Goal: Information Seeking & Learning: Learn about a topic

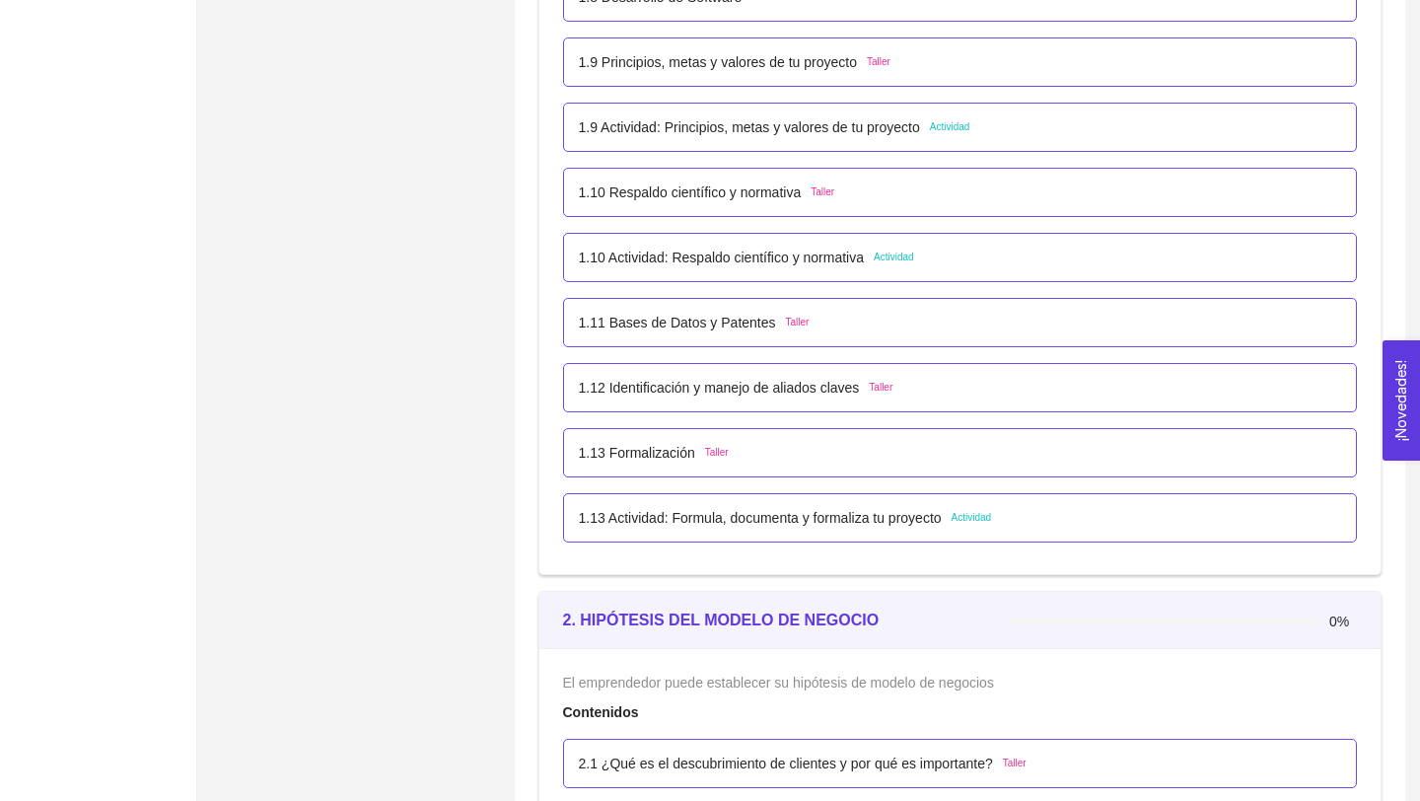
scroll to position [1297, 0]
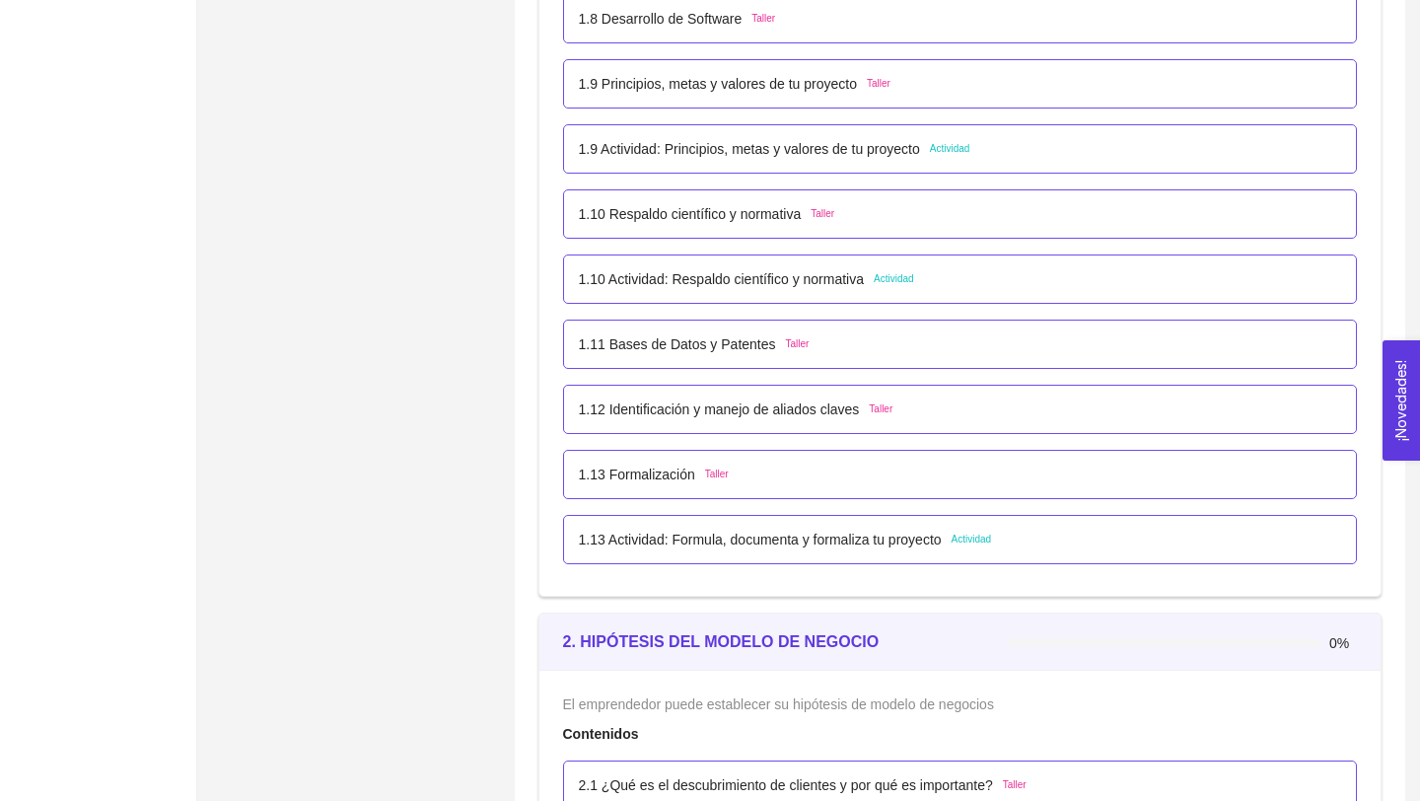
click at [882, 546] on p "1.13 Actividad: Formula, documenta y formaliza tu proyecto" at bounding box center [760, 539] width 363 height 22
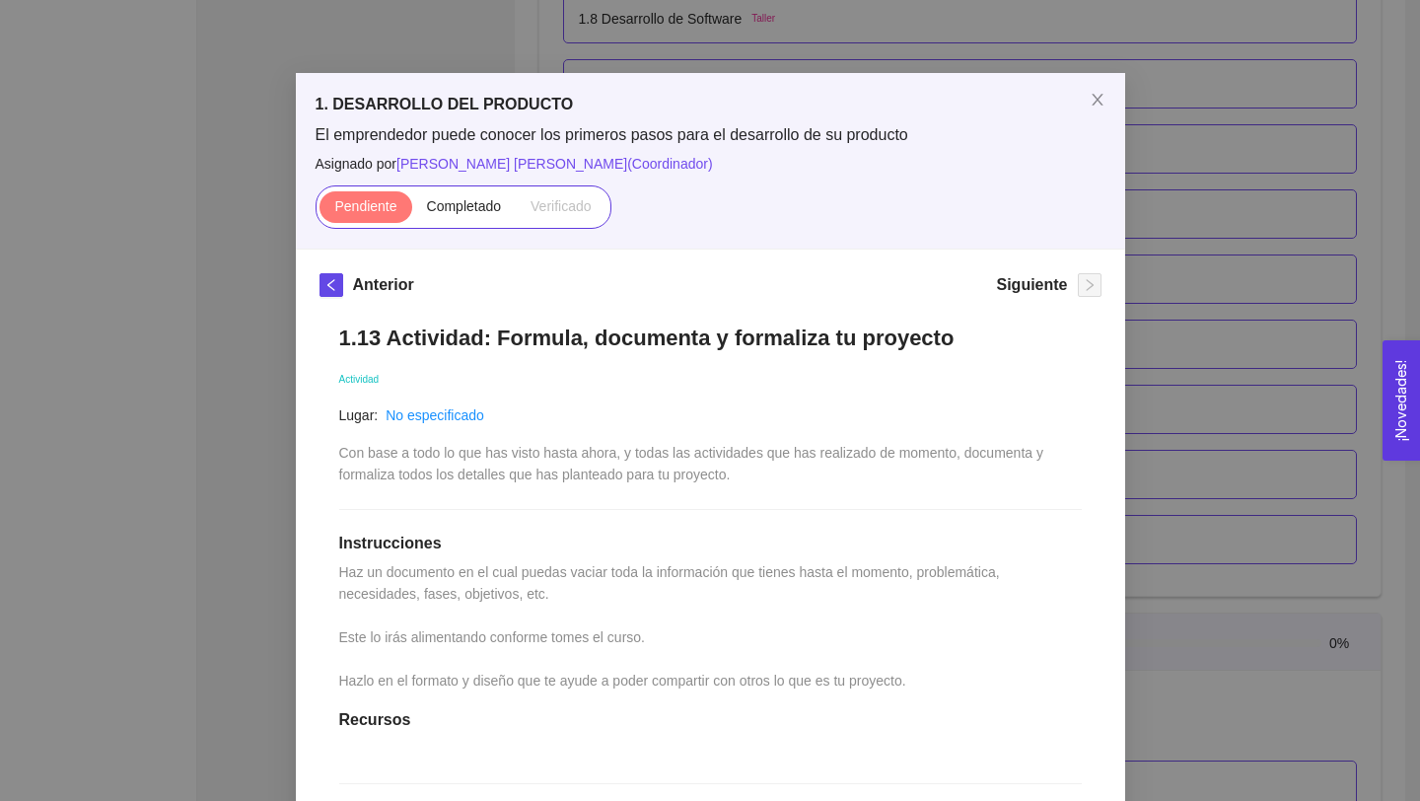
scroll to position [24, 0]
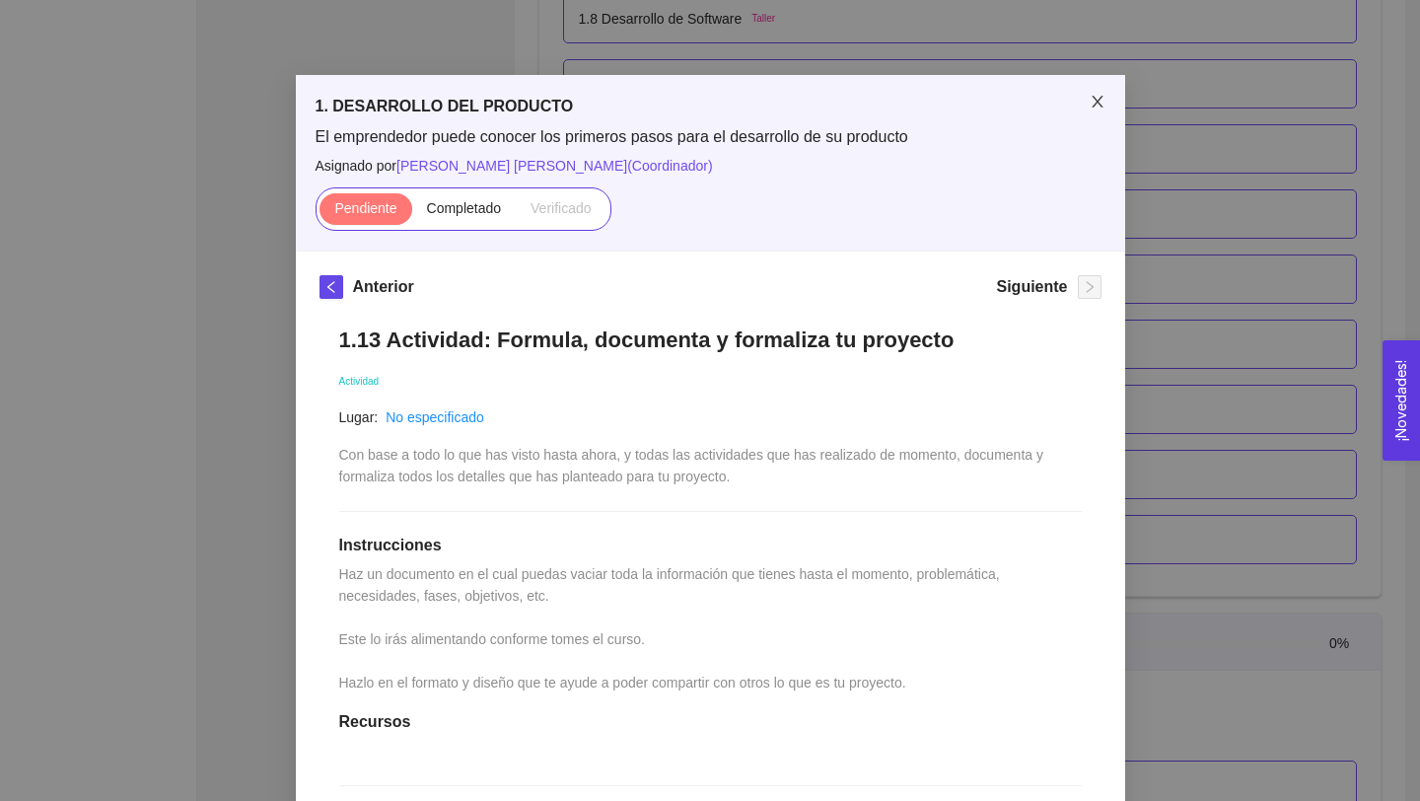
click at [1102, 102] on icon "close" at bounding box center [1098, 102] width 16 height 16
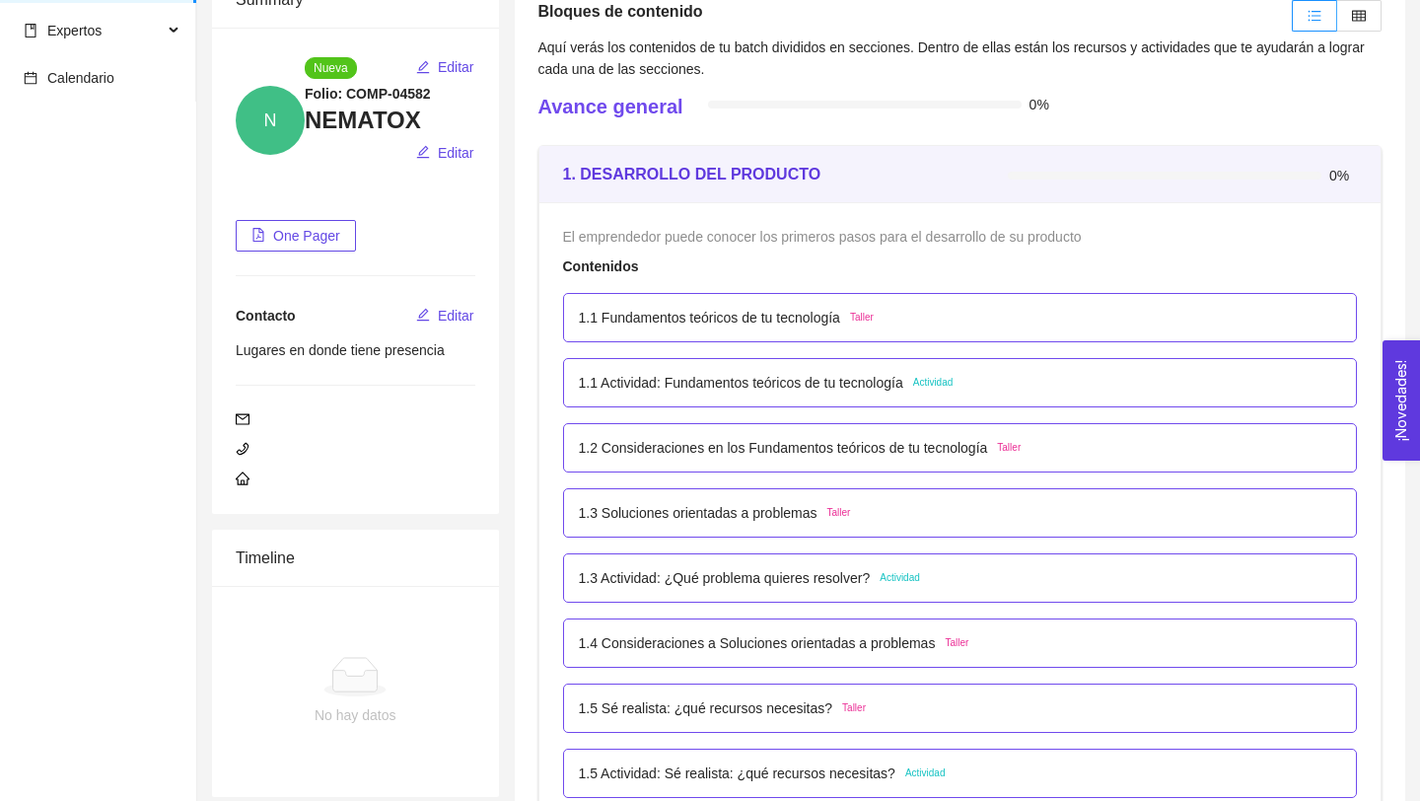
scroll to position [164, 0]
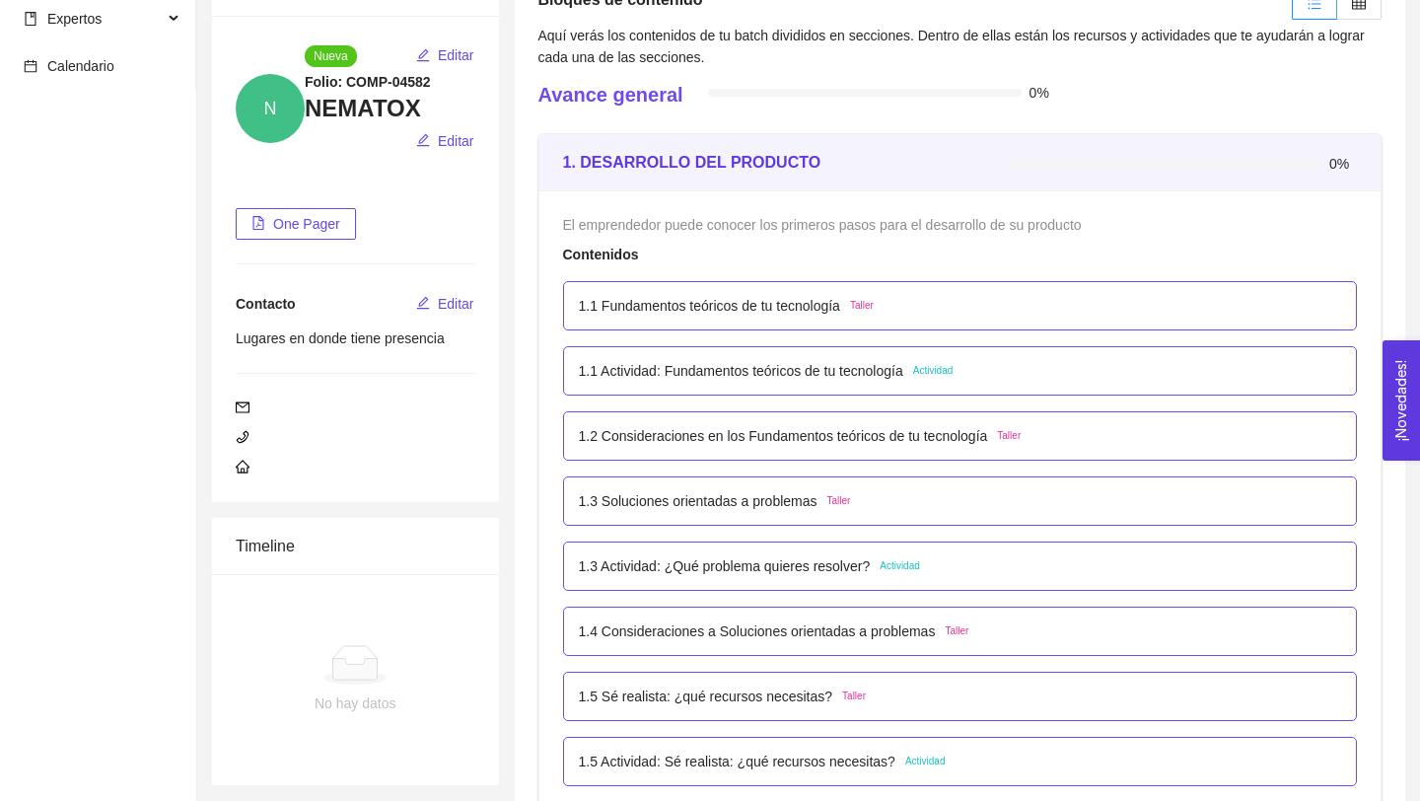
click at [874, 378] on p "1.1 Actividad: Fundamentos teóricos de tu tecnología" at bounding box center [741, 371] width 324 height 22
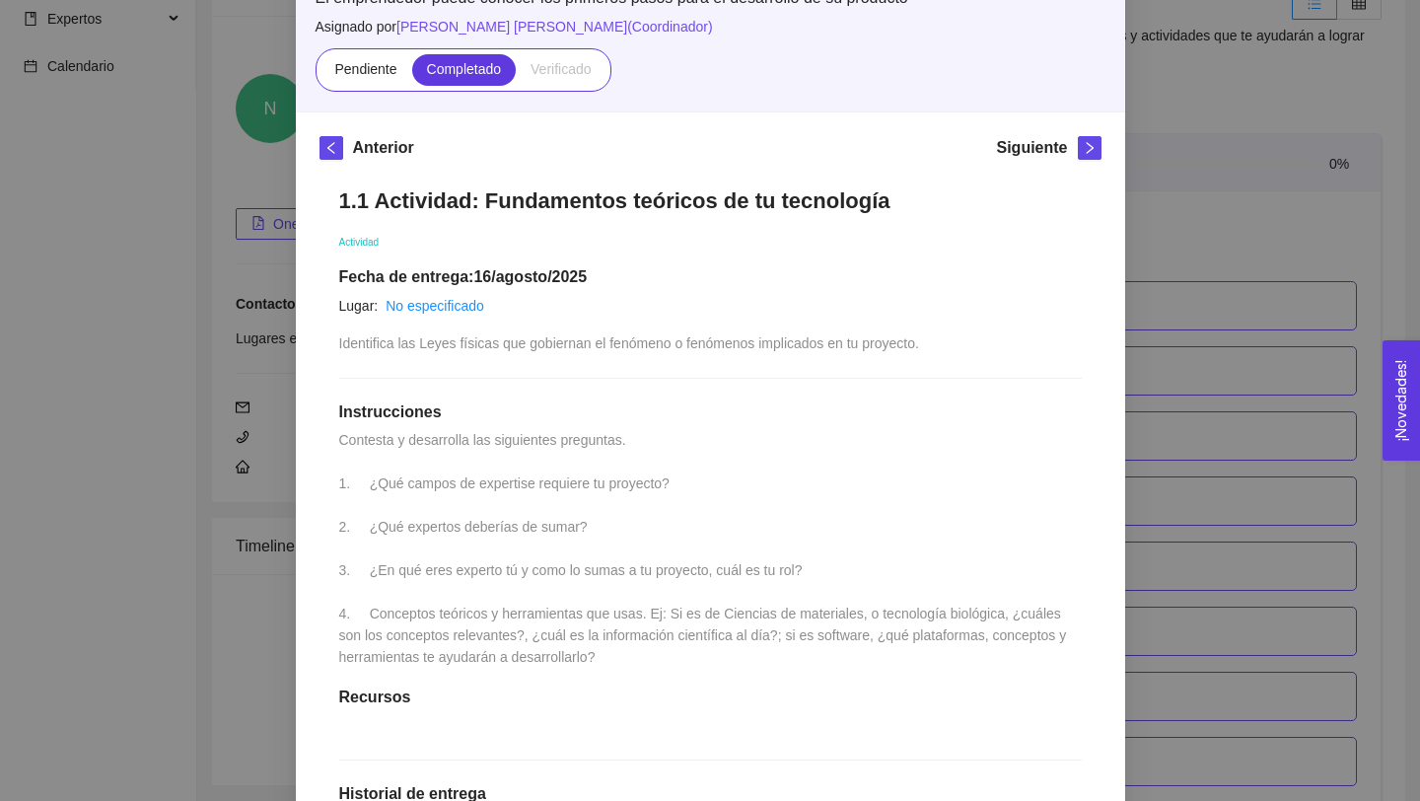
scroll to position [0, 0]
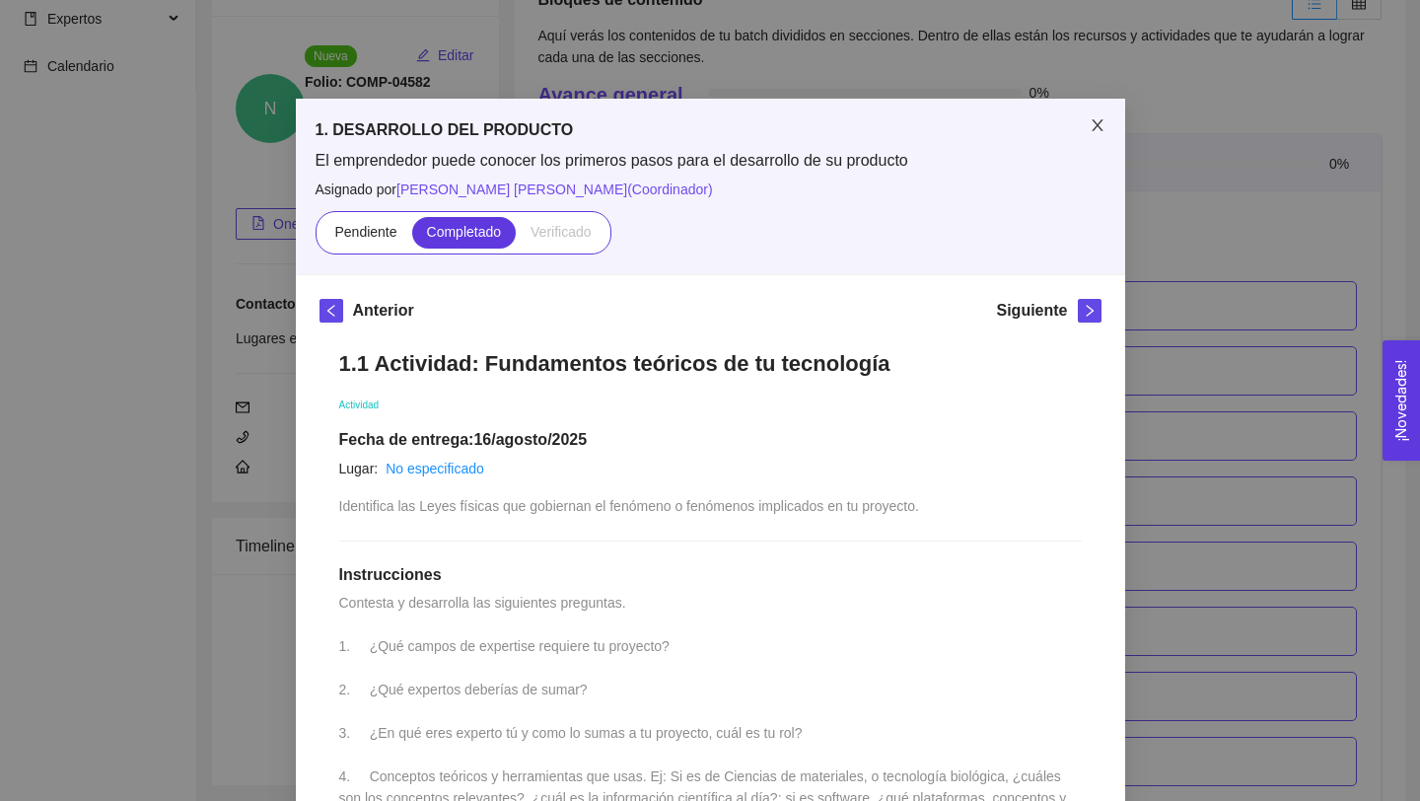
click at [1098, 118] on icon "close" at bounding box center [1098, 125] width 16 height 16
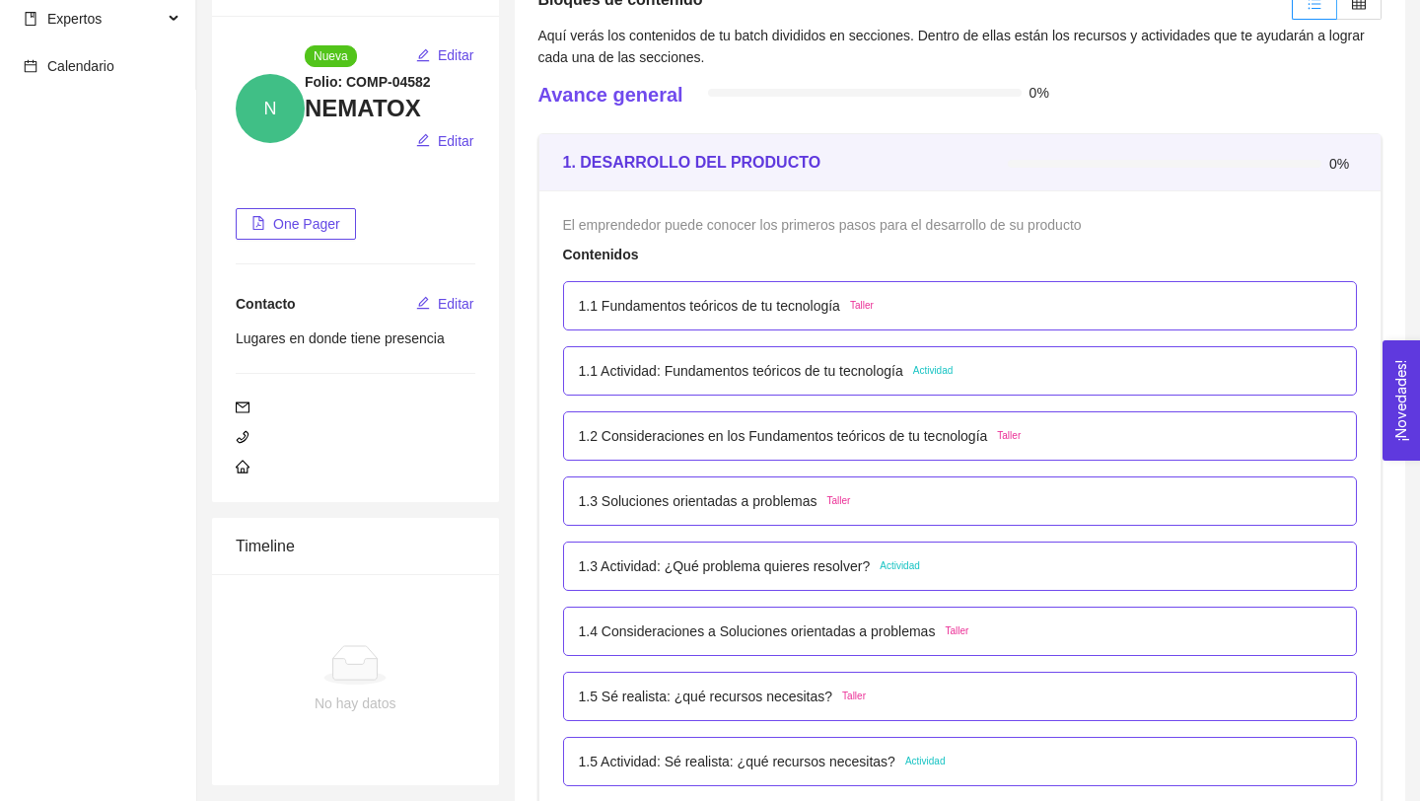
click at [836, 571] on p "1.3 Actividad: ¿Qué problema quieres resolver?" at bounding box center [725, 566] width 292 height 22
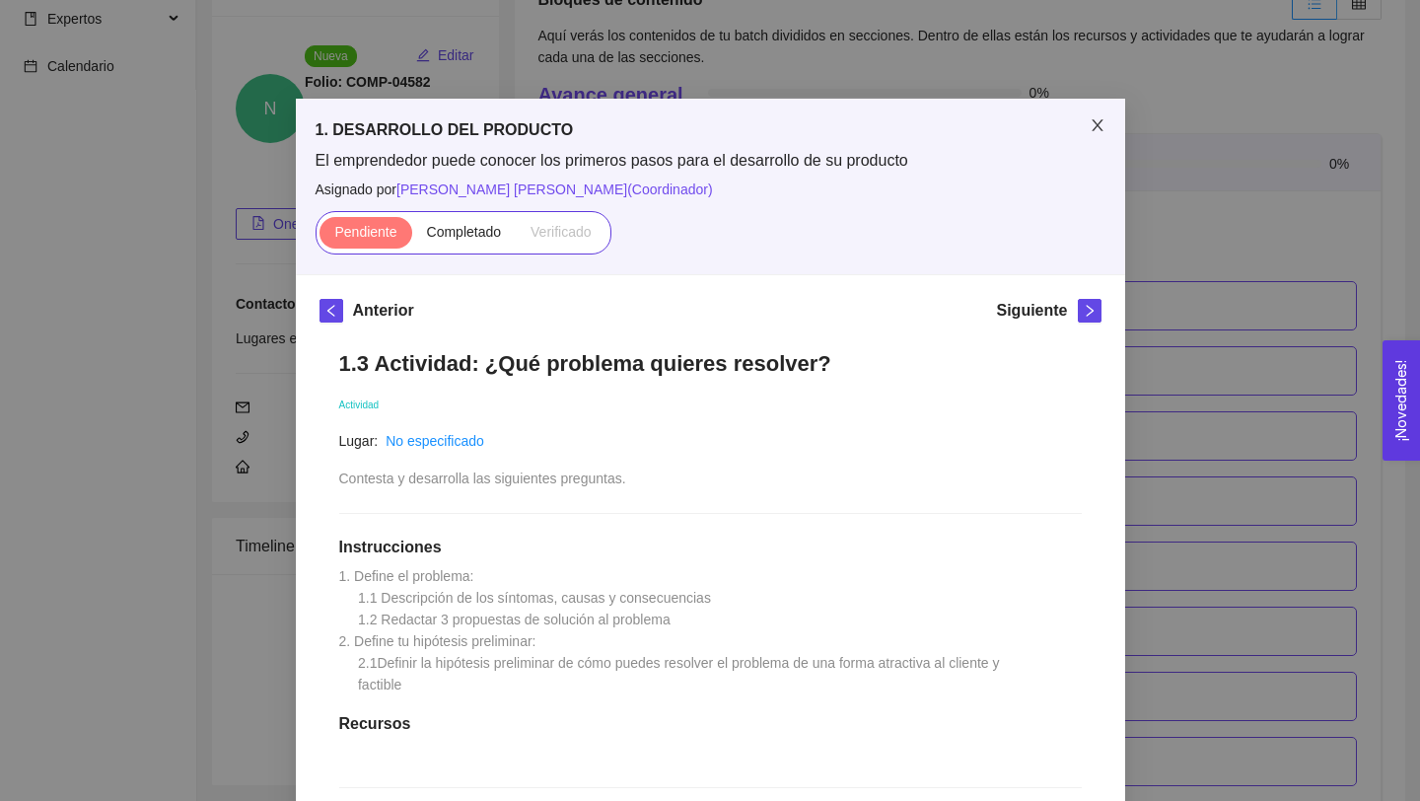
click at [1098, 117] on span "Close" at bounding box center [1097, 126] width 55 height 55
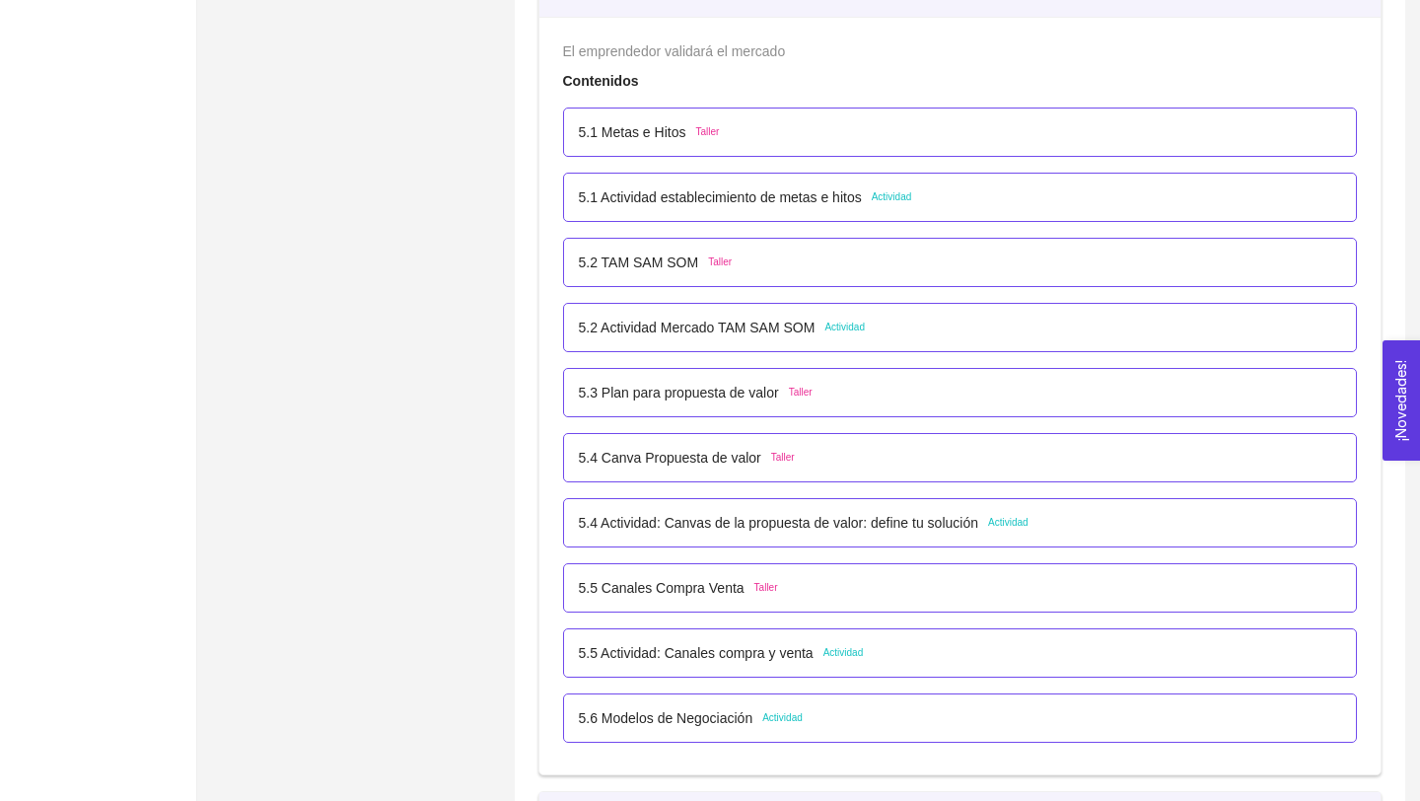
scroll to position [3787, 0]
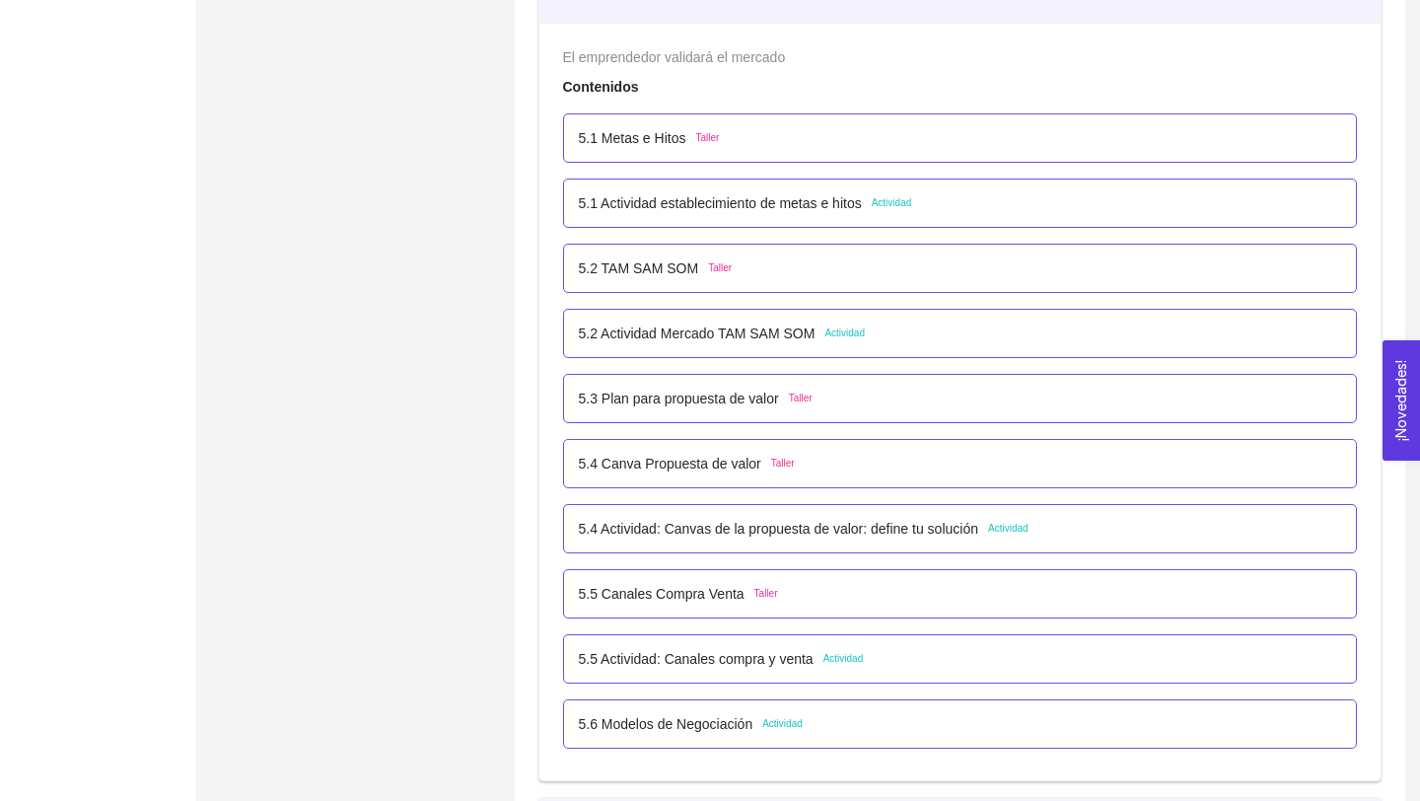
click at [808, 660] on p "5.5 Actividad: Canales compra y venta" at bounding box center [696, 659] width 235 height 22
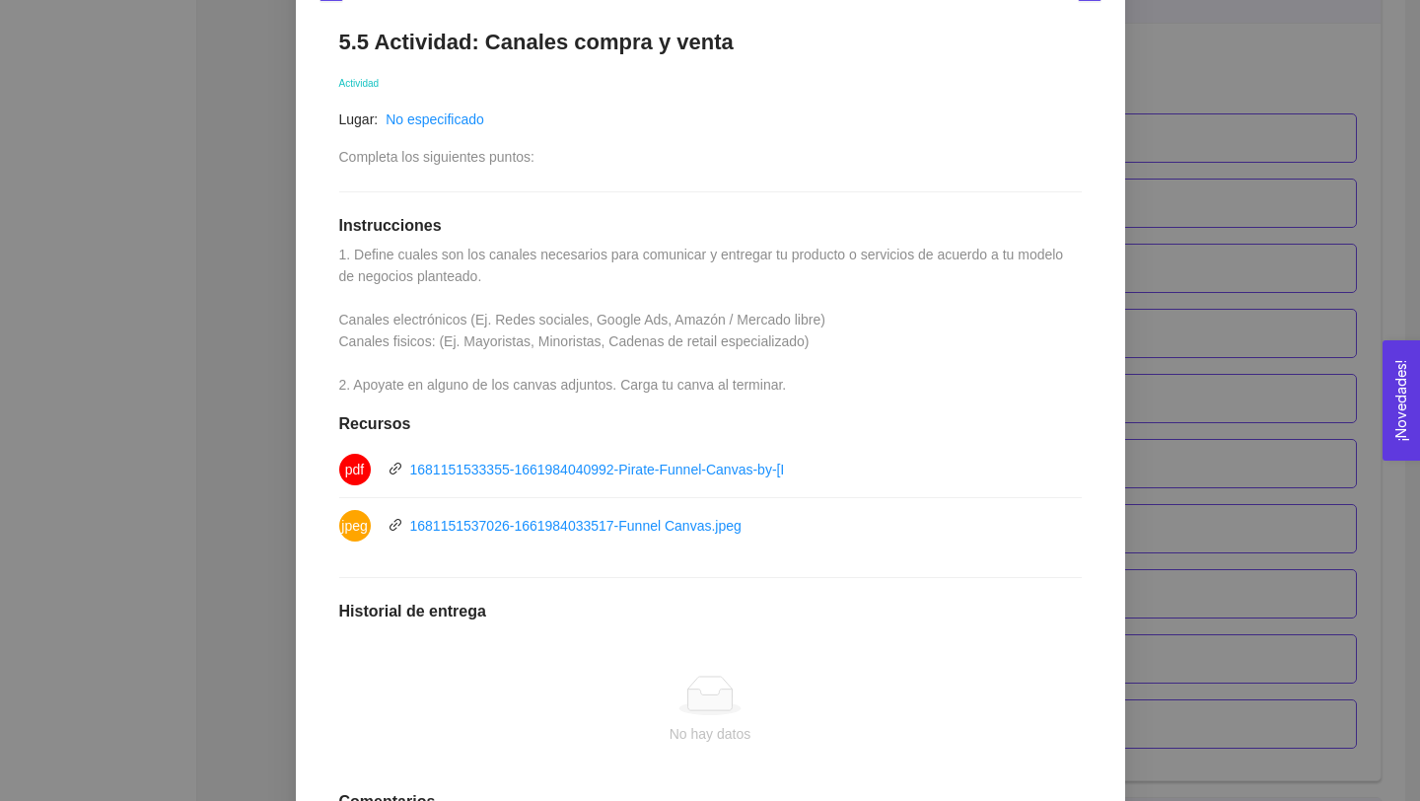
scroll to position [323, 0]
click at [713, 466] on link "1681151533355-1661984040992-Pirate-Funnel-Canvas-by-[PERSON_NAME].pdf" at bounding box center [662, 467] width 504 height 16
click at [601, 526] on link "1681151537026-1661984033517-Funnel Canvas.jpeg" at bounding box center [575, 524] width 331 height 16
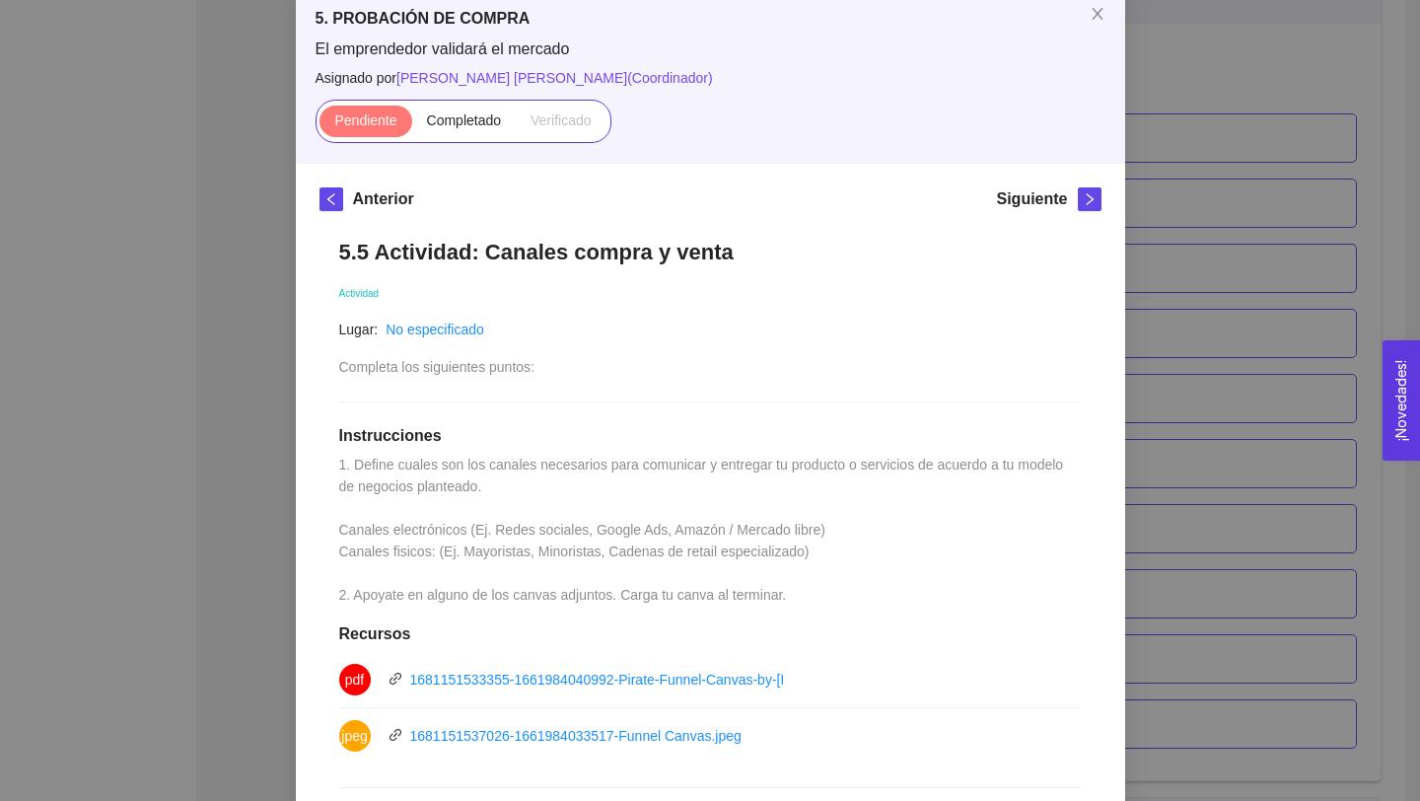
scroll to position [0, 0]
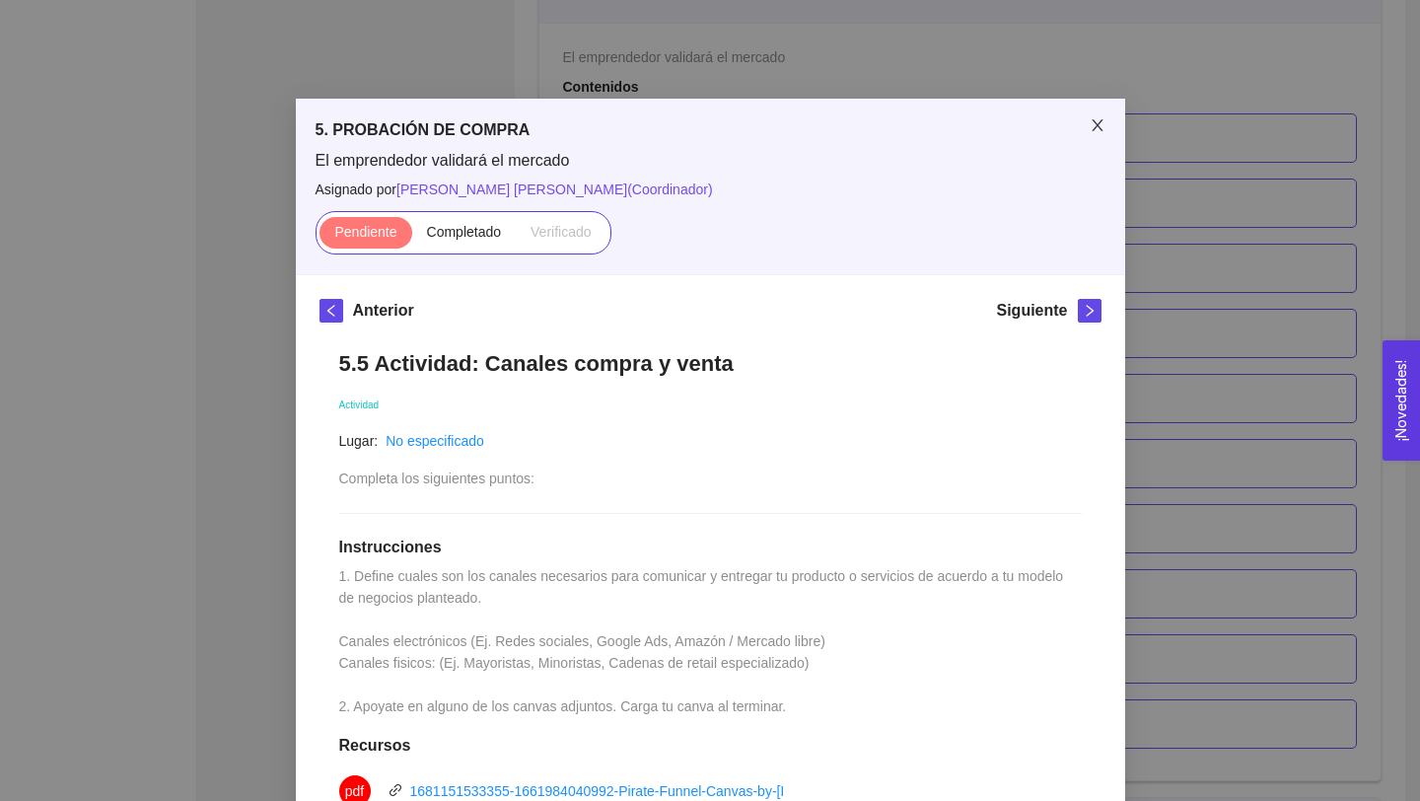
click at [1091, 112] on span "Close" at bounding box center [1097, 126] width 55 height 55
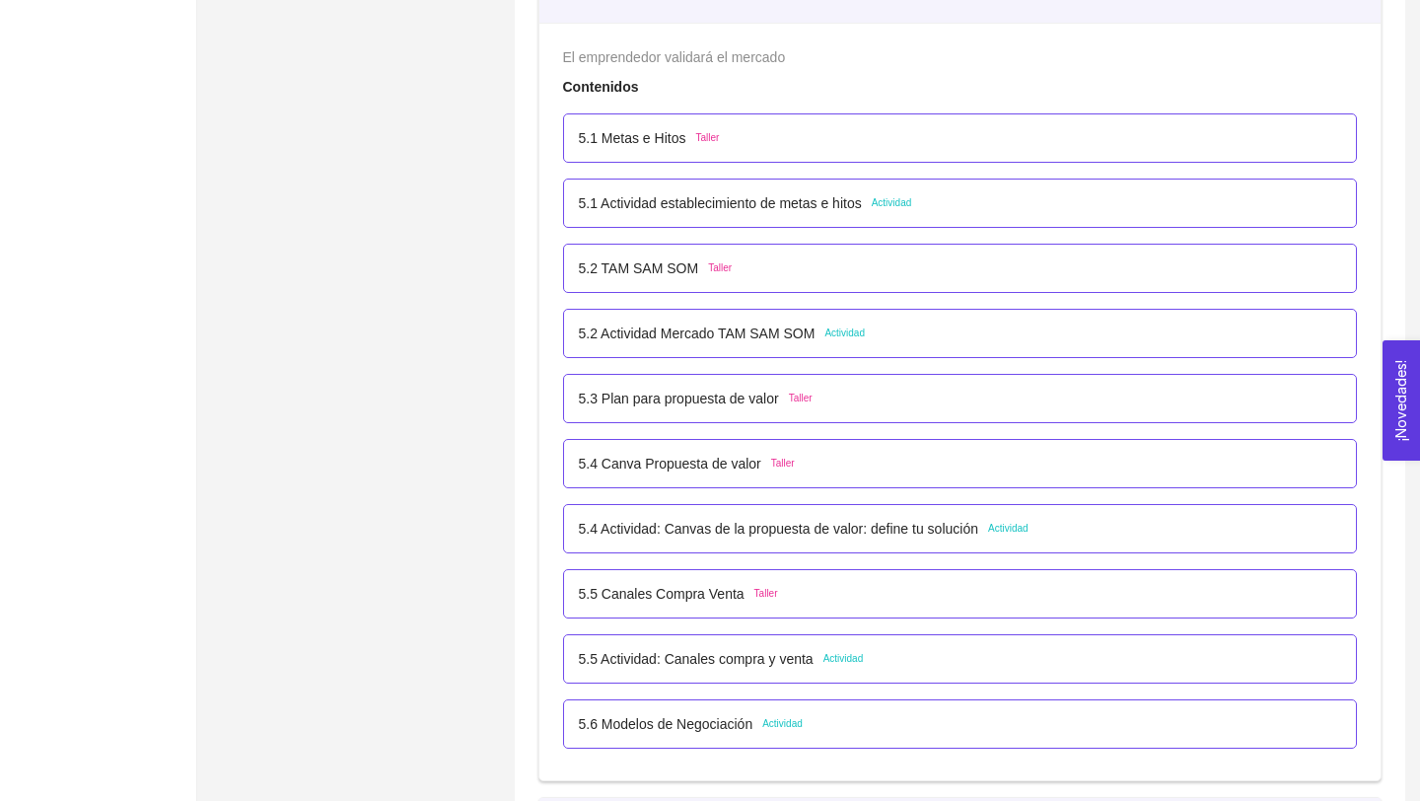
click at [730, 597] on p "5.5 Canales Compra Venta" at bounding box center [662, 594] width 166 height 22
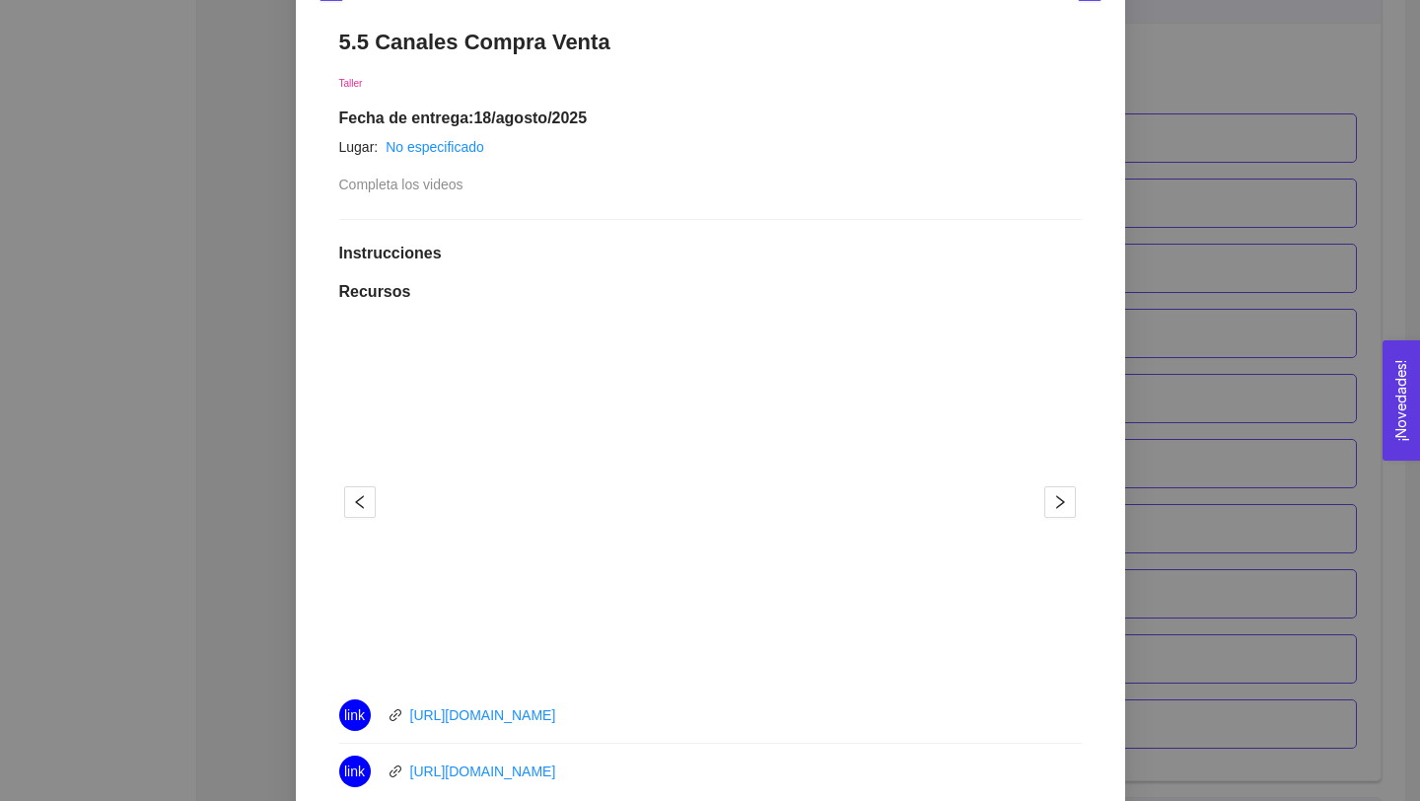
scroll to position [18, 0]
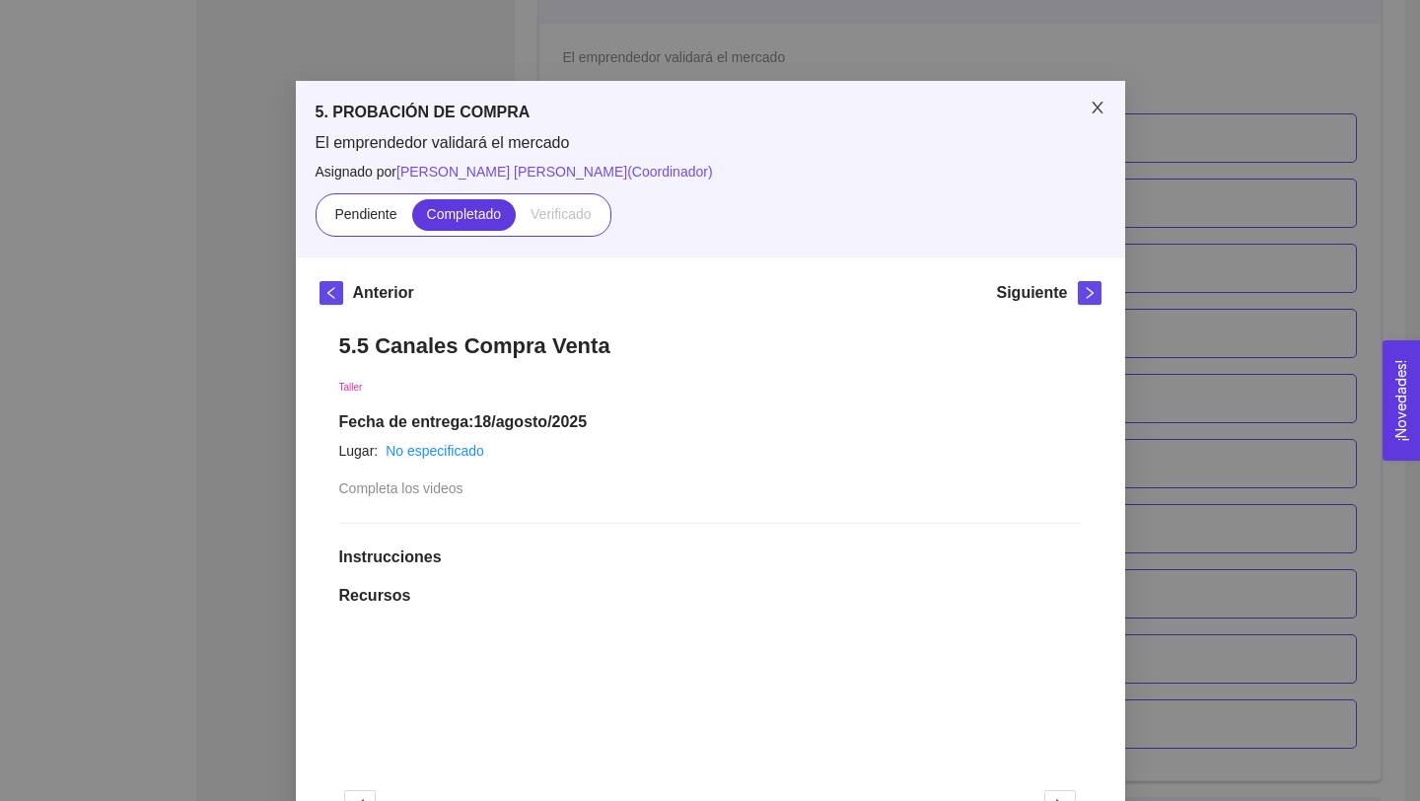
click at [1086, 106] on span "Close" at bounding box center [1097, 108] width 55 height 55
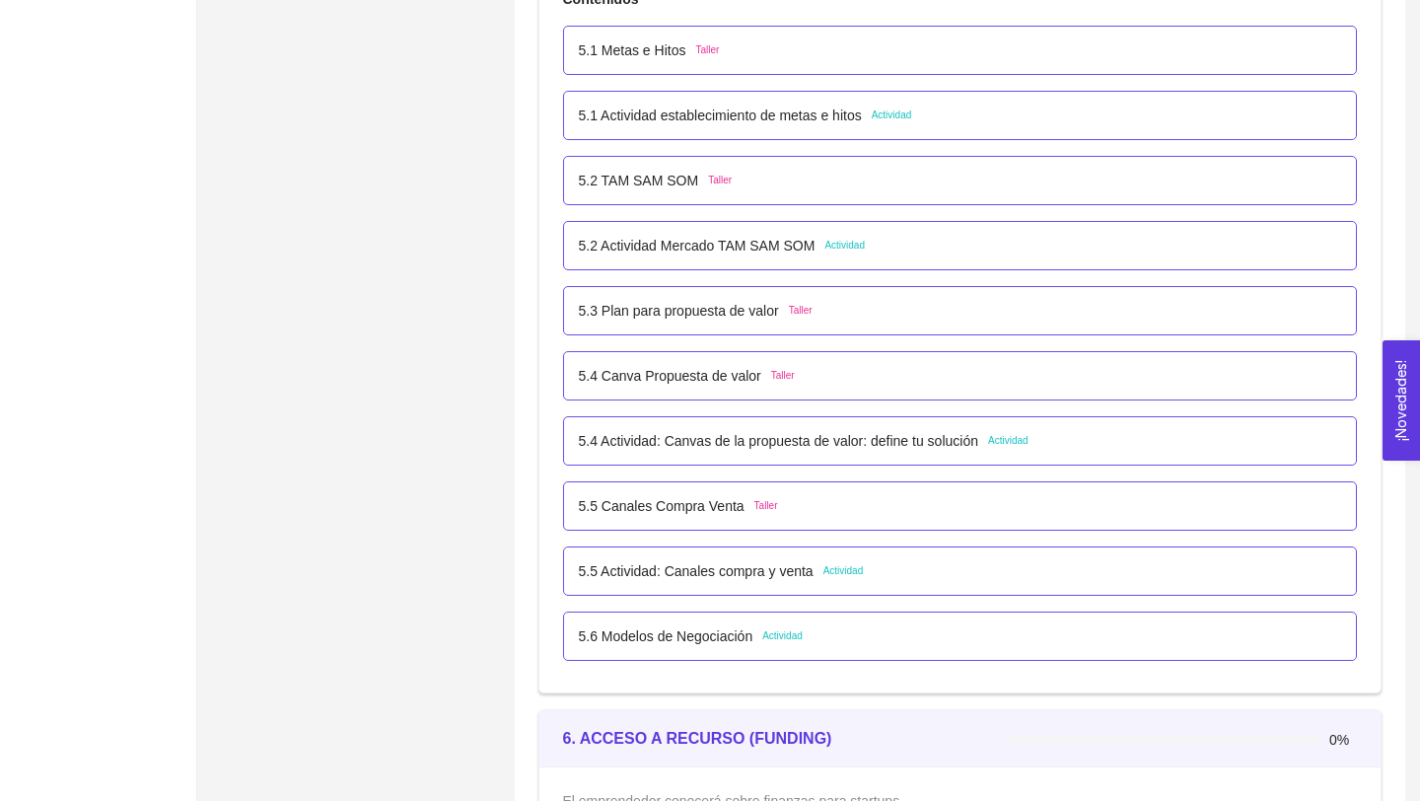
scroll to position [4018, 0]
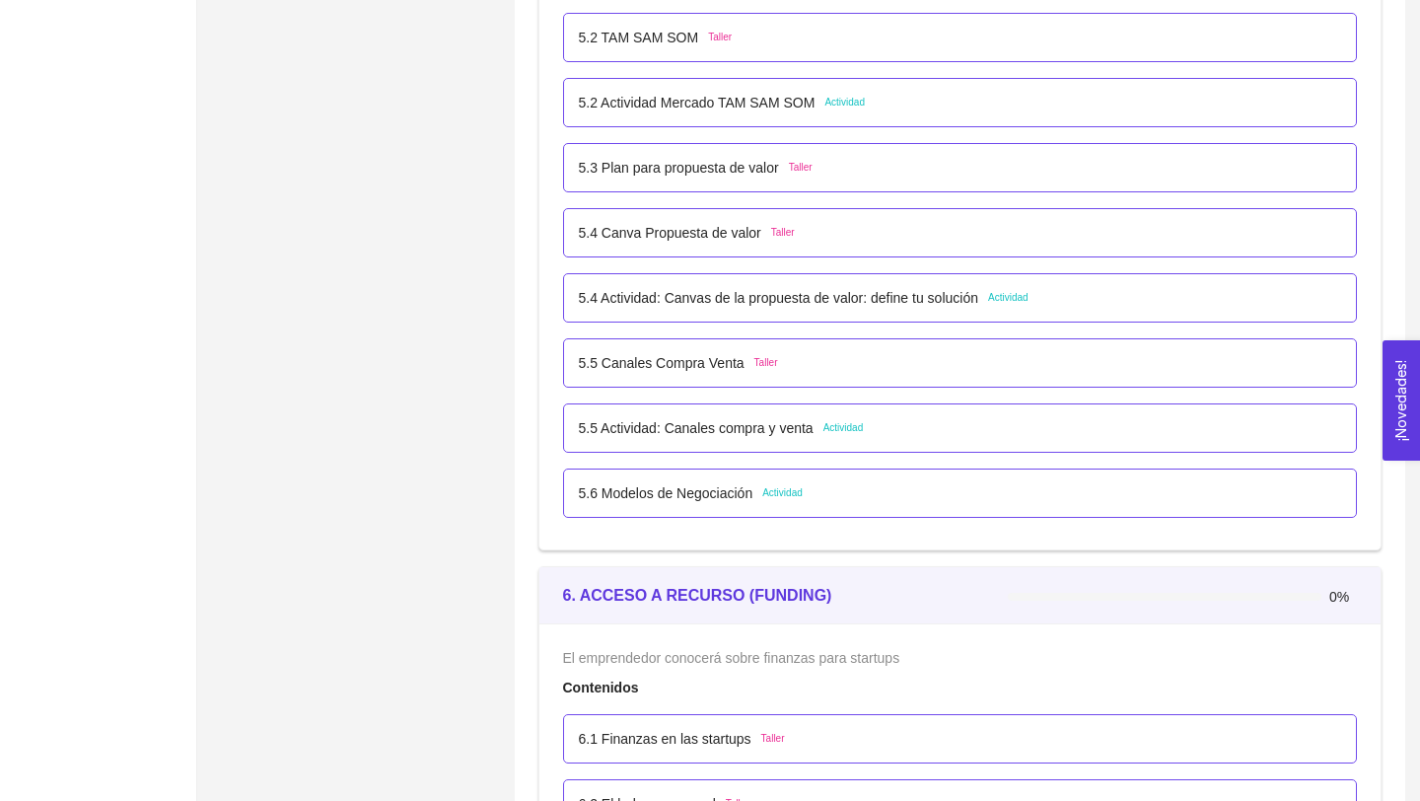
click at [736, 499] on p "5.6 Modelos de Negociación" at bounding box center [666, 493] width 175 height 22
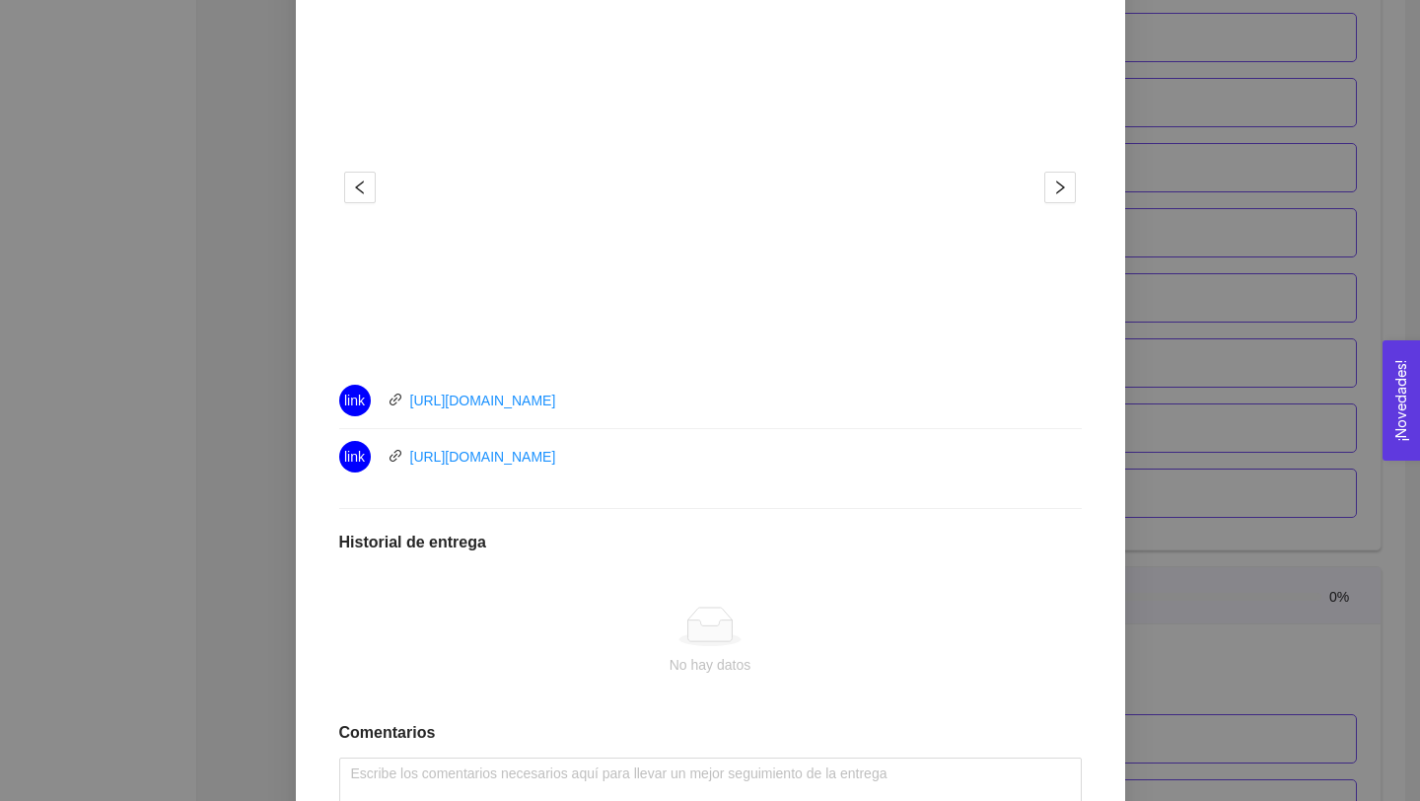
scroll to position [477, 0]
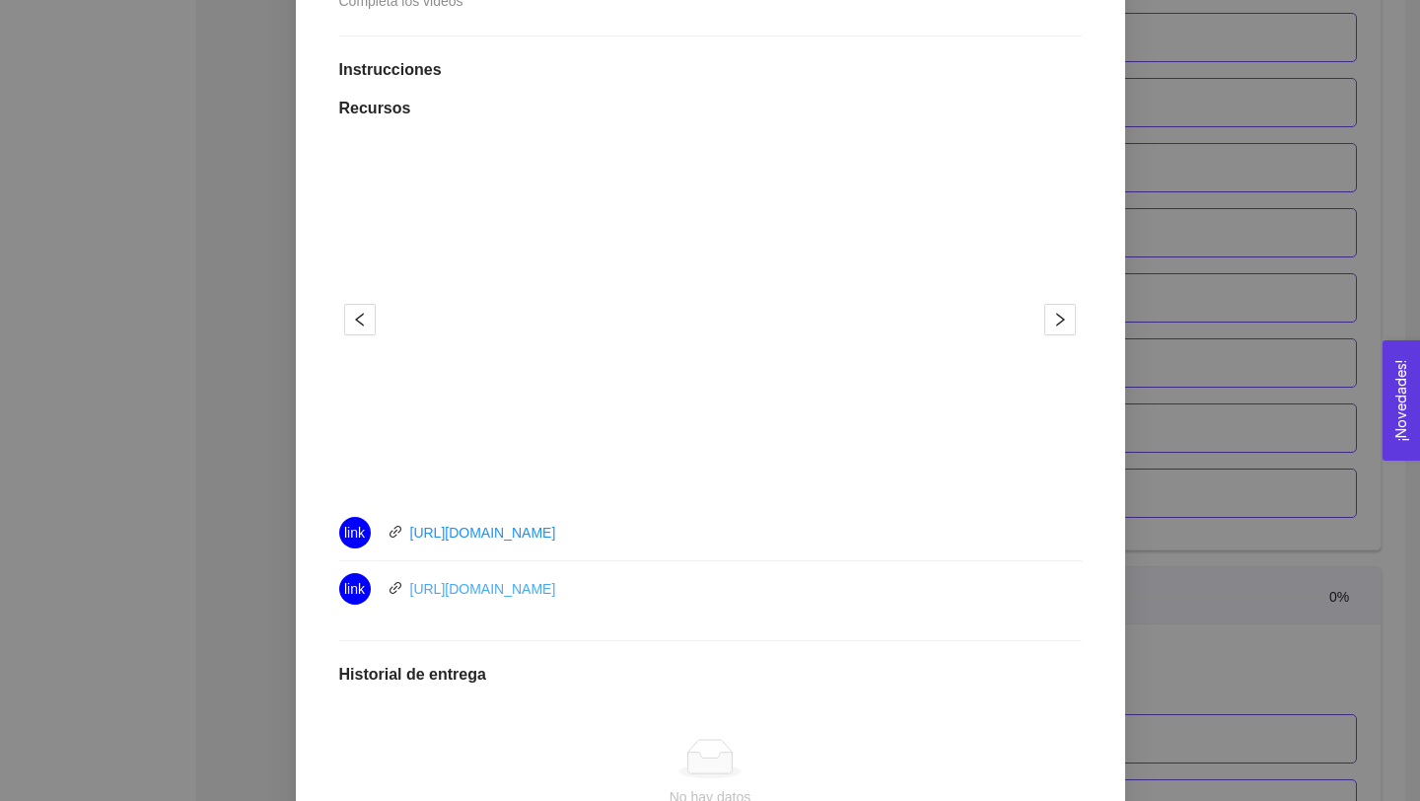
click at [547, 589] on link "[URL][DOMAIN_NAME]" at bounding box center [483, 589] width 146 height 16
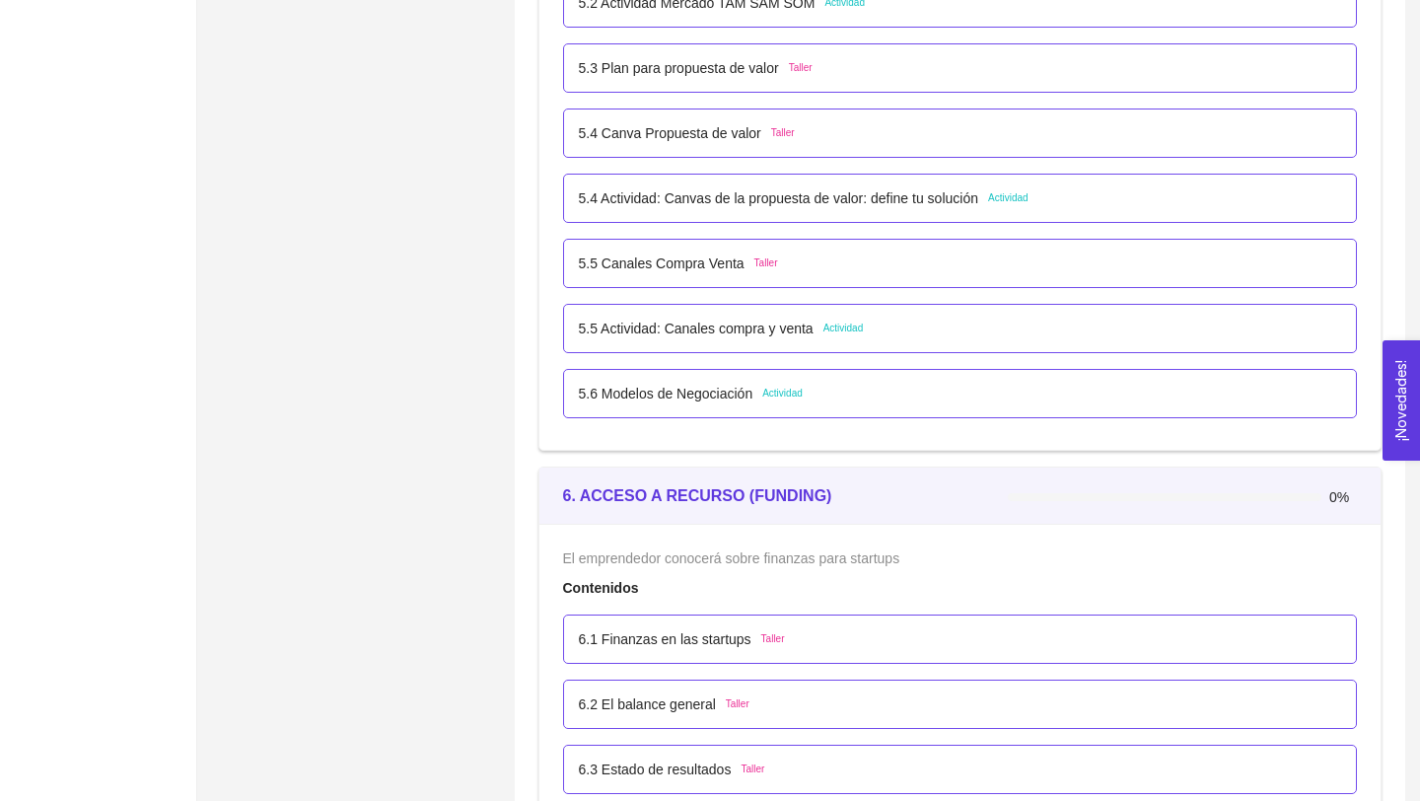
scroll to position [4129, 0]
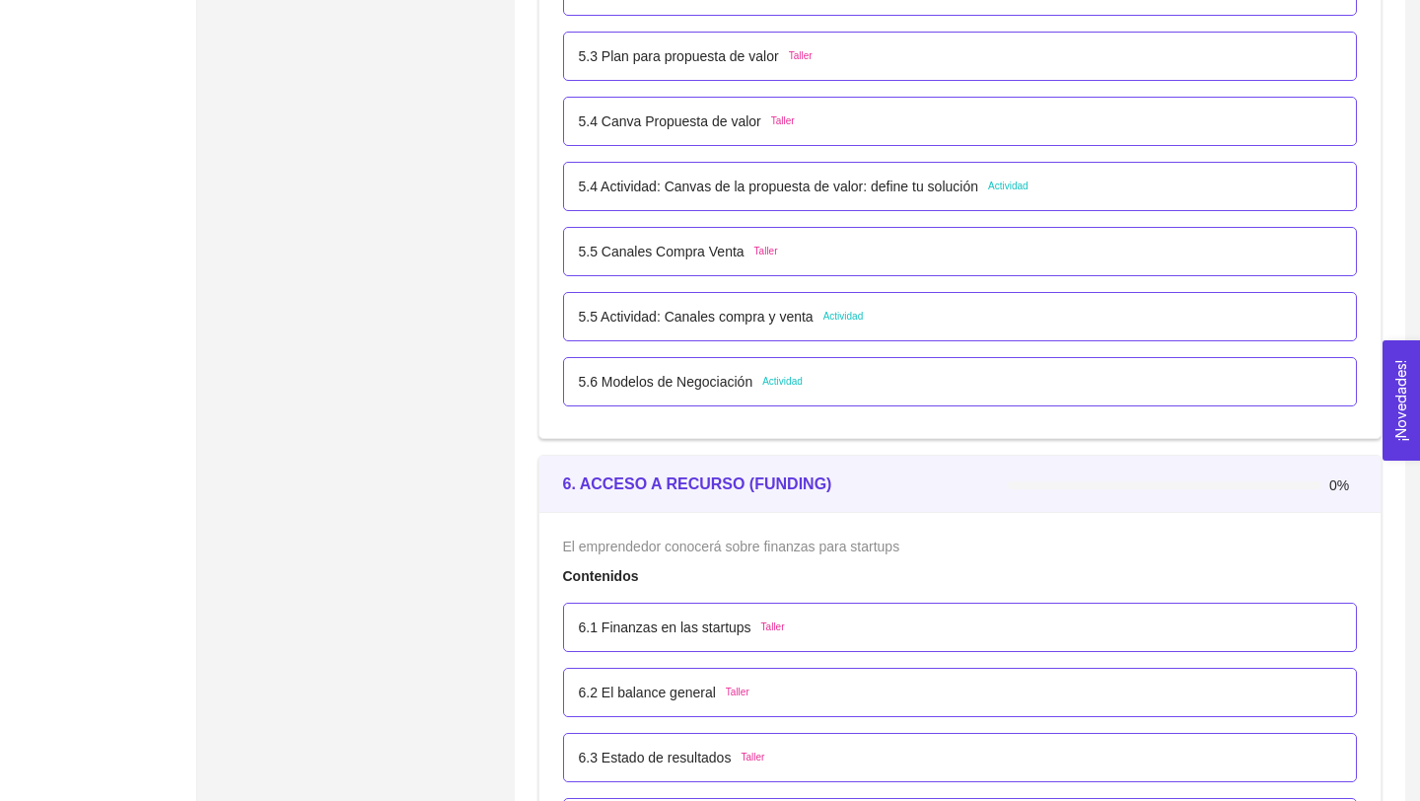
click at [719, 383] on p "5.6 Modelos de Negociación" at bounding box center [666, 382] width 175 height 22
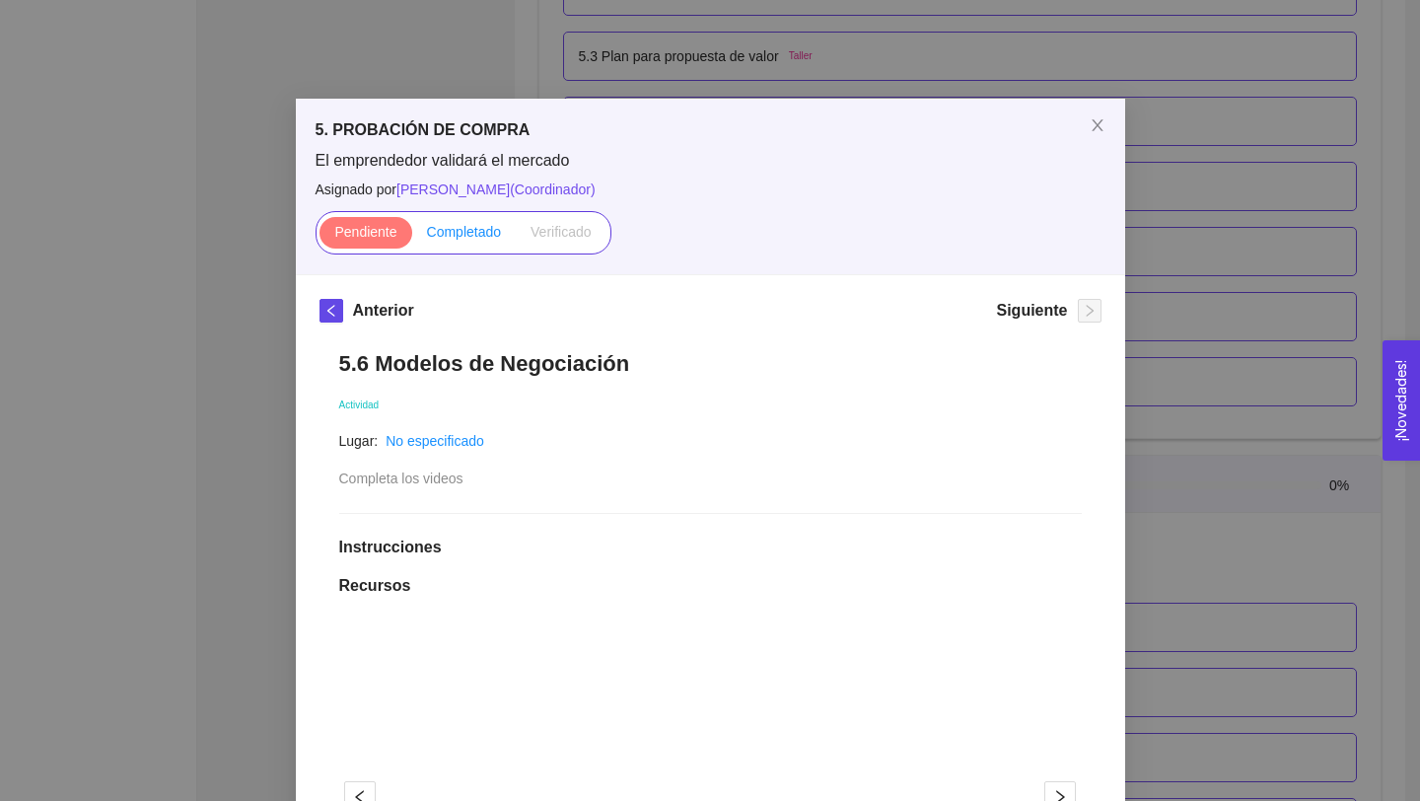
click at [473, 237] on span "Completado" at bounding box center [464, 232] width 75 height 16
click at [412, 237] on input "Completado" at bounding box center [412, 237] width 0 height 0
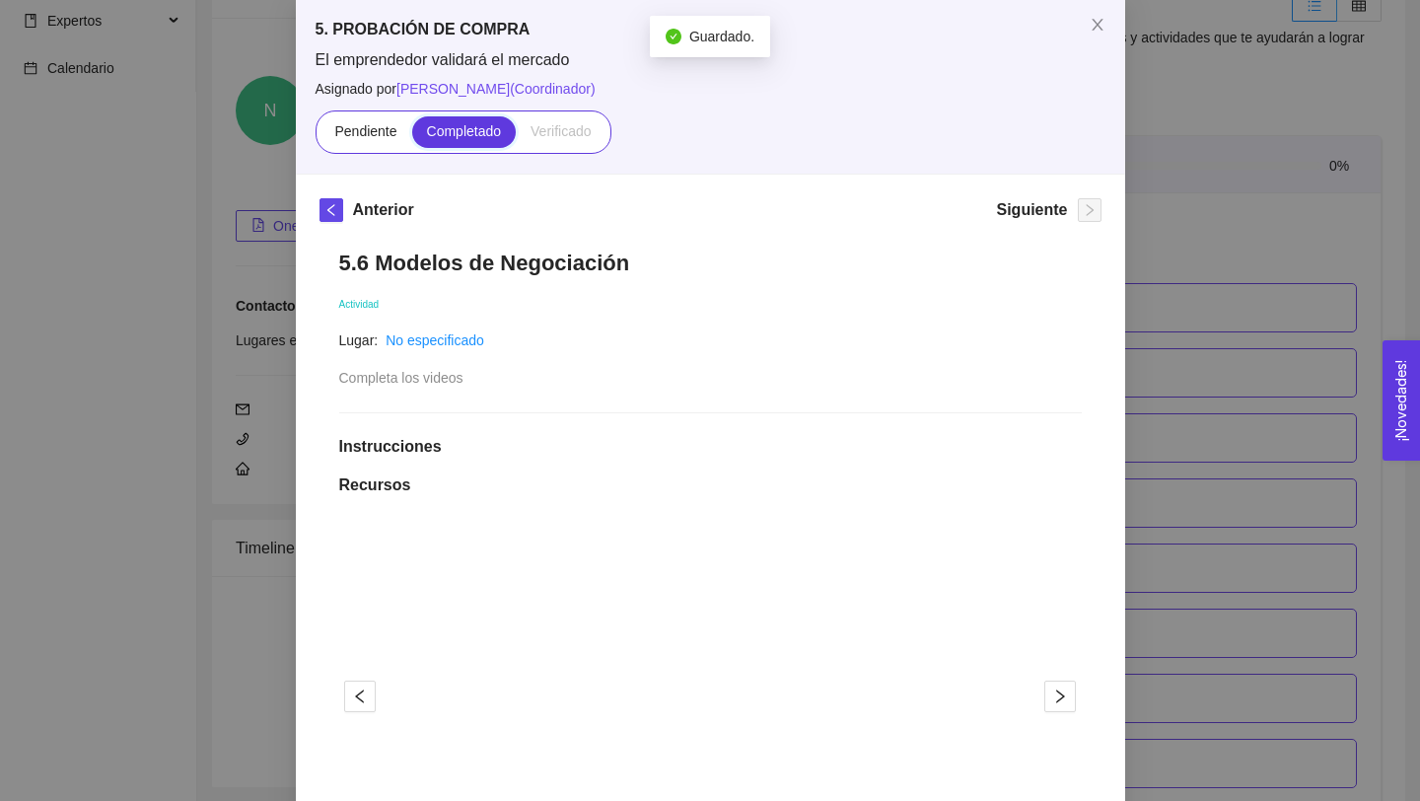
scroll to position [0, 0]
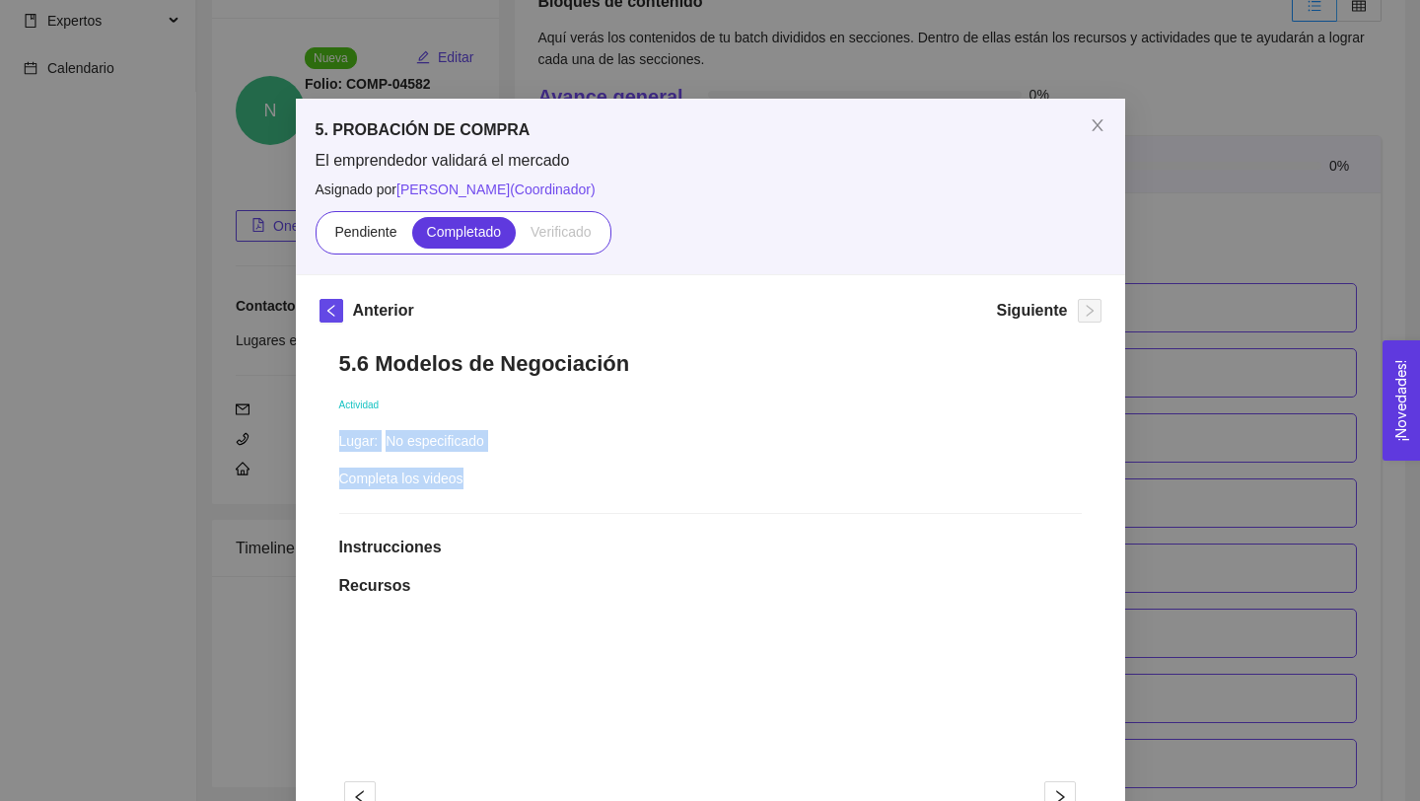
drag, startPoint x: 474, startPoint y: 480, endPoint x: 286, endPoint y: 478, distance: 188.3
click at [286, 478] on div "5. PROBACIÓN DE COMPRA El emprendedor validará el mercado Asignado por [PERSON_…" at bounding box center [710, 400] width 1420 height 801
click at [1097, 126] on icon "close" at bounding box center [1098, 125] width 16 height 16
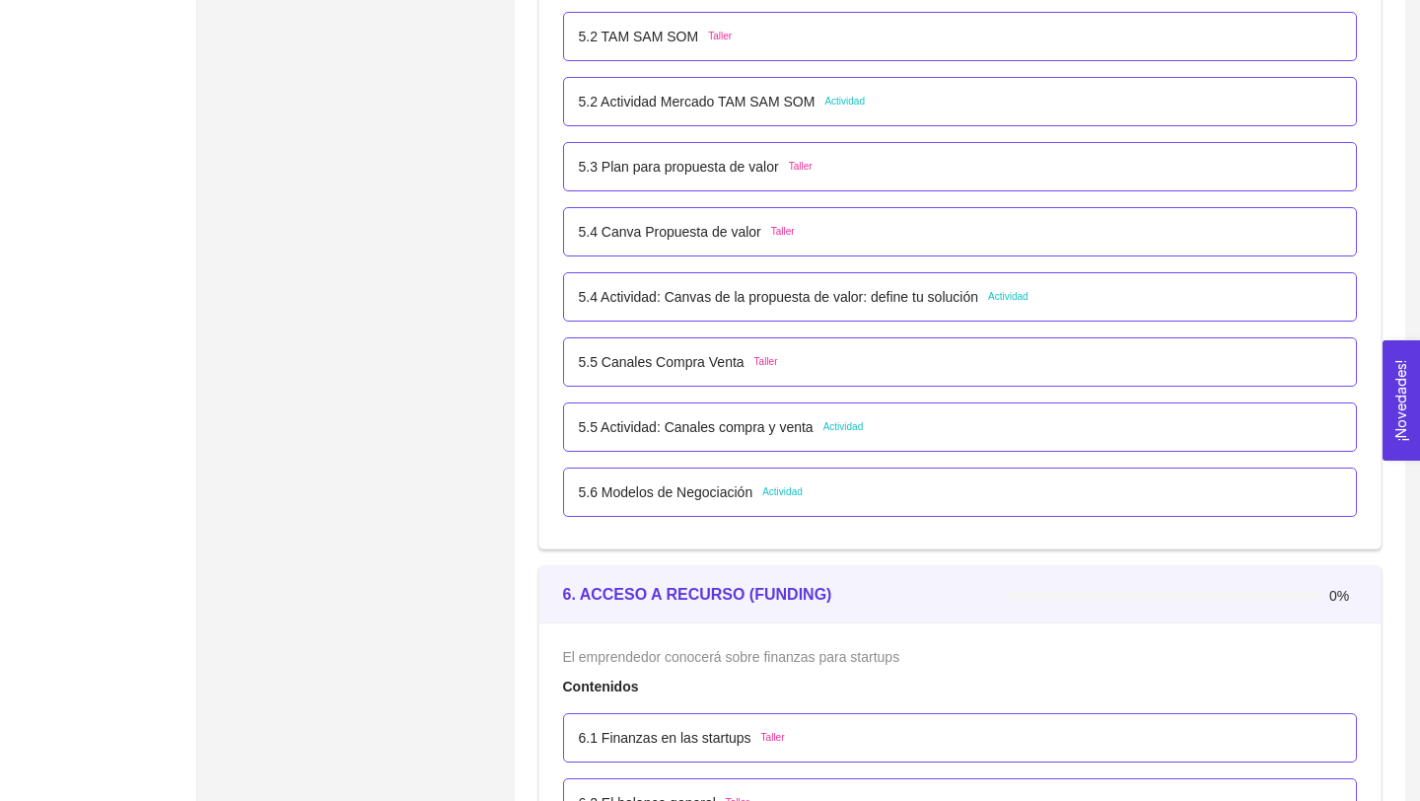
scroll to position [4037, 0]
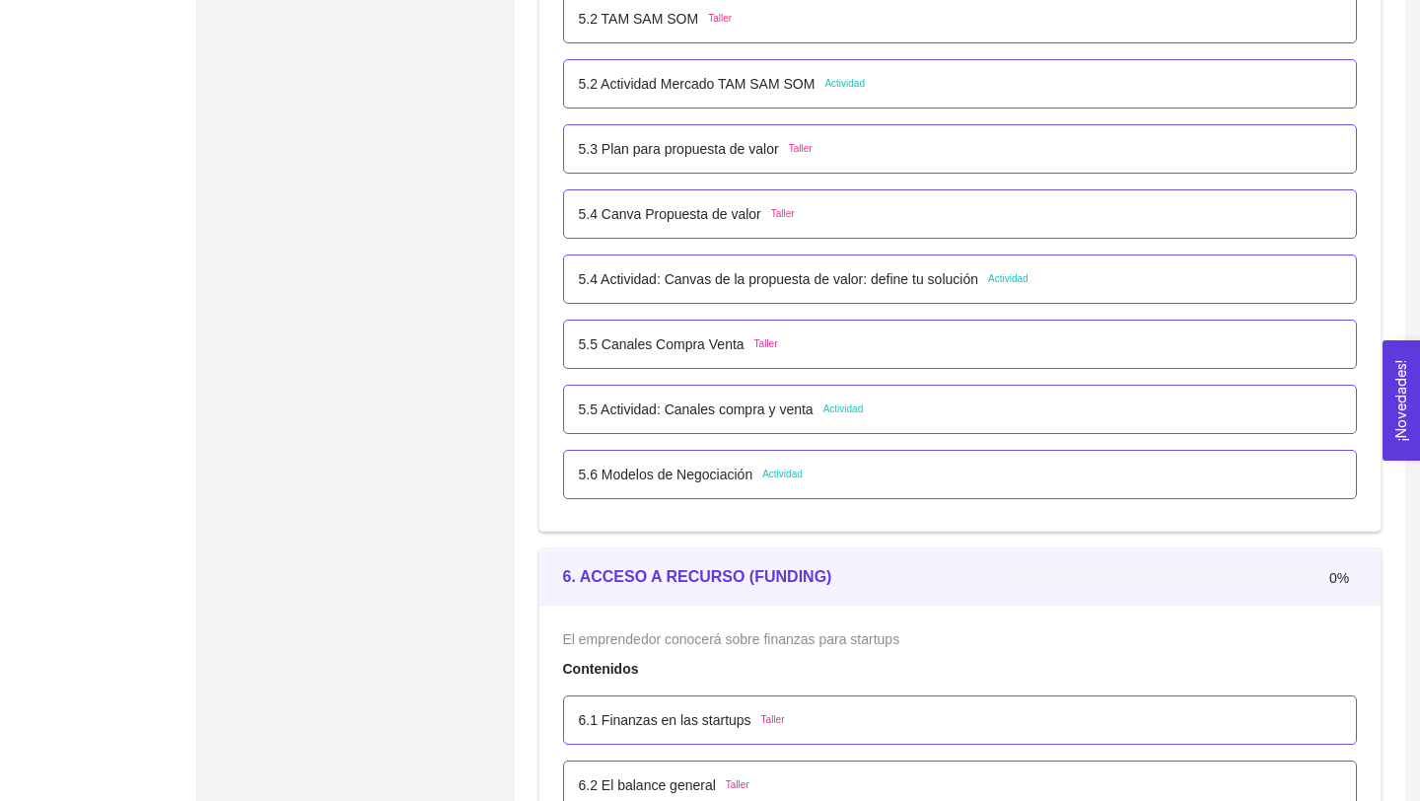
click at [810, 406] on p "5.5 Actividad: Canales compra y venta" at bounding box center [696, 409] width 235 height 22
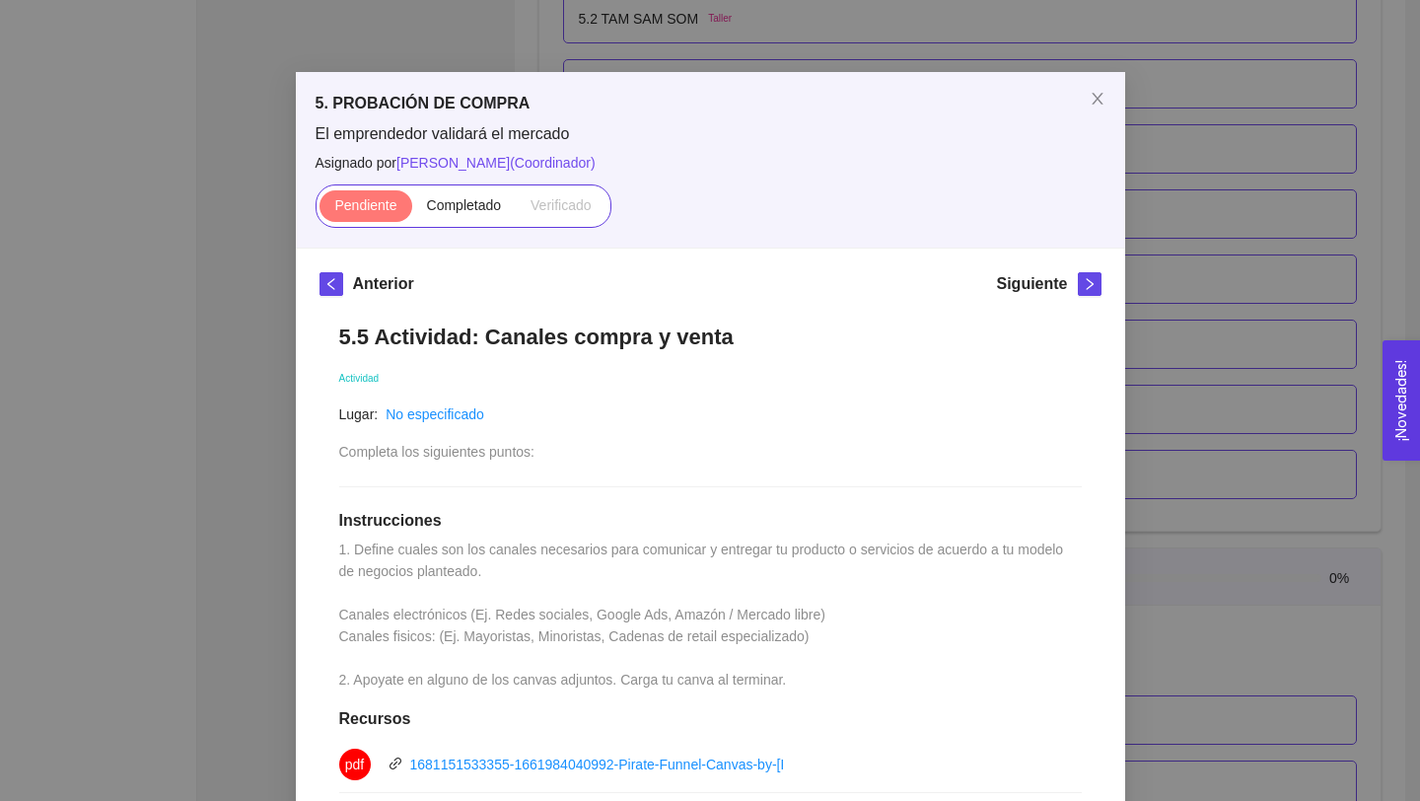
scroll to position [0, 0]
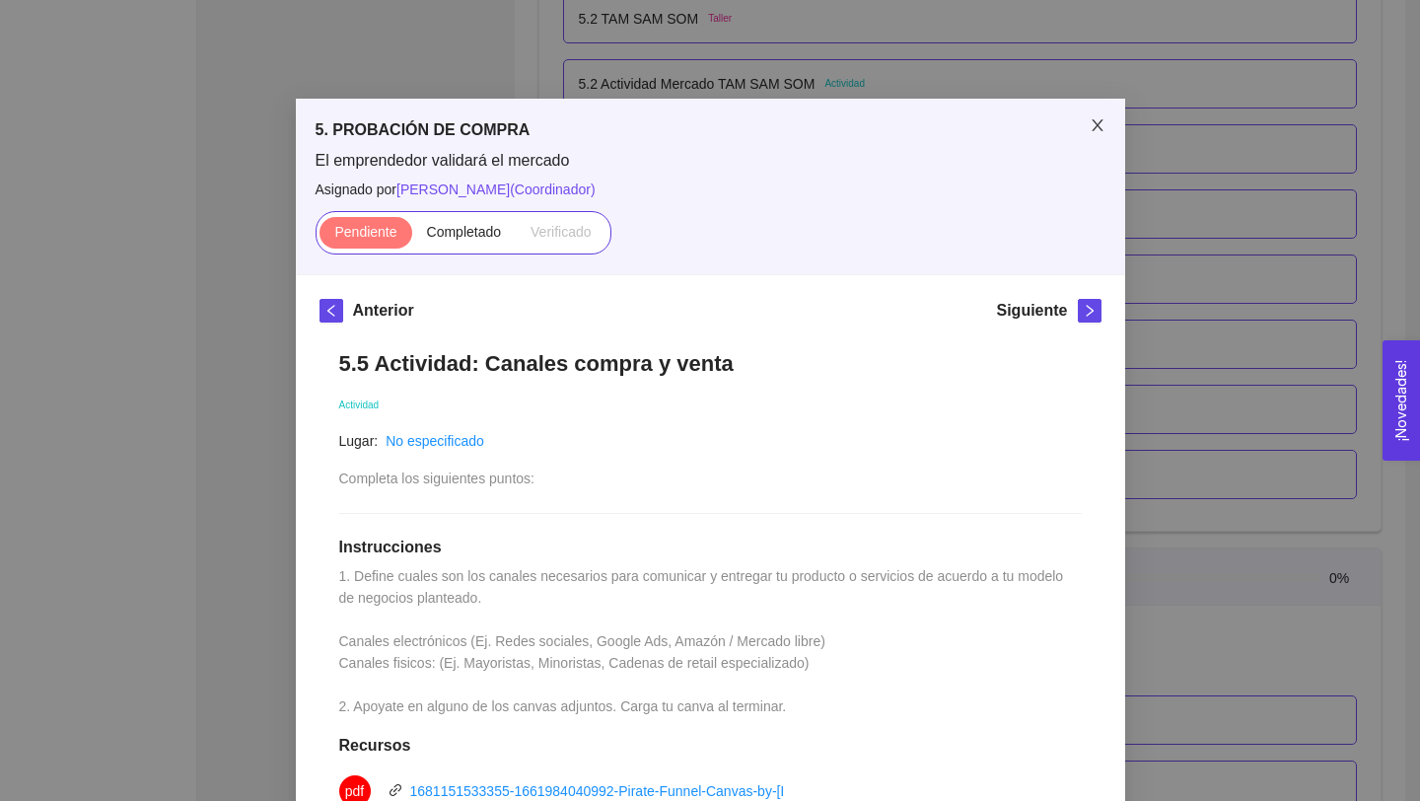
click at [1098, 122] on icon "close" at bounding box center [1098, 125] width 16 height 16
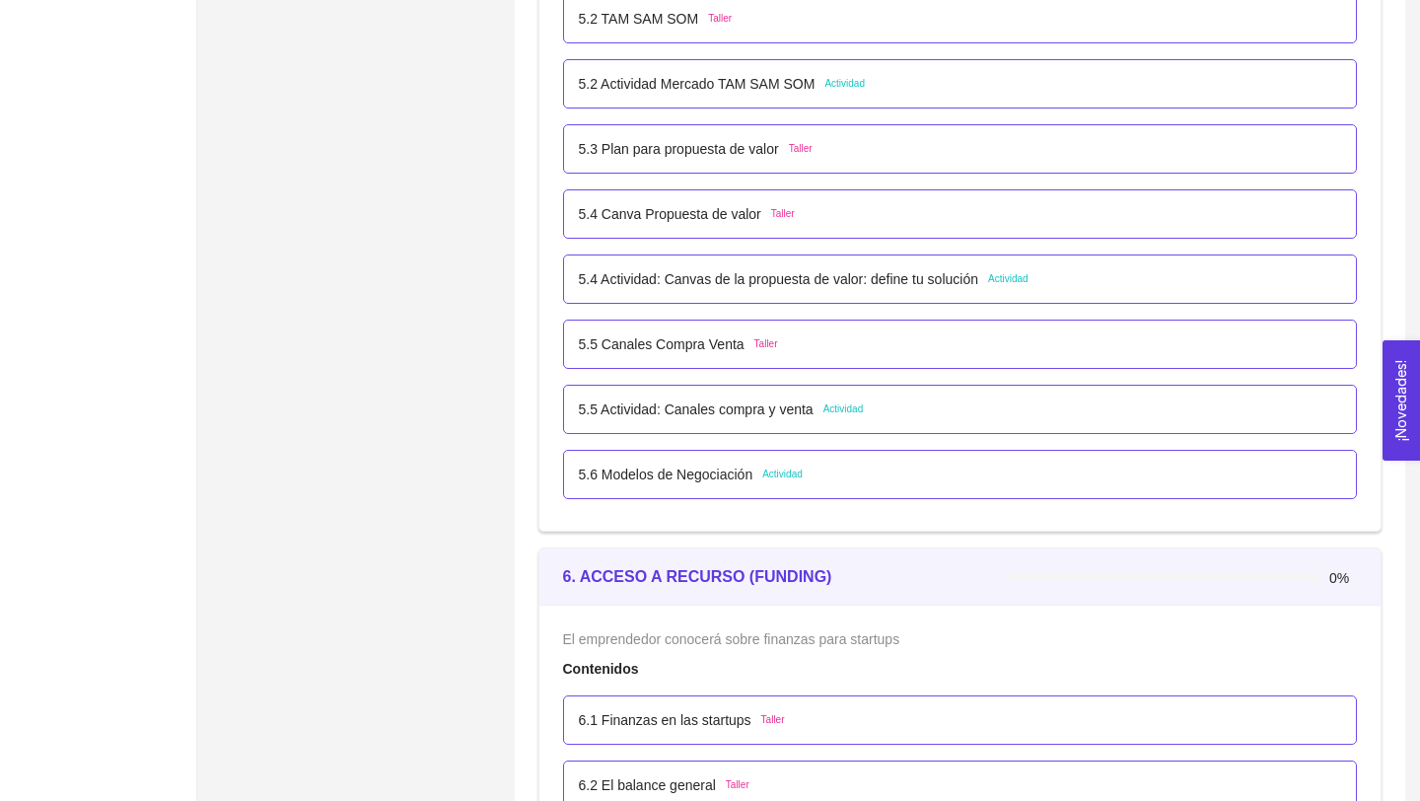
click at [734, 469] on p "5.6 Modelos de Negociación" at bounding box center [666, 474] width 175 height 22
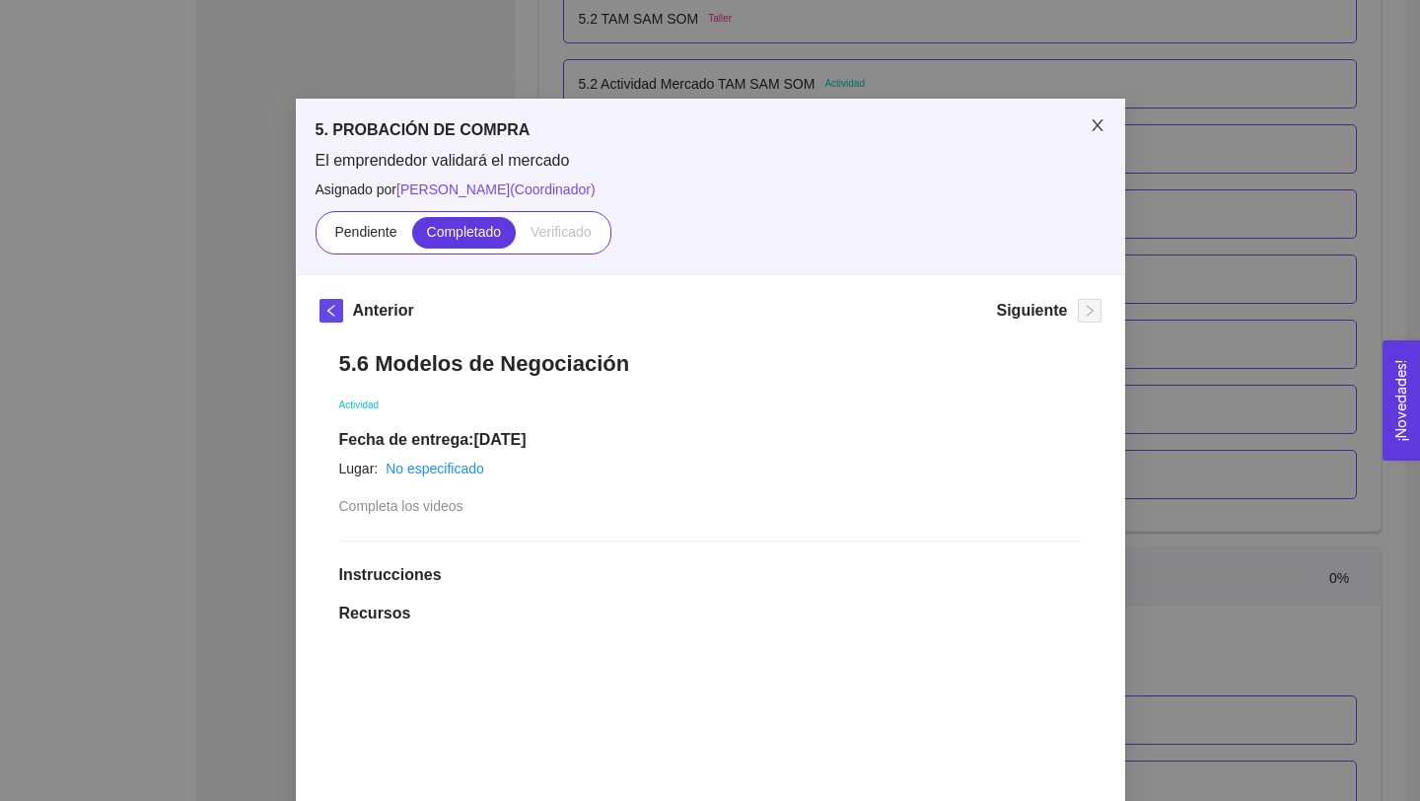
click at [1101, 124] on icon "close" at bounding box center [1098, 125] width 16 height 16
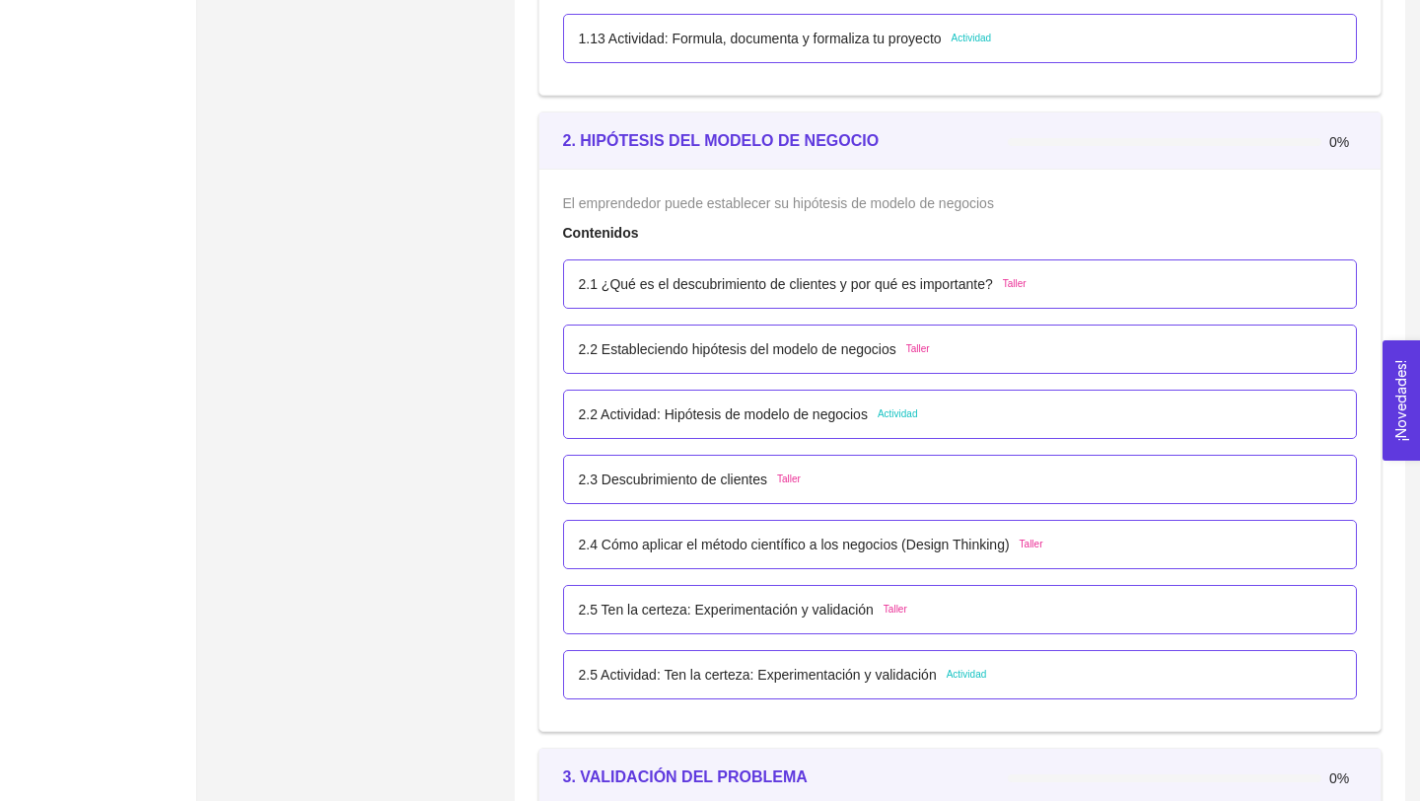
scroll to position [1795, 0]
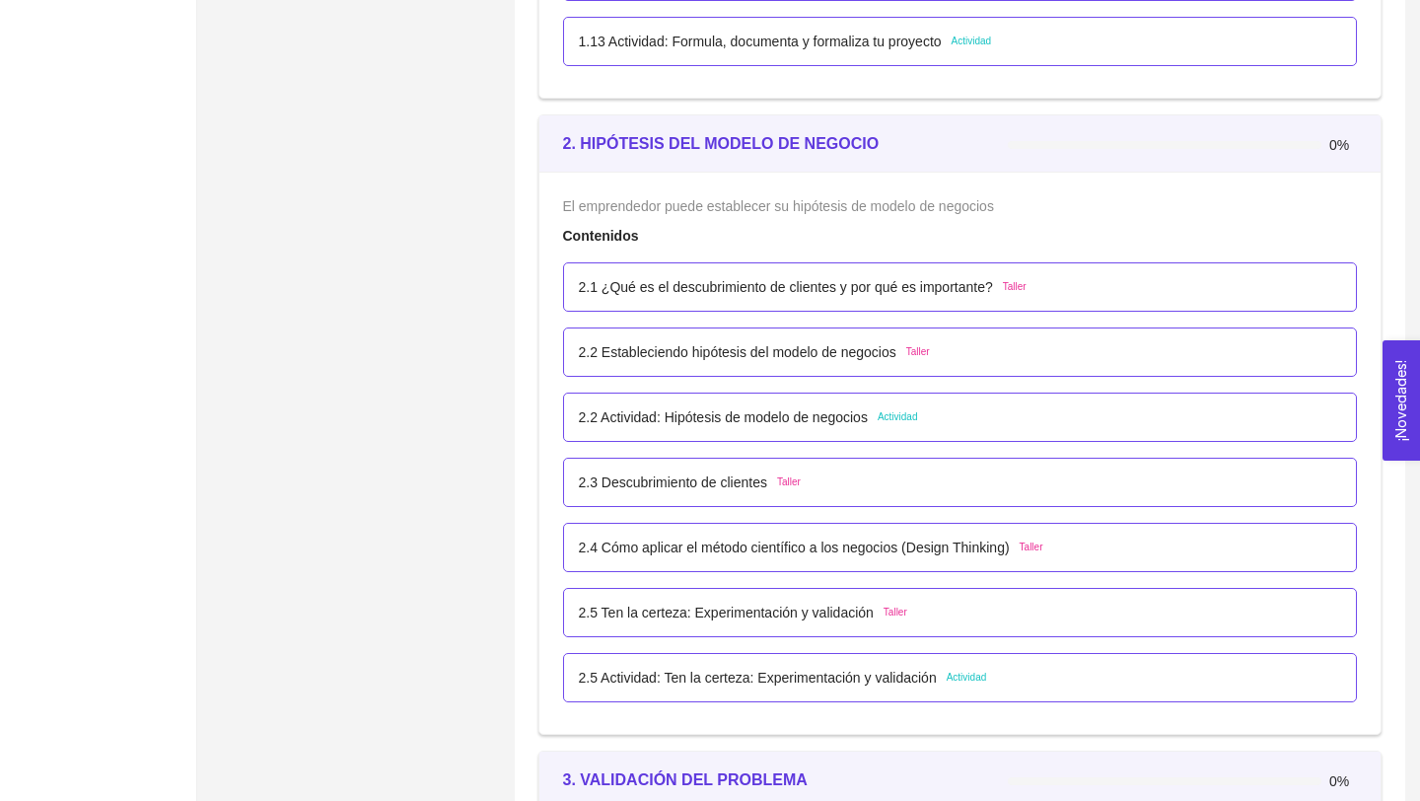
click at [870, 678] on p "2.5 Actividad: Ten la certeza: Experimentación y validación" at bounding box center [758, 678] width 358 height 22
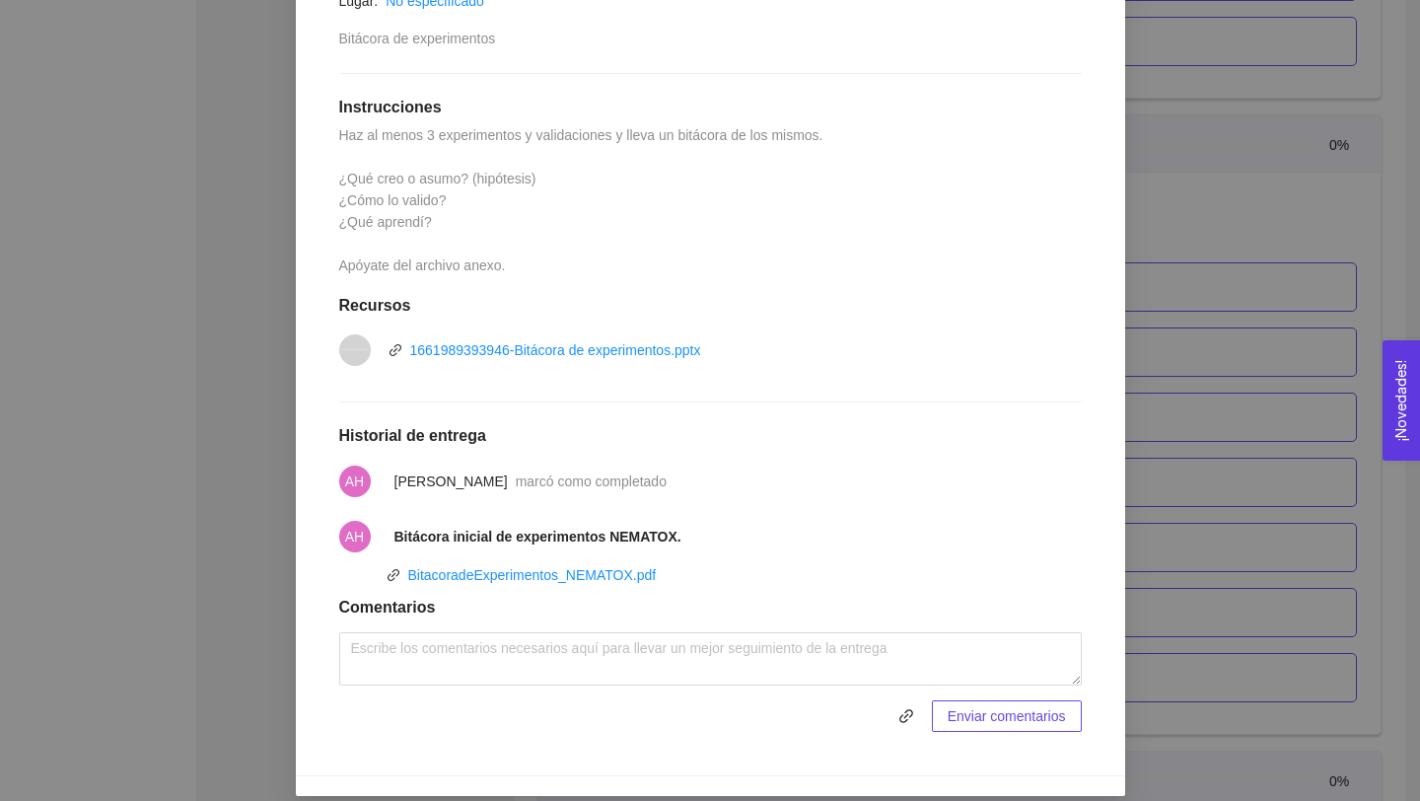
scroll to position [475, 0]
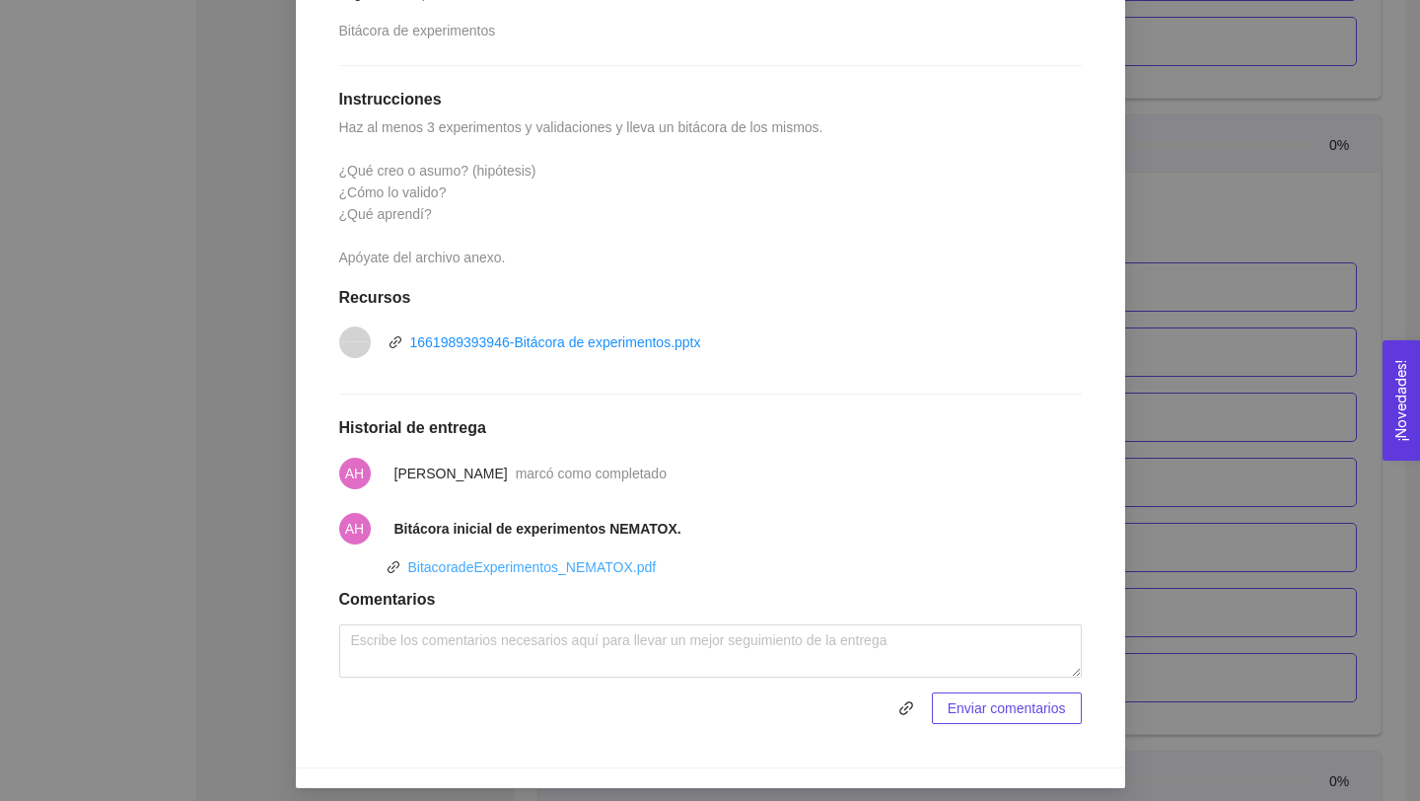
click at [618, 567] on link "BitacoradeExperimentos_NEMATOX.pdf" at bounding box center [532, 567] width 248 height 16
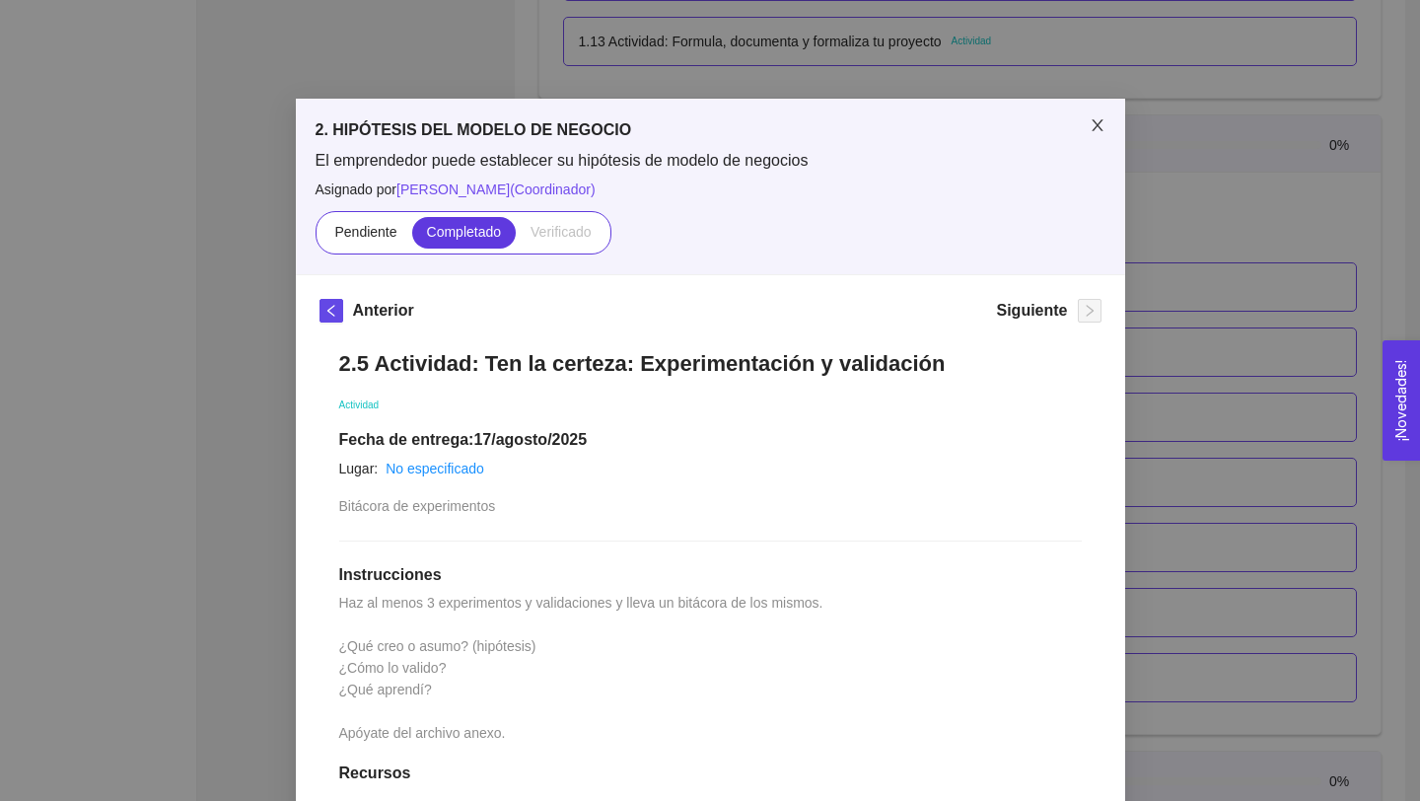
click at [1094, 120] on icon "close" at bounding box center [1098, 125] width 16 height 16
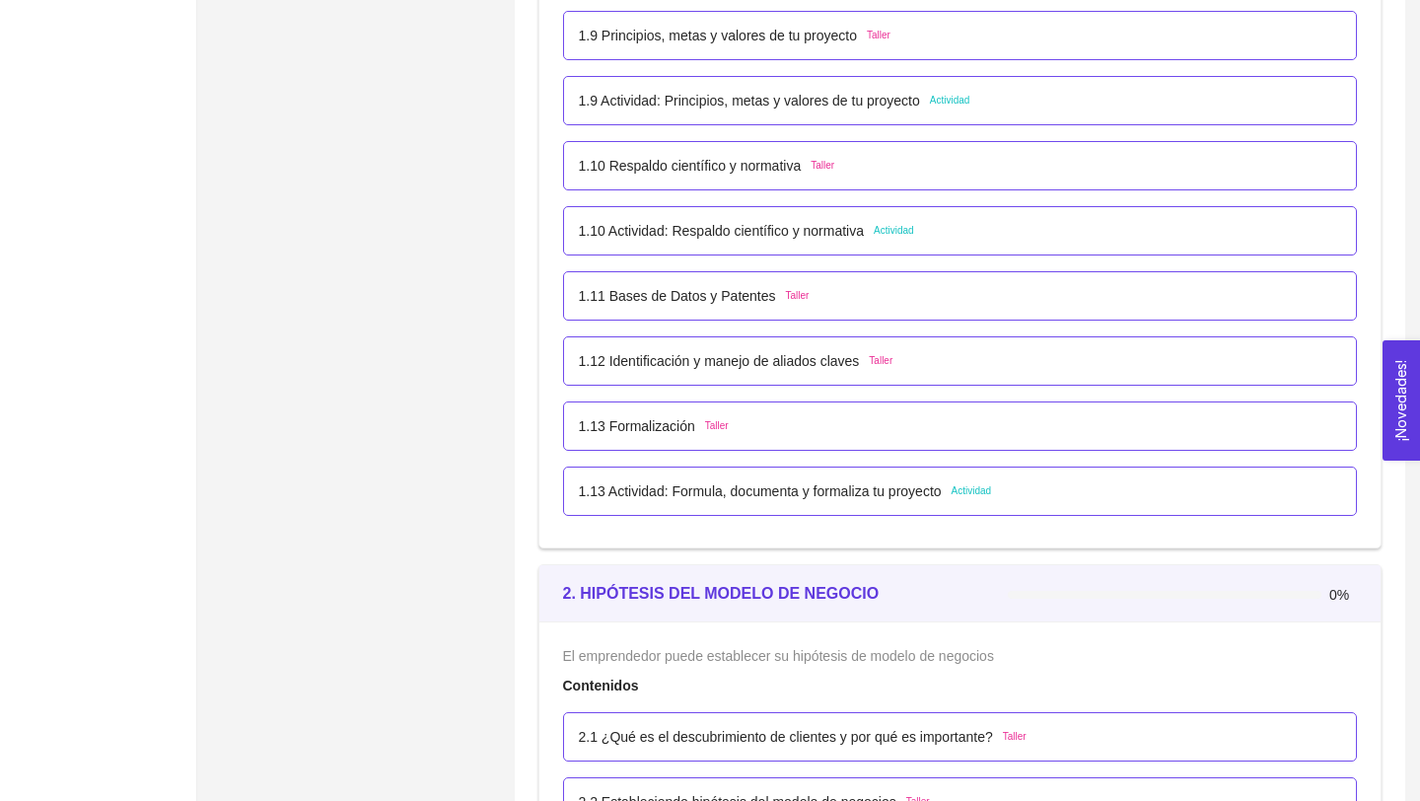
scroll to position [1349, 0]
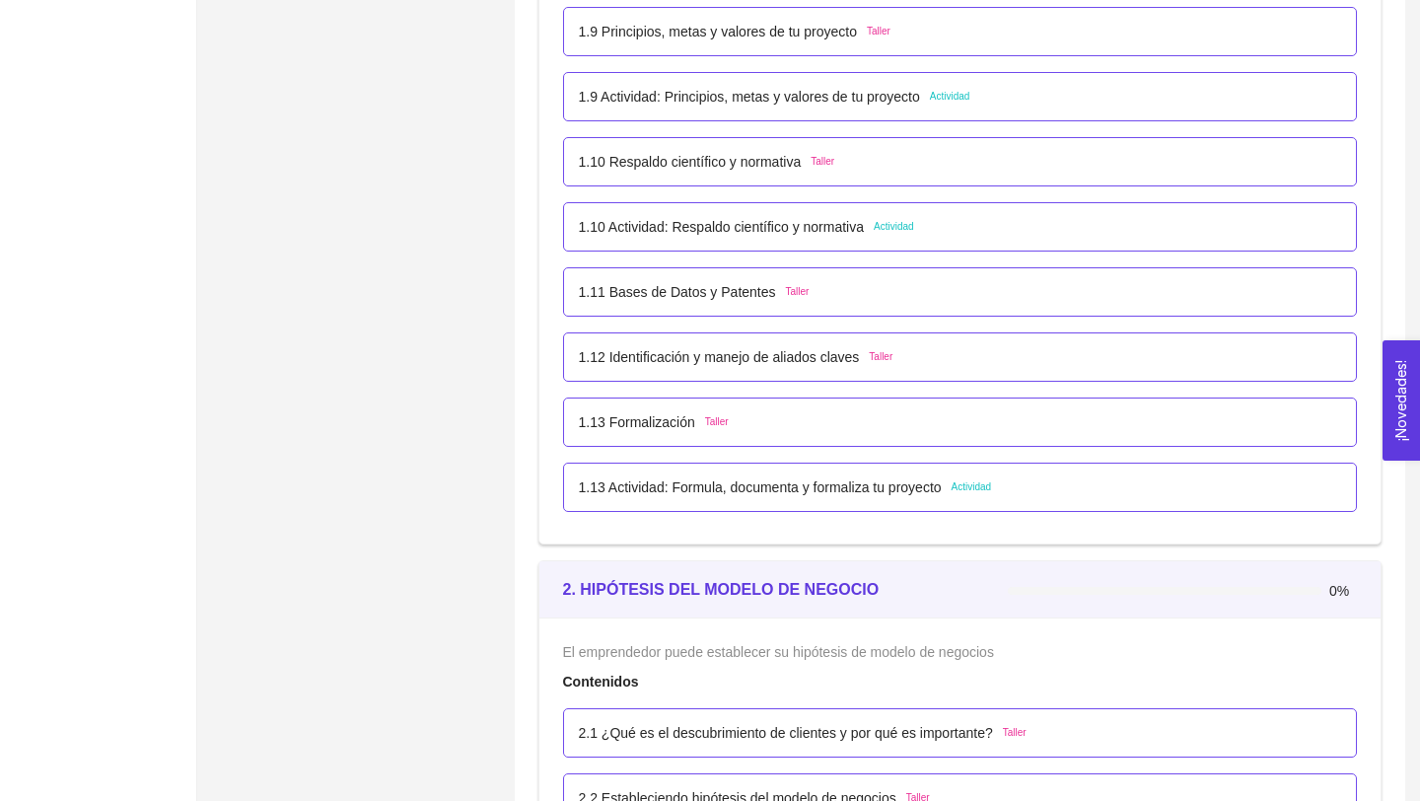
click at [718, 492] on p "1.13 Actividad: Formula, documenta y formaliza tu proyecto" at bounding box center [760, 487] width 363 height 22
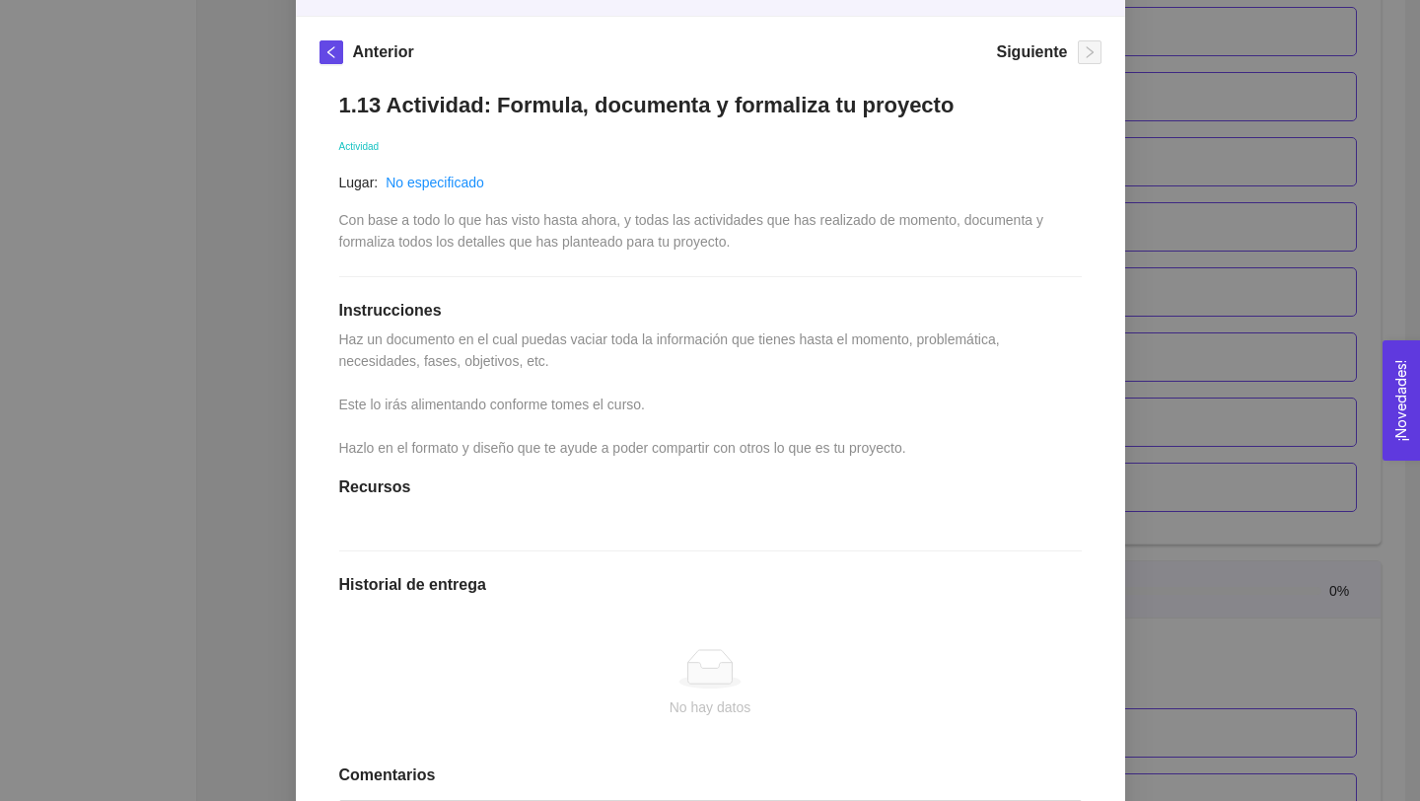
scroll to position [253, 0]
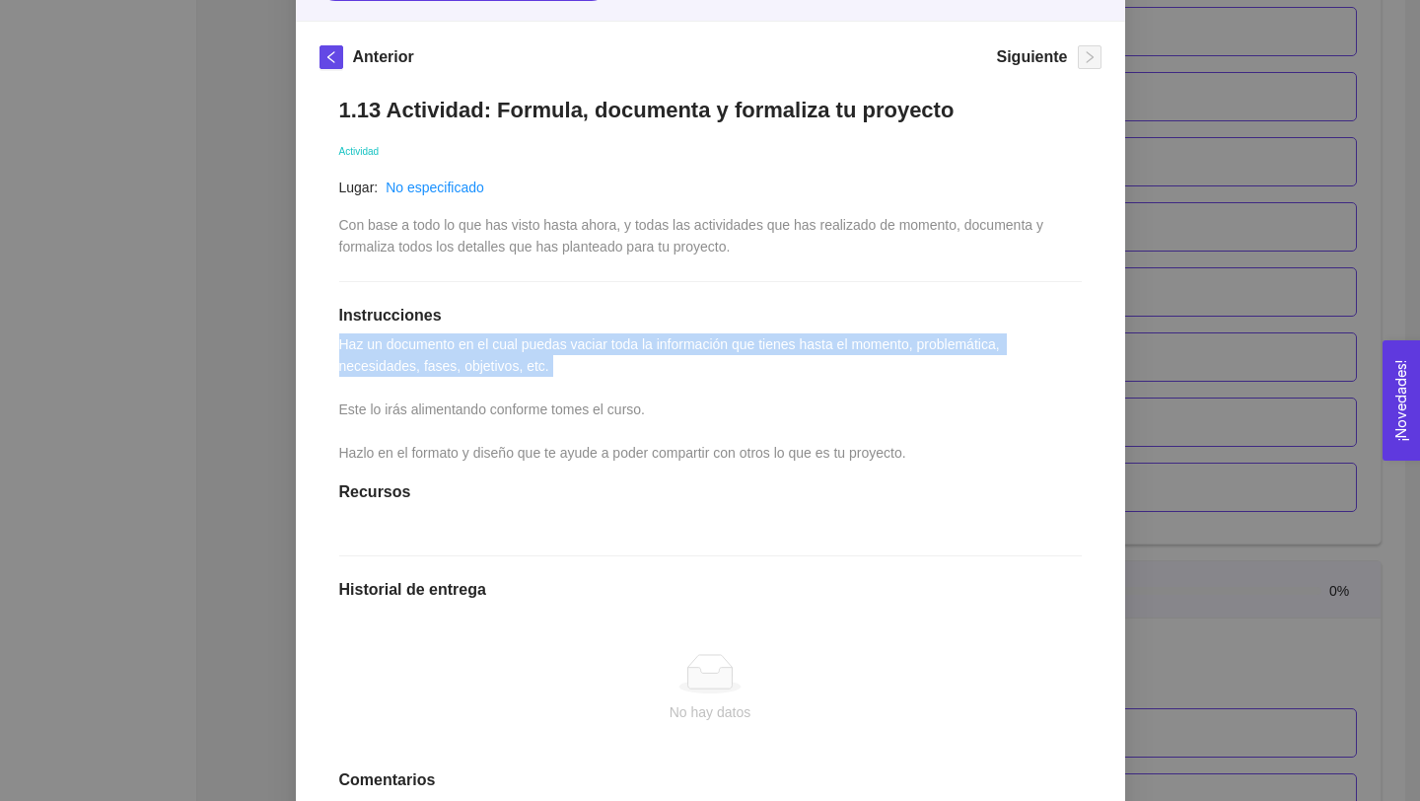
drag, startPoint x: 341, startPoint y: 346, endPoint x: 635, endPoint y: 372, distance: 294.9
click at [635, 372] on div "1.13 Actividad: Formula, documenta y formaliza tu proyecto Actividad Lugar: No …" at bounding box center [710, 500] width 782 height 847
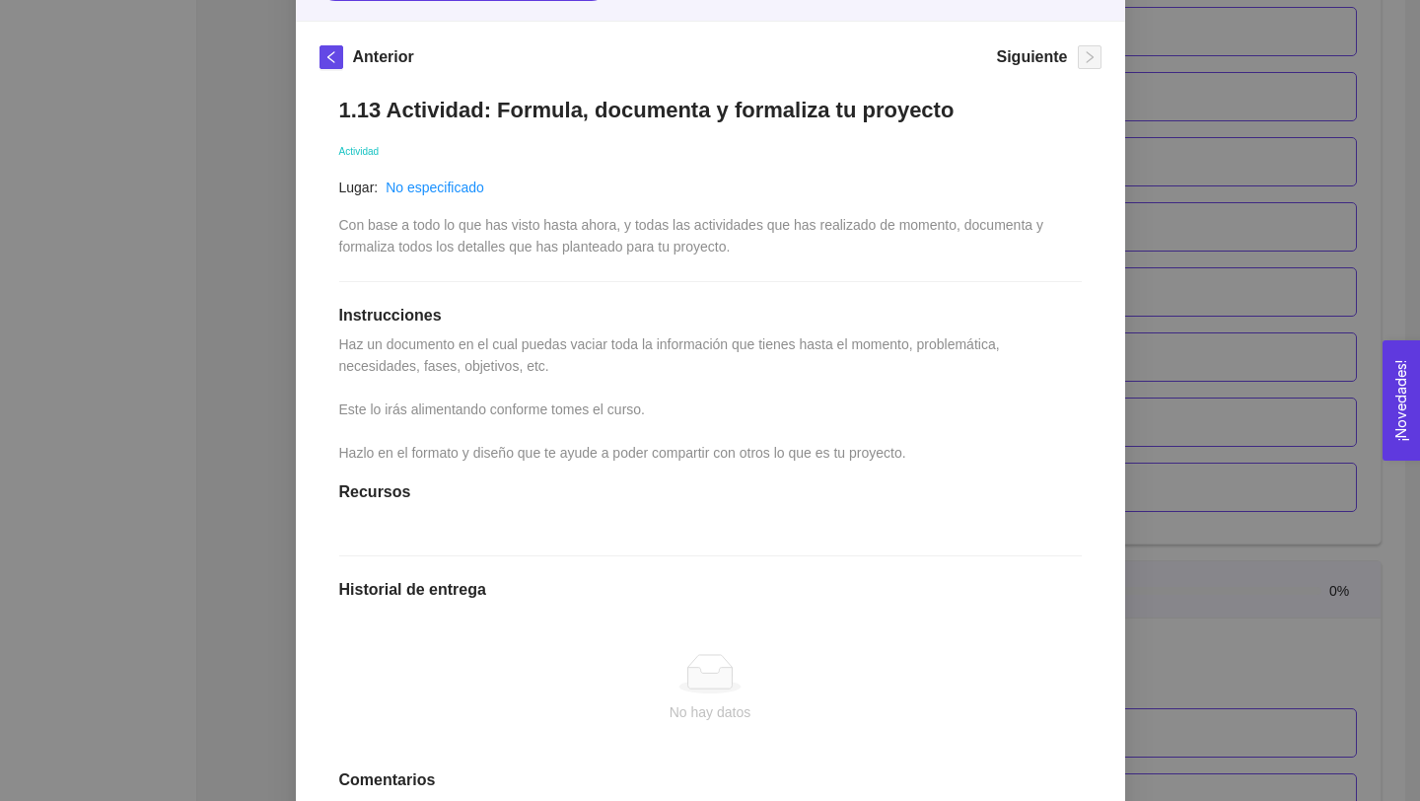
click at [934, 425] on div "1.13 Actividad: Formula, documenta y formaliza tu proyecto Actividad Lugar: No …" at bounding box center [710, 500] width 782 height 847
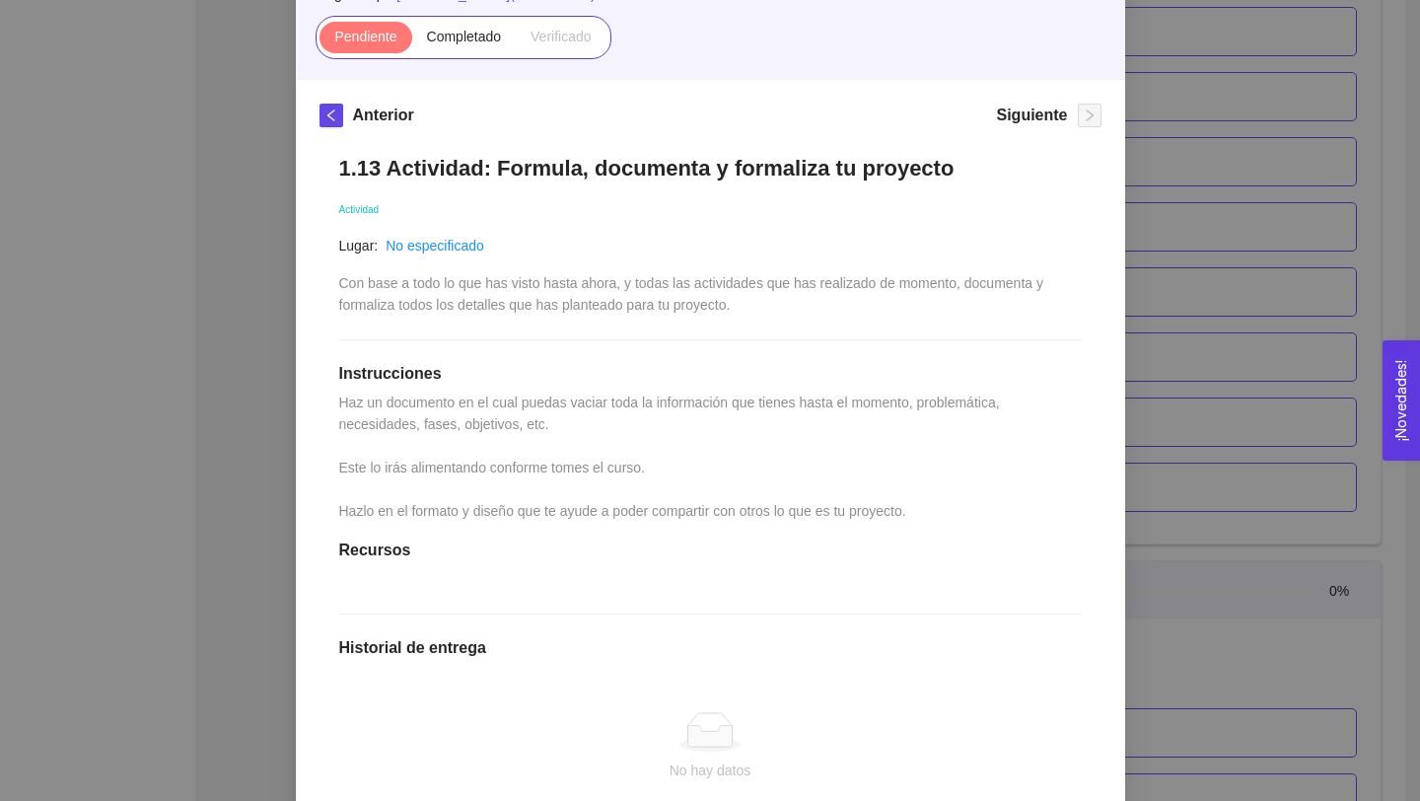
scroll to position [198, 0]
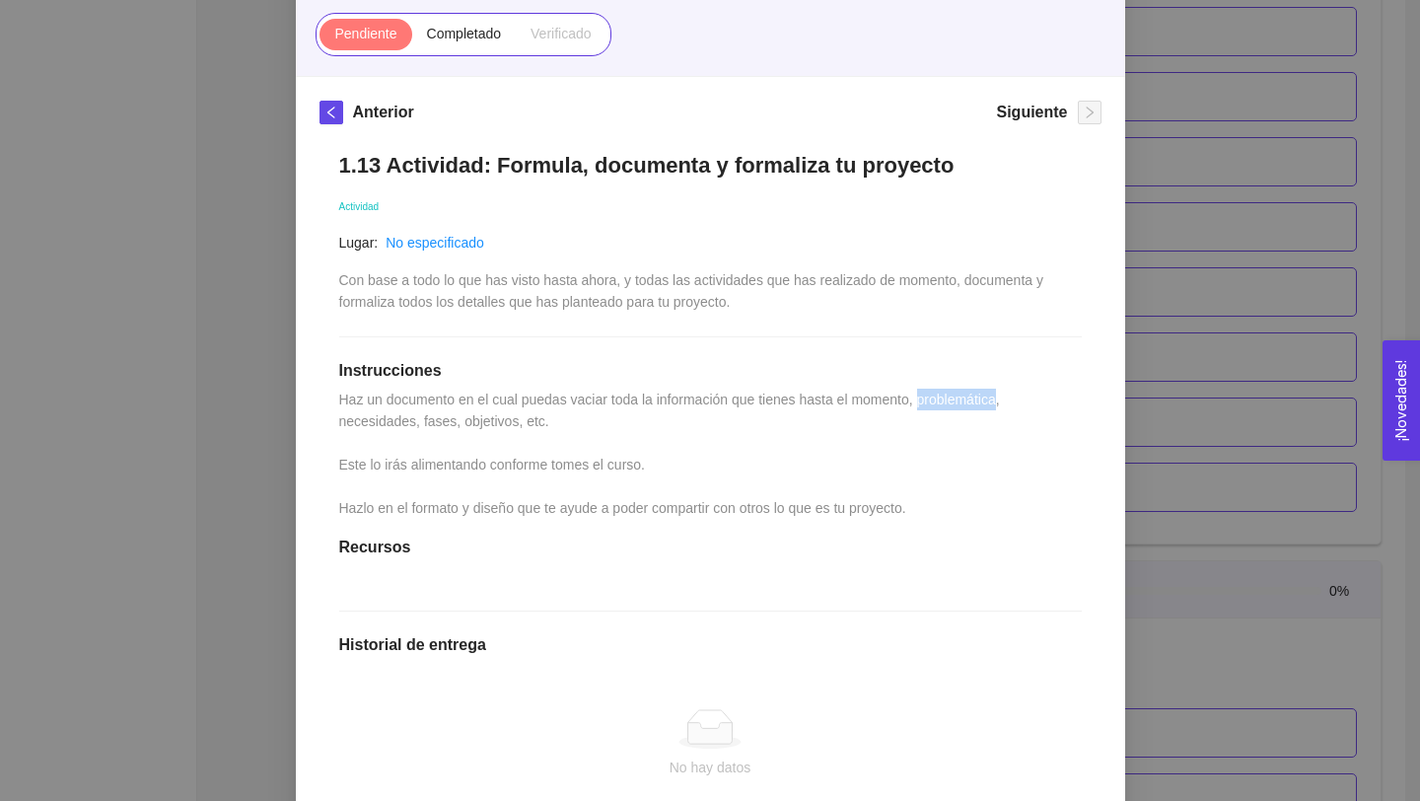
drag, startPoint x: 935, startPoint y: 400, endPoint x: 1018, endPoint y: 399, distance: 82.8
click at [1004, 399] on span "Haz un documento en el cual puedas vaciar toda la información que tienes hasta …" at bounding box center [671, 453] width 665 height 124
copy span "problemática"
click at [751, 426] on div "1.13 Actividad: Formula, documenta y formaliza tu proyecto Actividad Lugar: No …" at bounding box center [710, 555] width 782 height 847
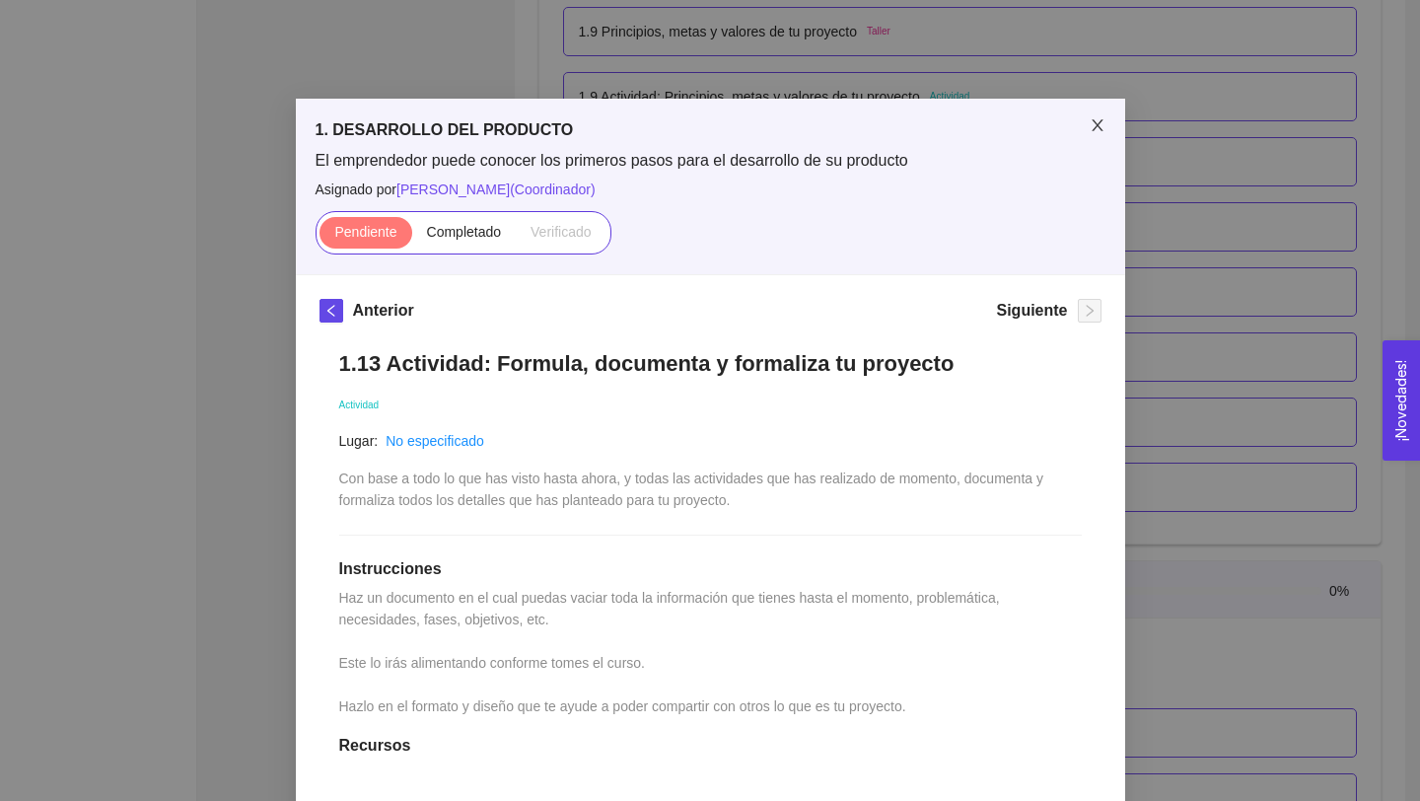
click at [1090, 121] on icon "close" at bounding box center [1098, 125] width 16 height 16
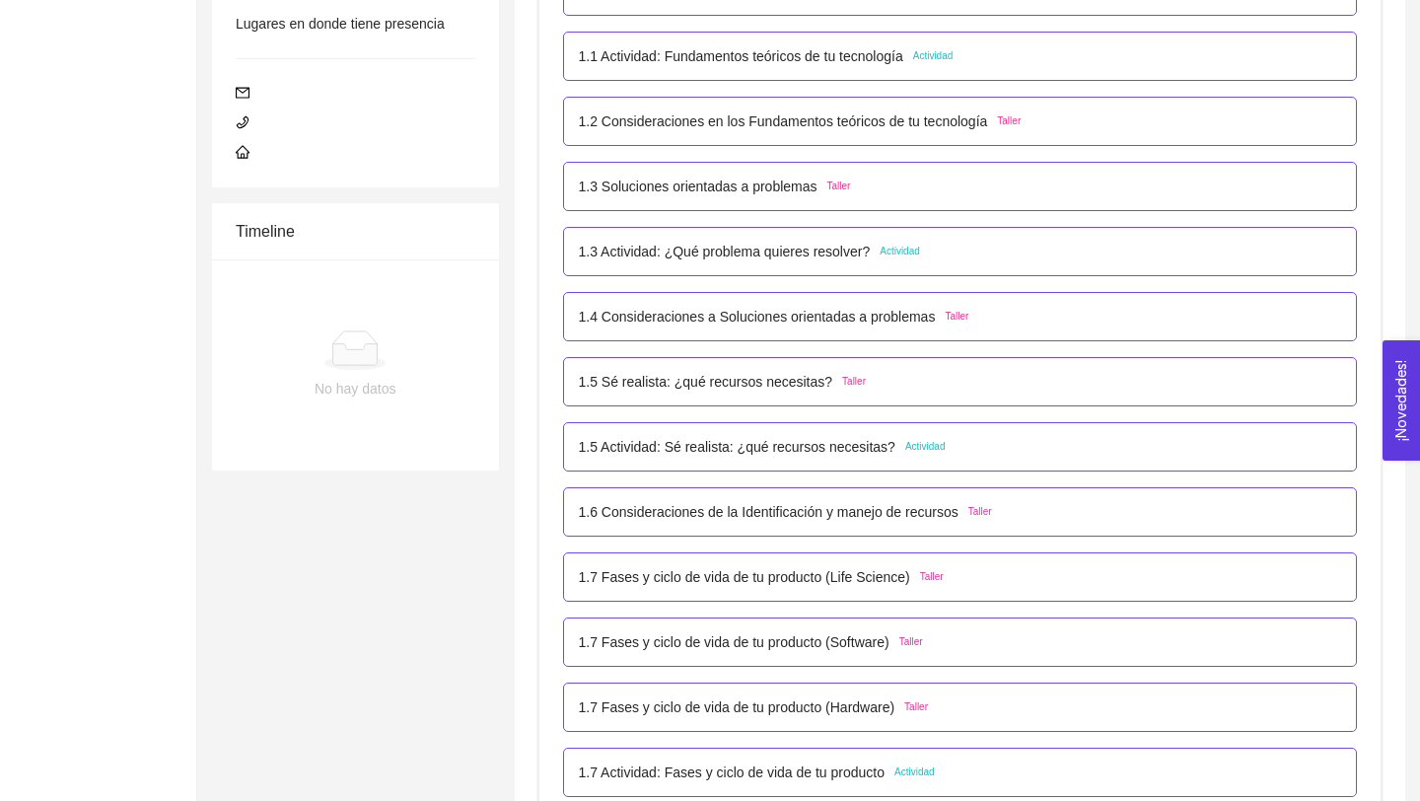
scroll to position [455, 0]
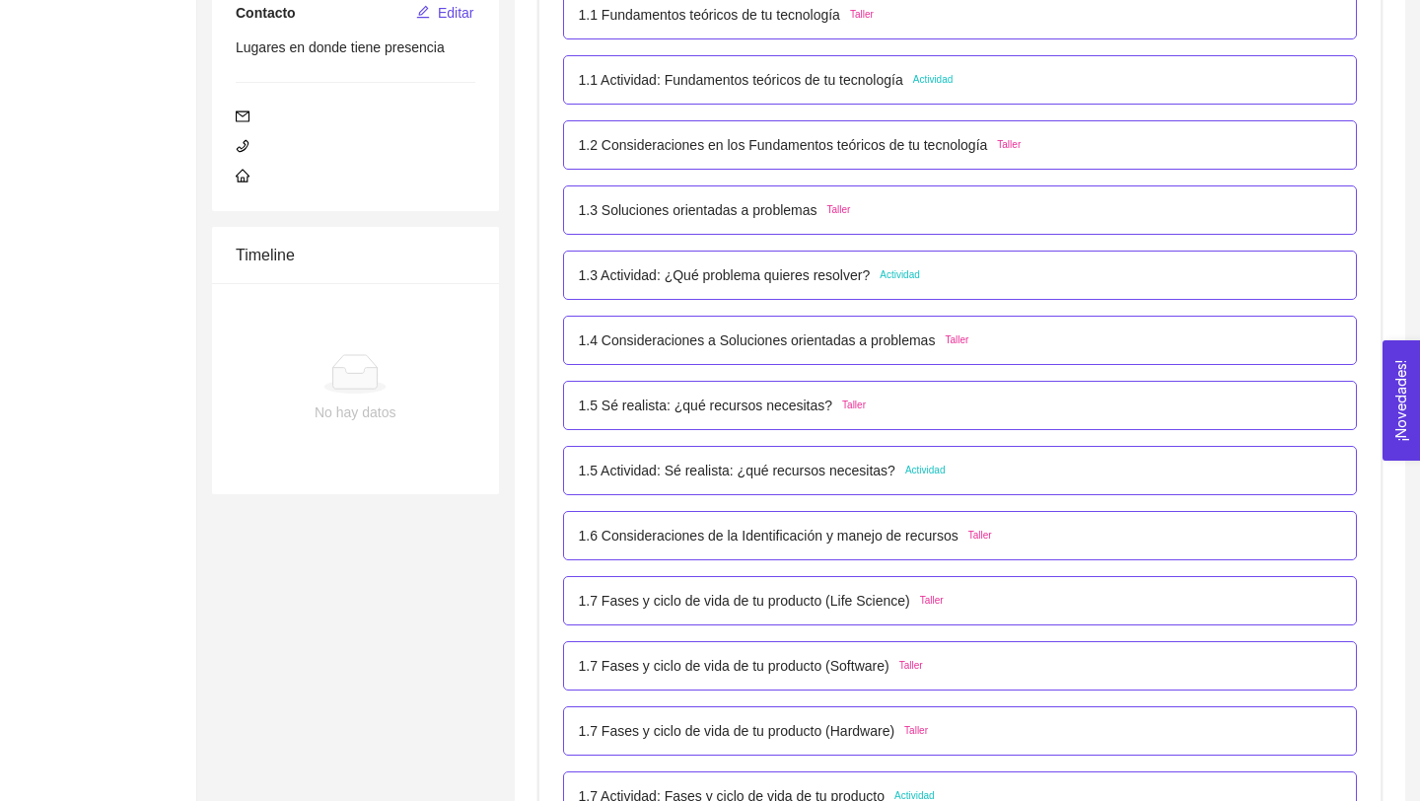
click at [849, 479] on p "1.5 Actividad: Sé realista: ¿qué recursos necesitas?" at bounding box center [737, 470] width 317 height 22
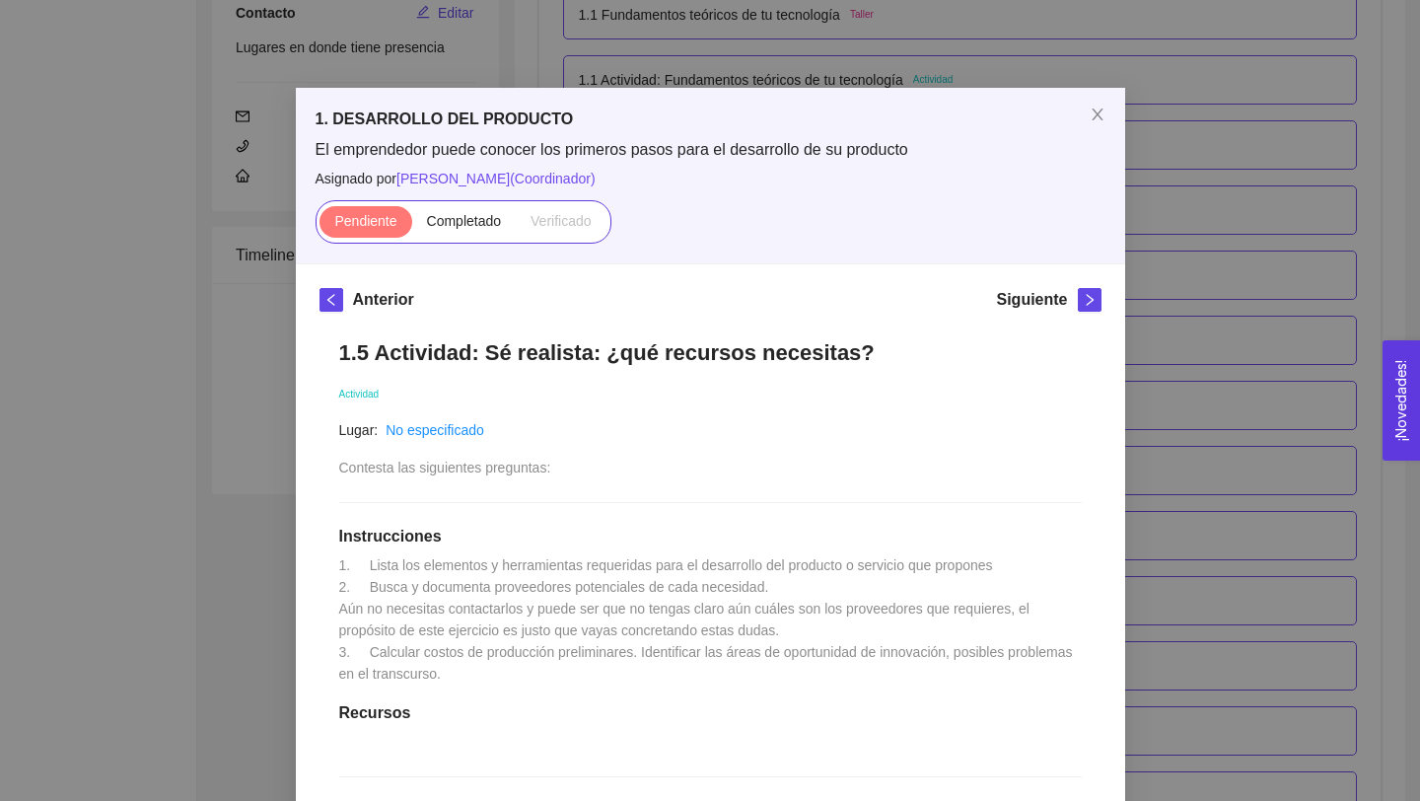
scroll to position [0, 0]
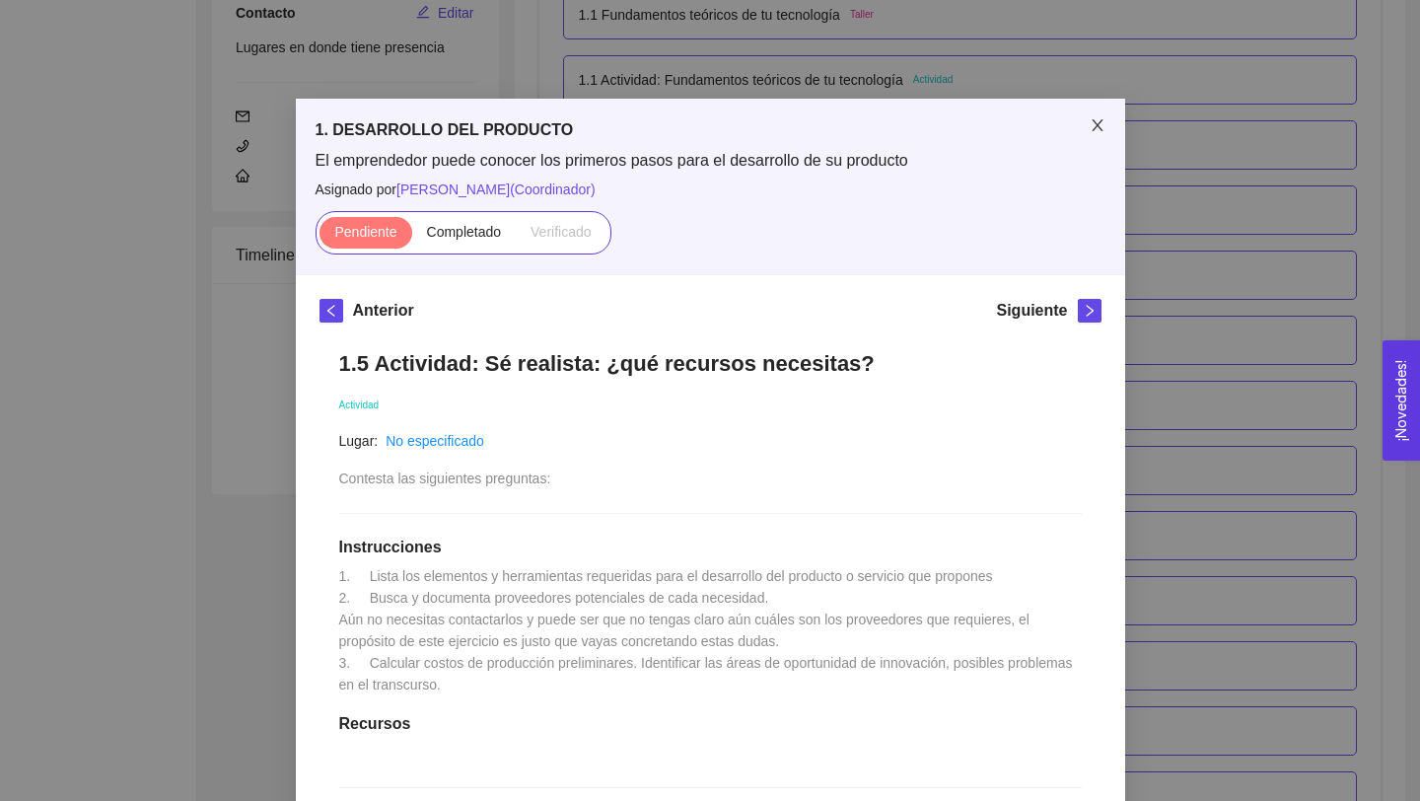
click at [1095, 121] on icon "close" at bounding box center [1098, 125] width 16 height 16
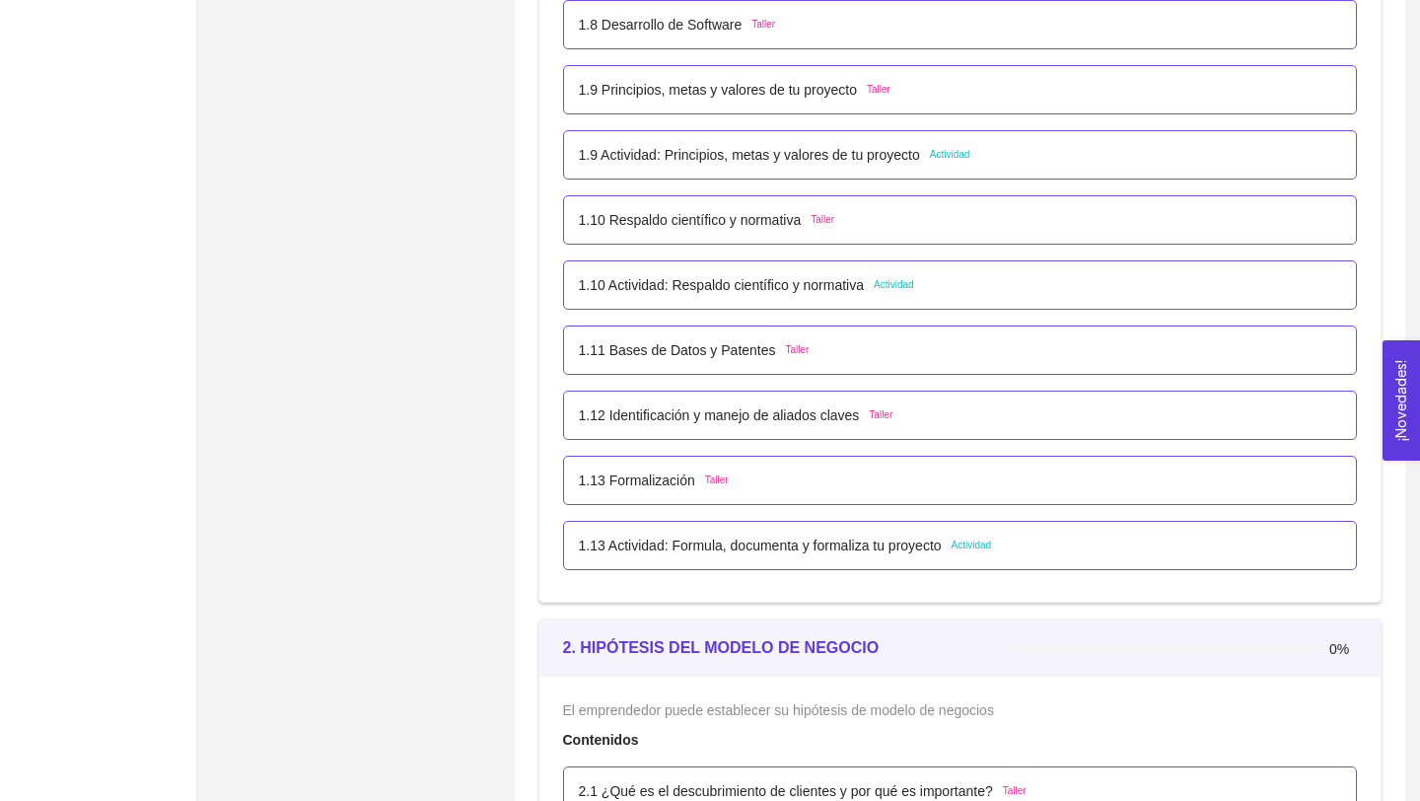
scroll to position [1316, 0]
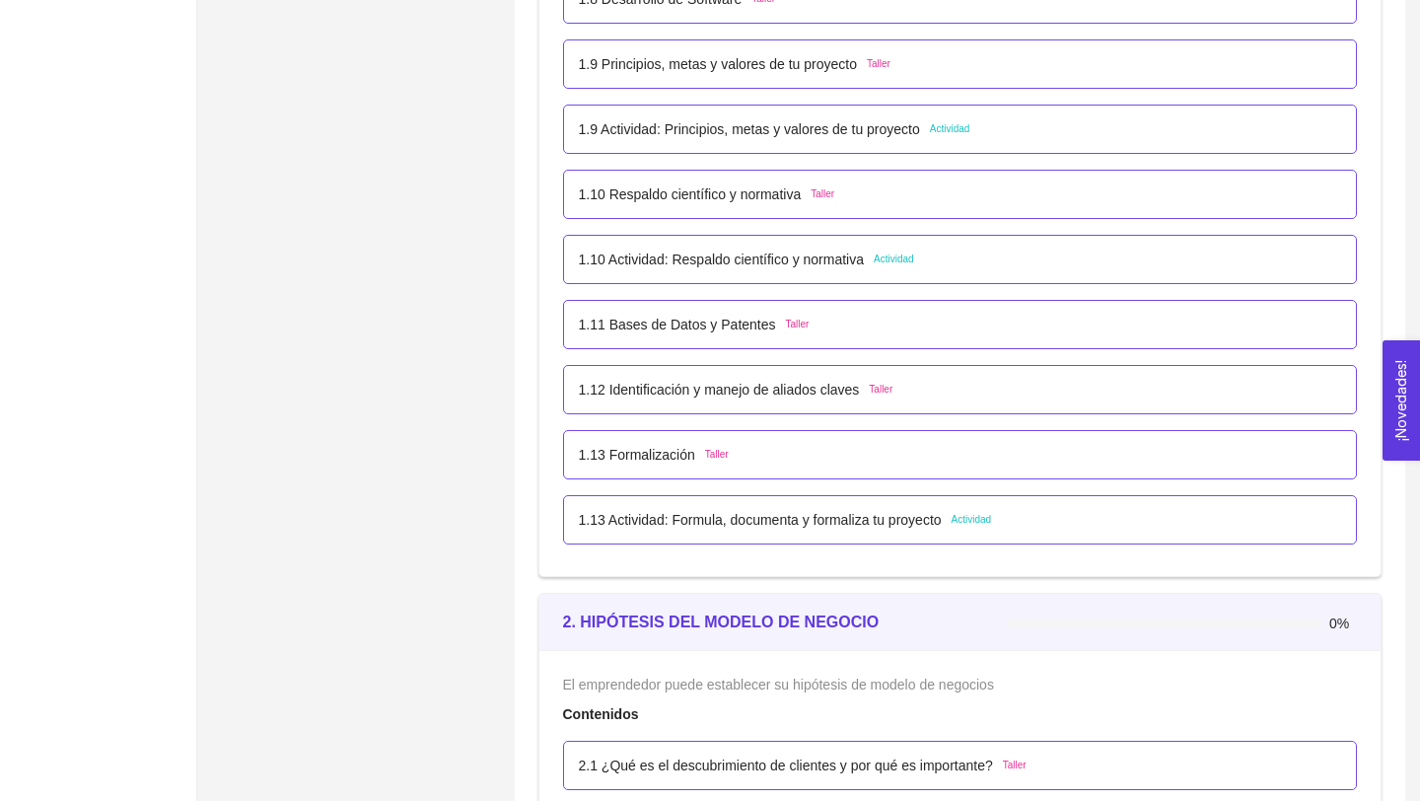
click at [824, 522] on p "1.13 Actividad: Formula, documenta y formaliza tu proyecto" at bounding box center [760, 520] width 363 height 22
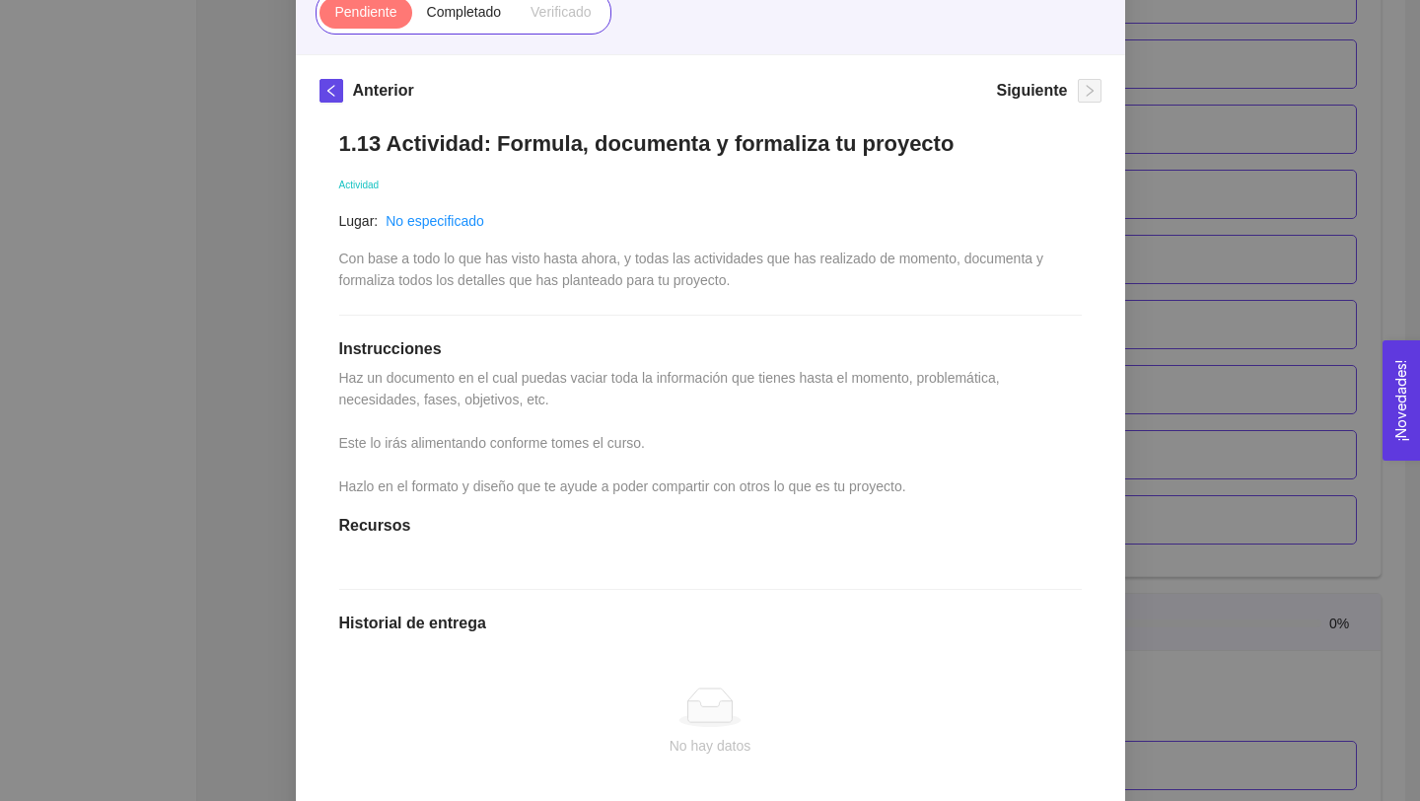
scroll to position [225, 0]
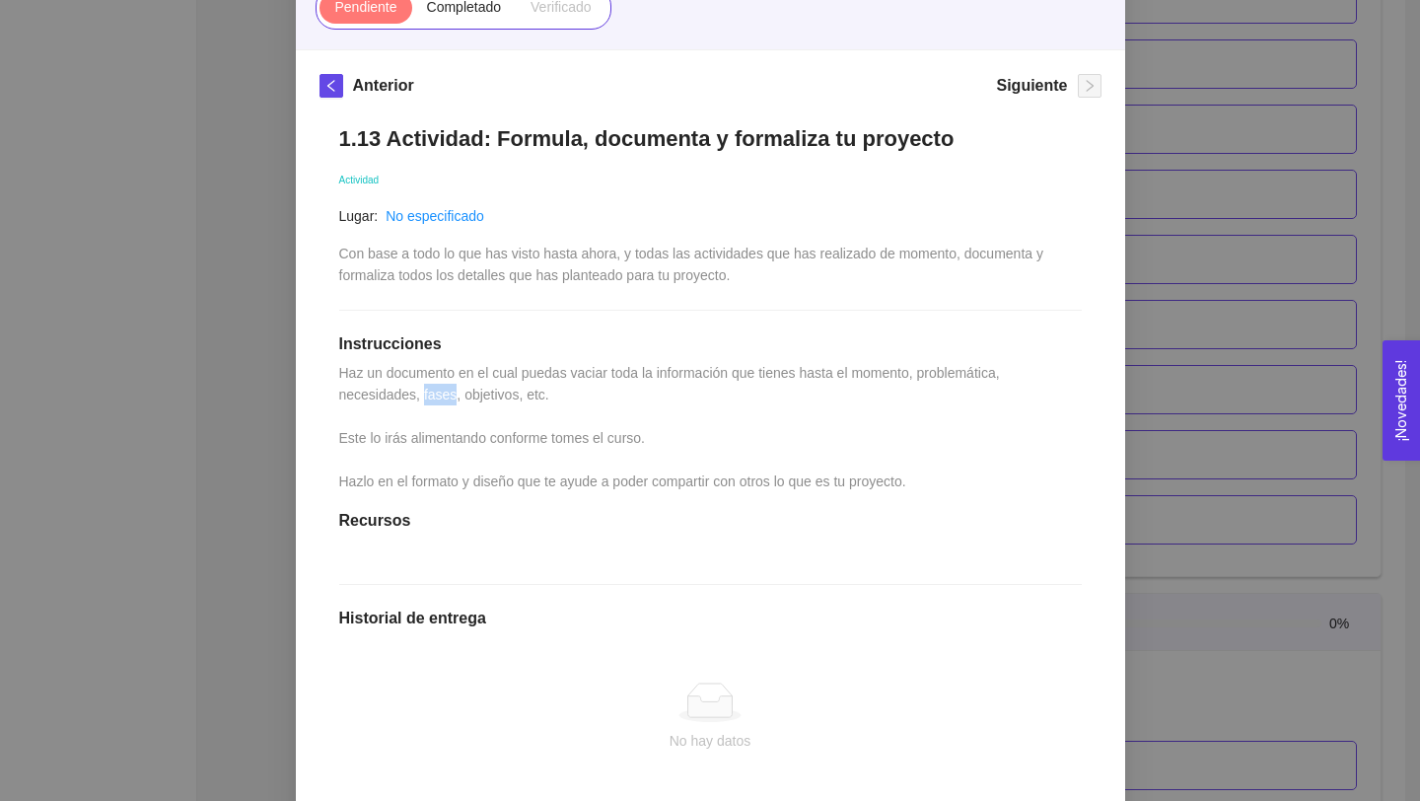
drag, startPoint x: 426, startPoint y: 392, endPoint x: 460, endPoint y: 392, distance: 34.5
click at [460, 392] on span "Haz un documento en el cual puedas vaciar toda la información que tienes hasta …" at bounding box center [671, 427] width 665 height 124
copy span "fases"
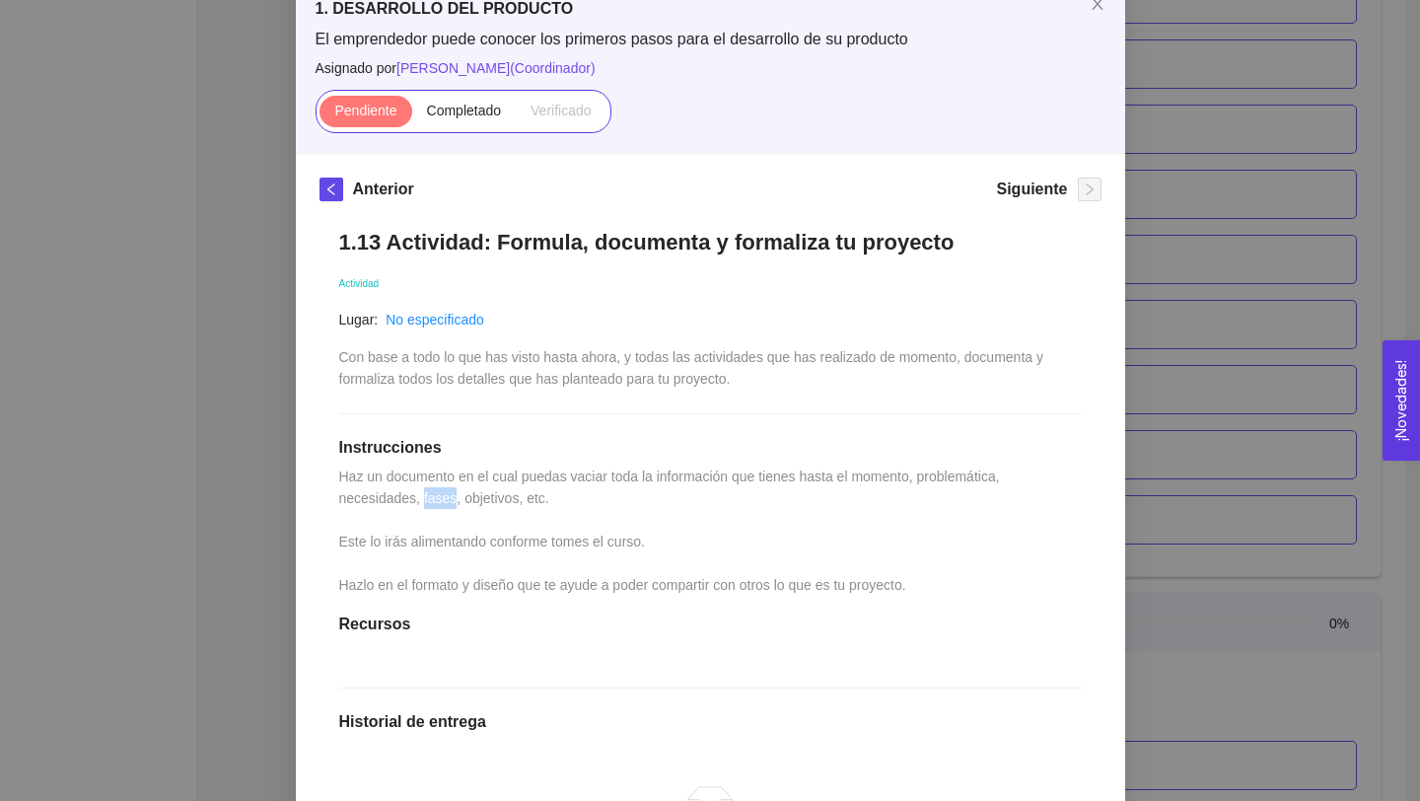
scroll to position [0, 0]
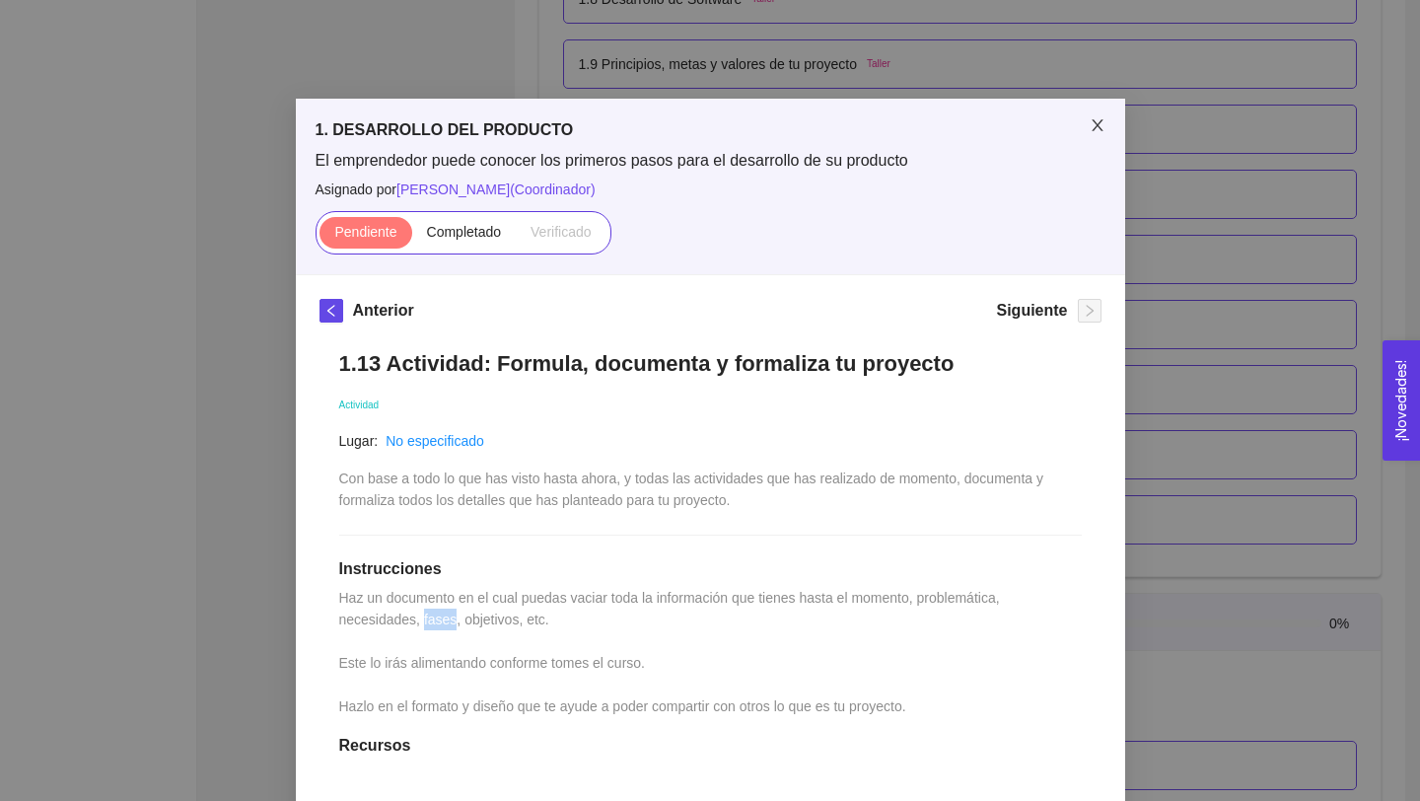
click at [1092, 128] on icon "close" at bounding box center [1098, 125] width 16 height 16
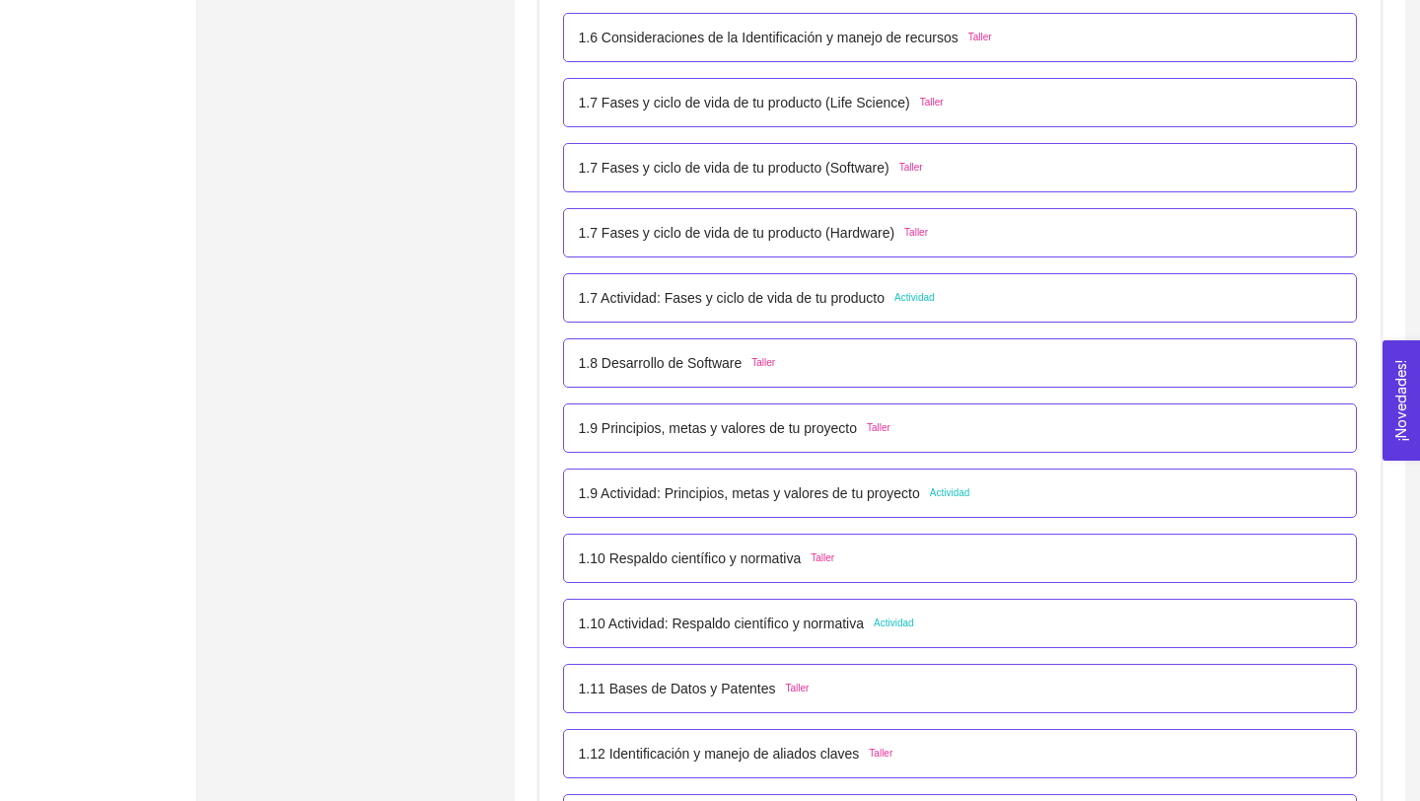
scroll to position [951, 0]
click at [879, 304] on p "1.7 Actividad: Fases y ciclo de vida de tu producto" at bounding box center [732, 300] width 307 height 22
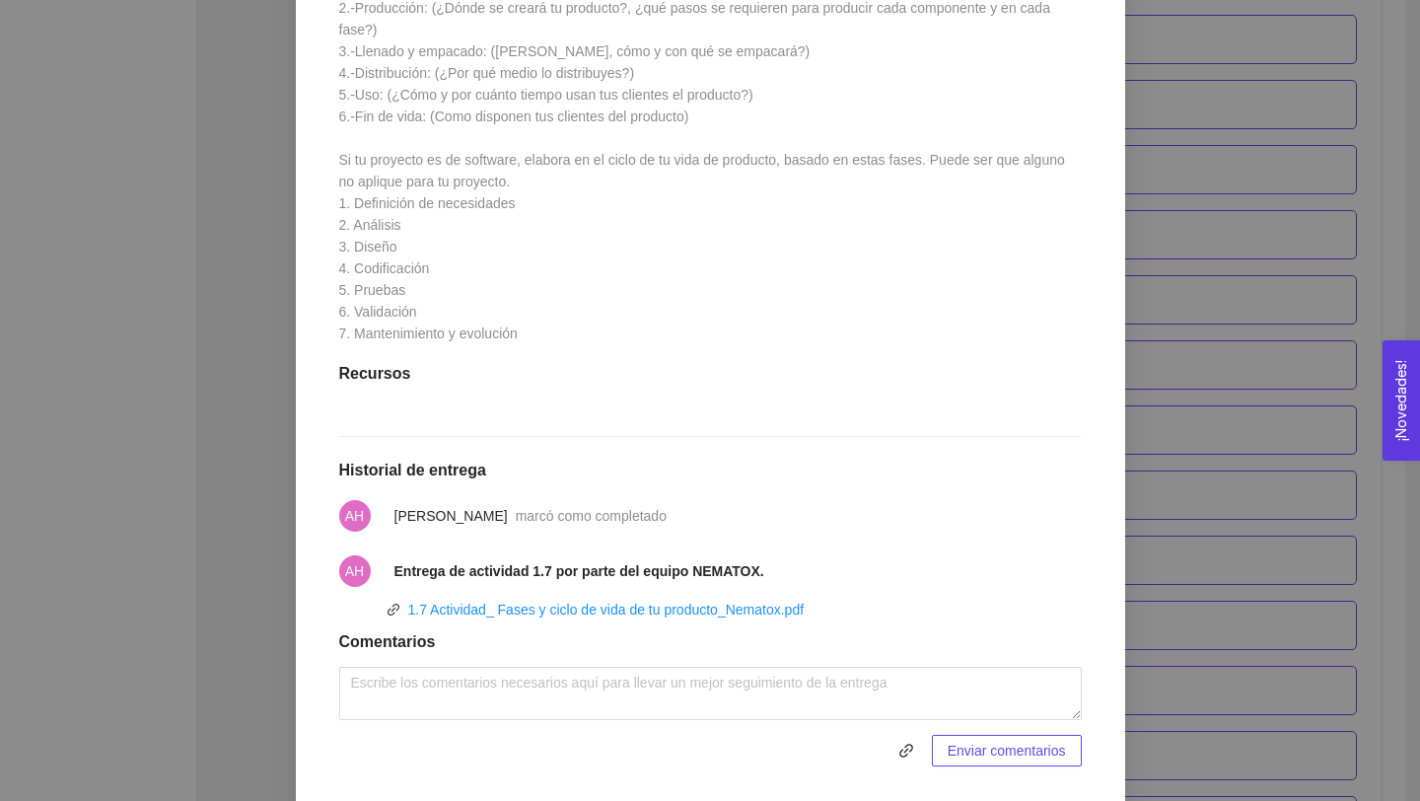
scroll to position [777, 0]
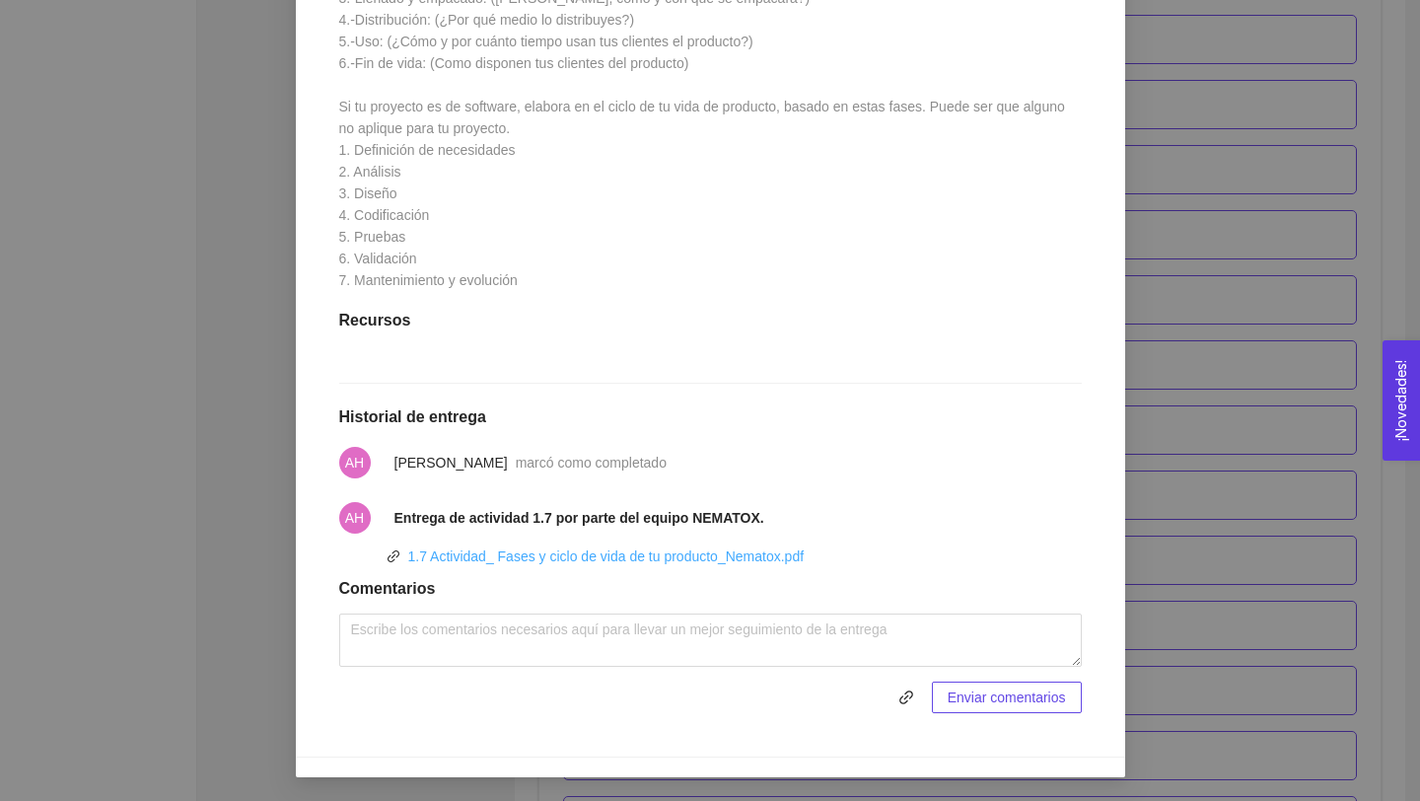
click at [781, 557] on link "1.7 Actividad_ Fases y ciclo de vida de tu producto_Nematox.pdf" at bounding box center [606, 556] width 396 height 16
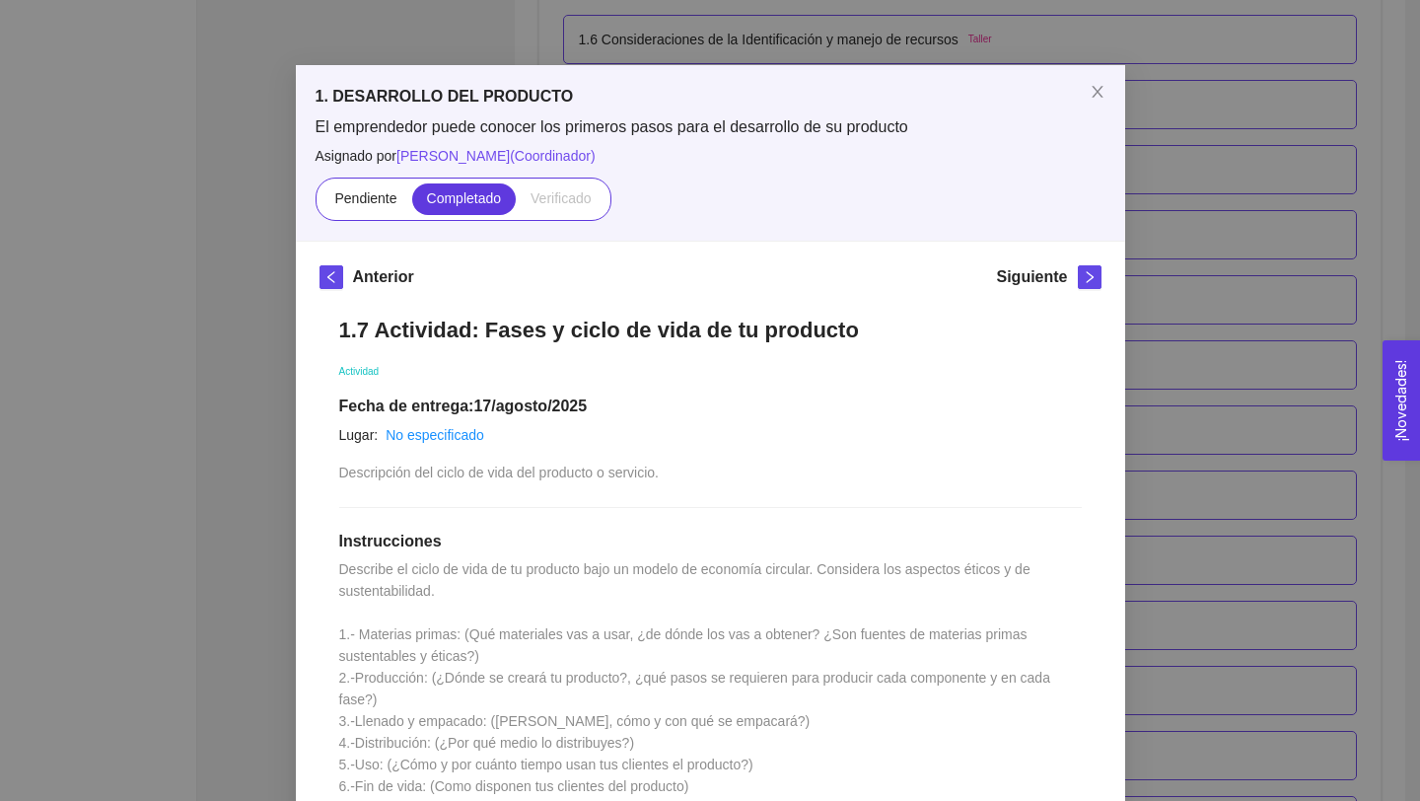
scroll to position [0, 0]
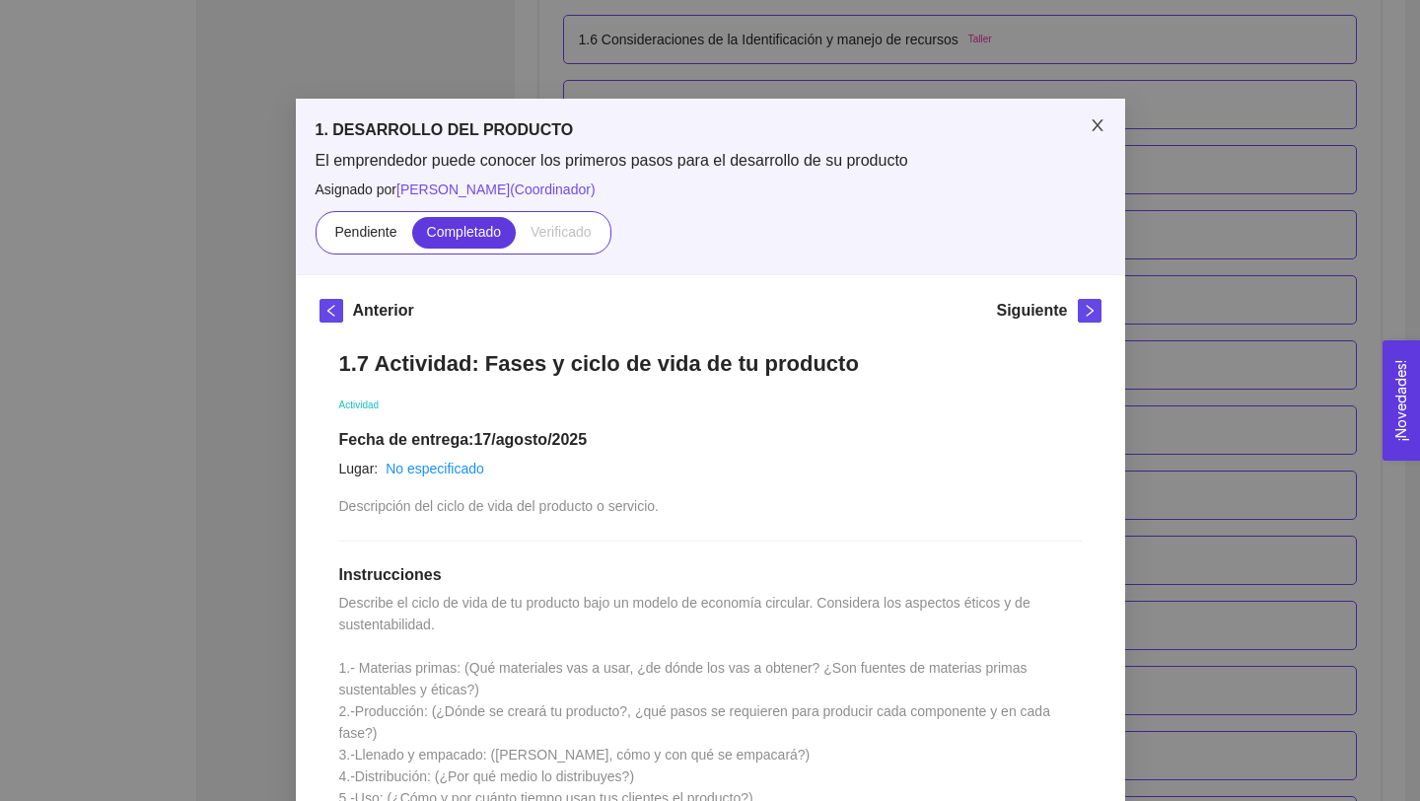
click at [1096, 118] on icon "close" at bounding box center [1098, 125] width 16 height 16
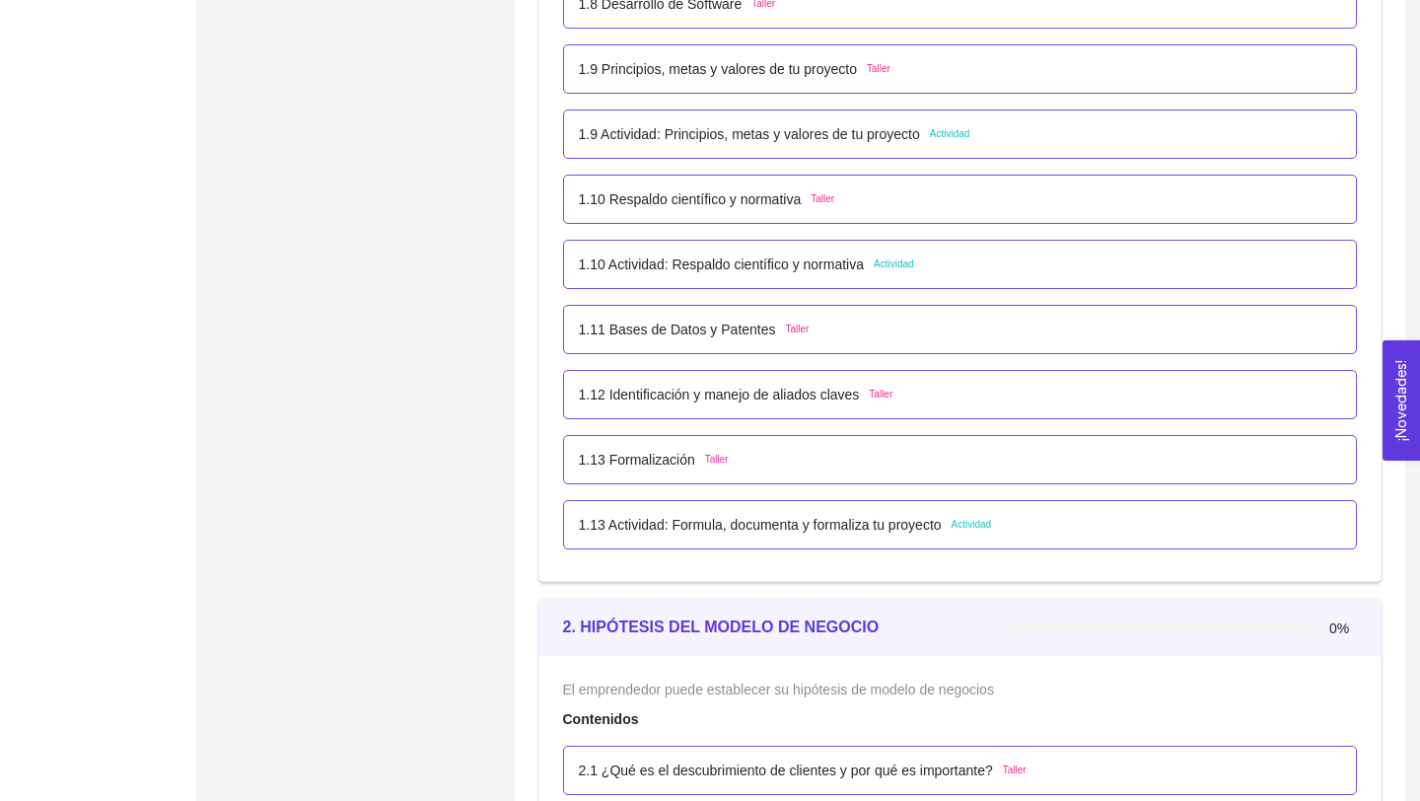
scroll to position [1312, 0]
click at [900, 520] on p "1.13 Actividad: Formula, documenta y formaliza tu proyecto" at bounding box center [760, 524] width 363 height 22
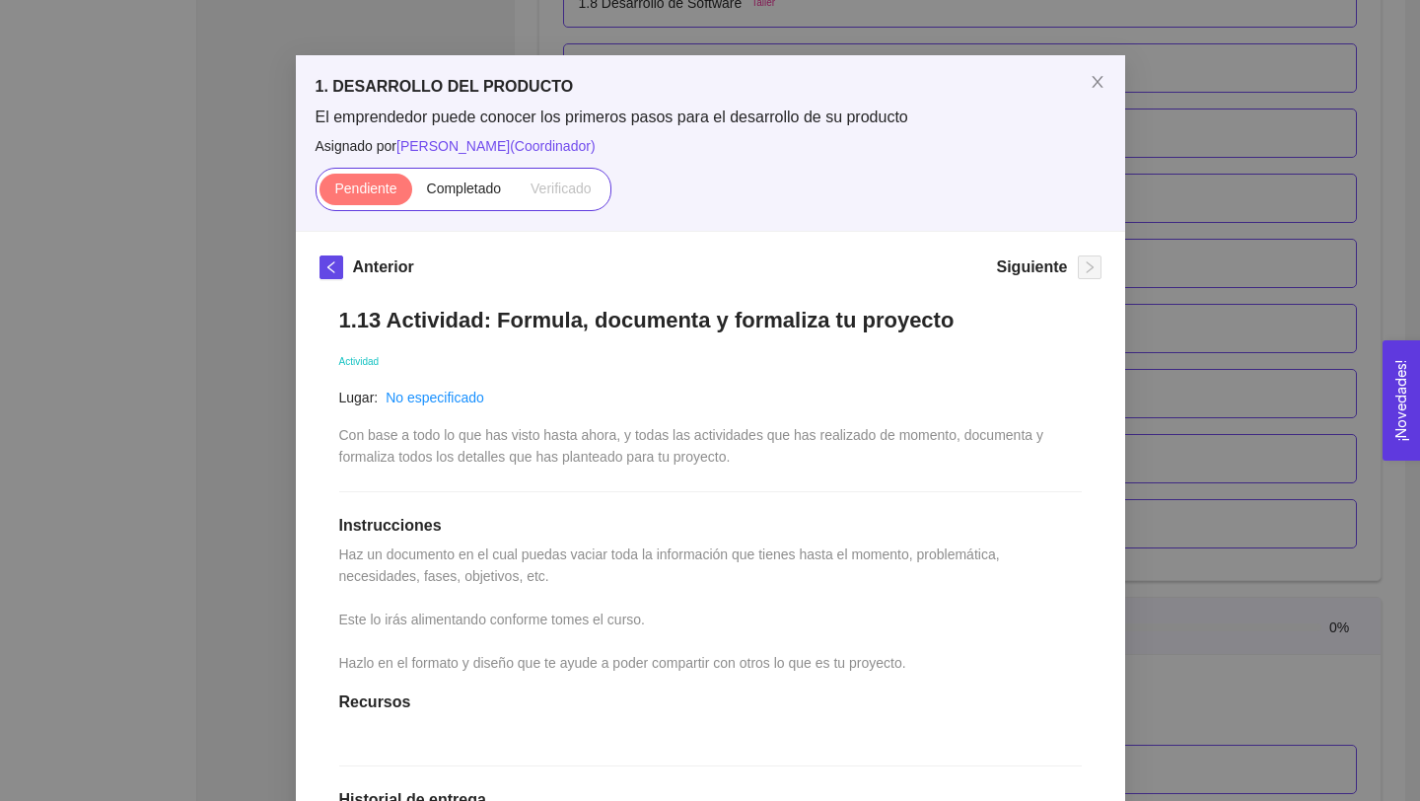
scroll to position [50, 0]
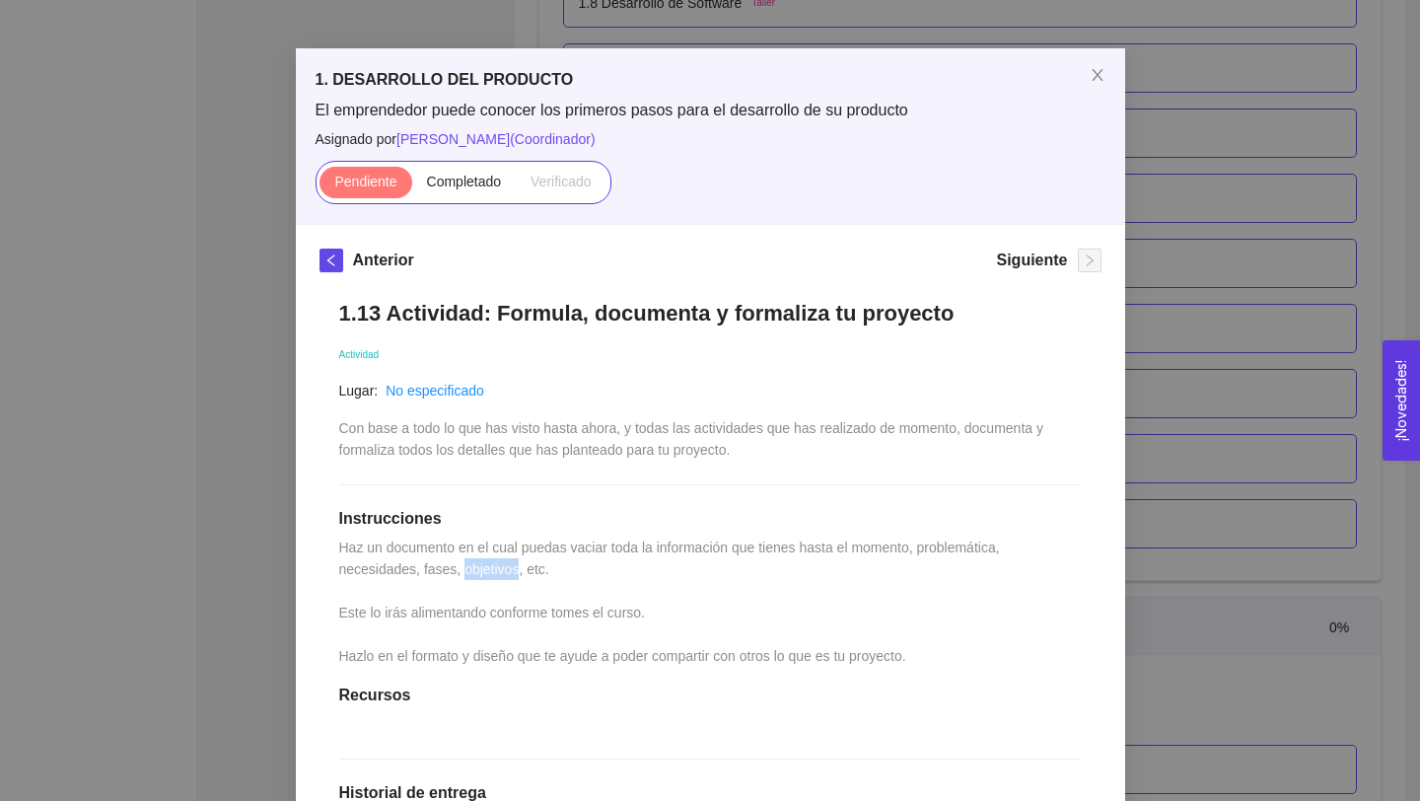
drag, startPoint x: 527, startPoint y: 569, endPoint x: 469, endPoint y: 569, distance: 57.2
click at [469, 569] on span "Haz un documento en el cual puedas vaciar toda la información que tienes hasta …" at bounding box center [671, 601] width 665 height 124
copy span "objetivos"
click at [1087, 80] on span "Close" at bounding box center [1097, 75] width 55 height 55
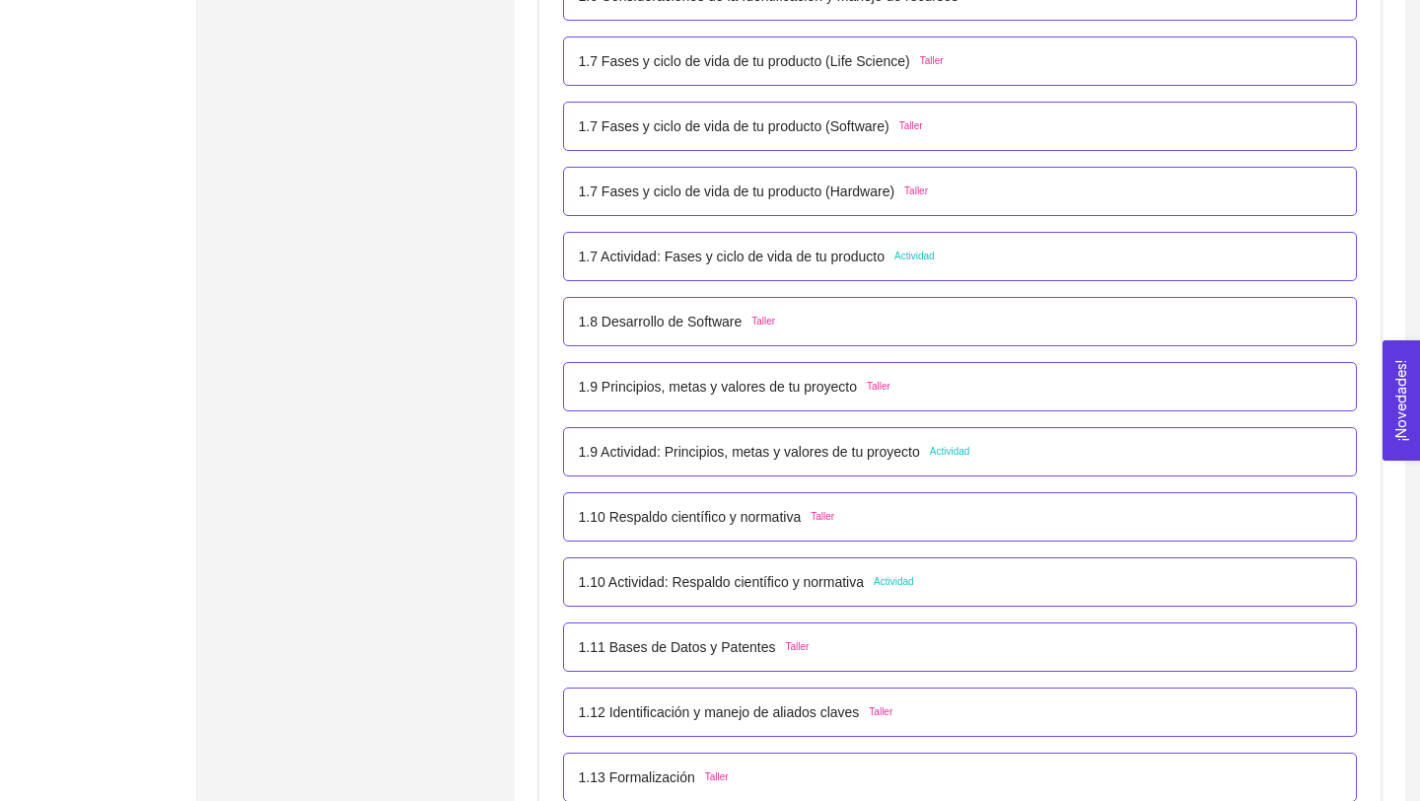
scroll to position [962, 0]
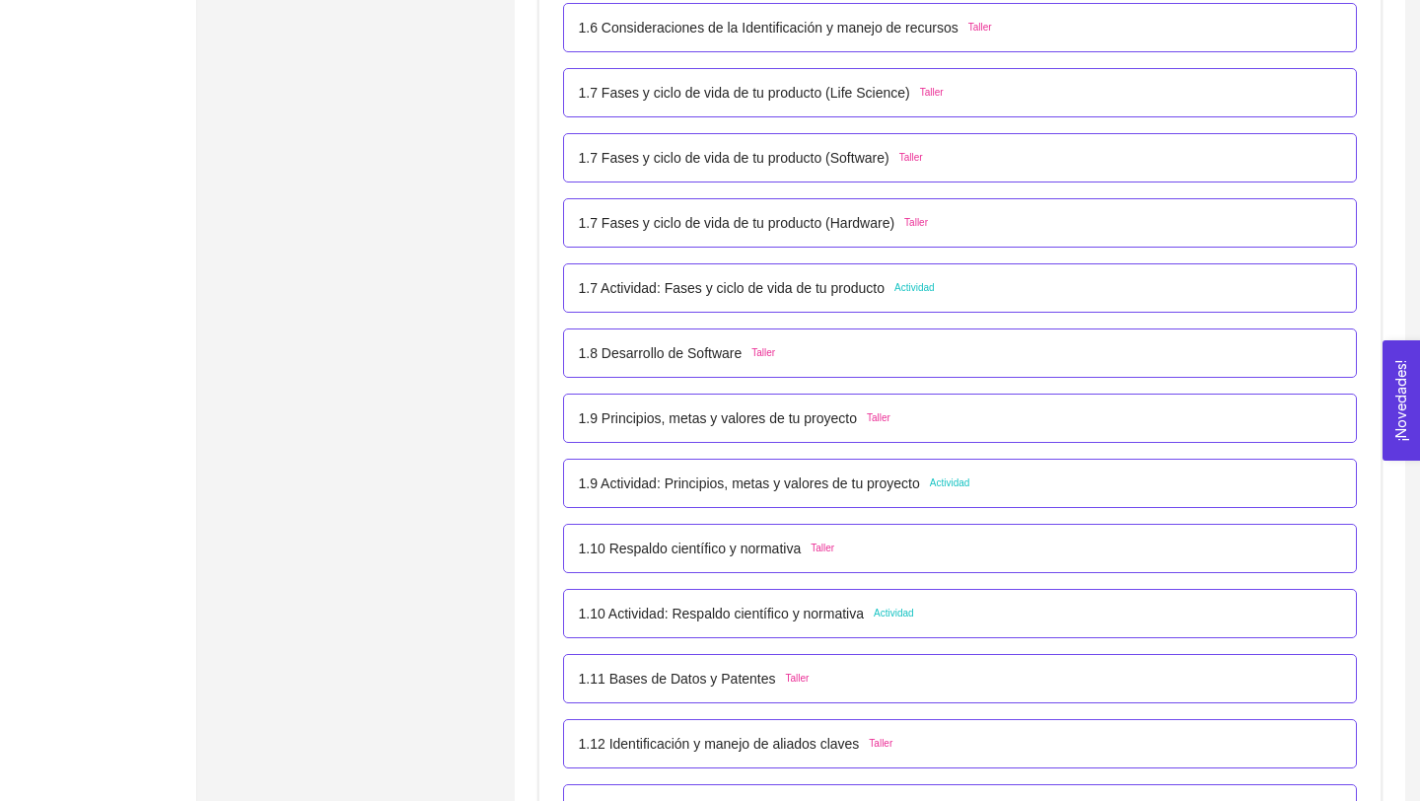
click at [841, 486] on p "1.9 Actividad: Principios, metas y valores de tu proyecto" at bounding box center [749, 483] width 341 height 22
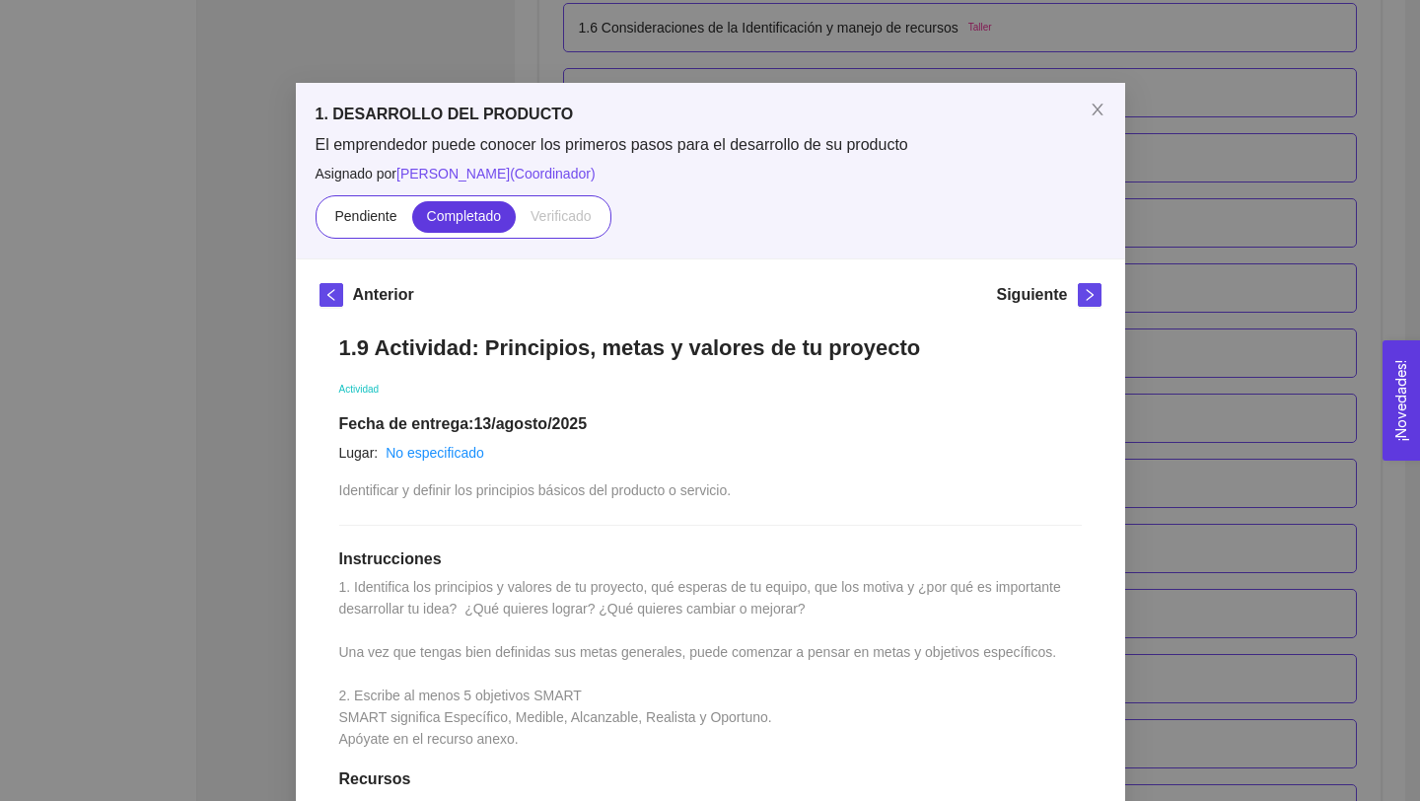
scroll to position [8, 0]
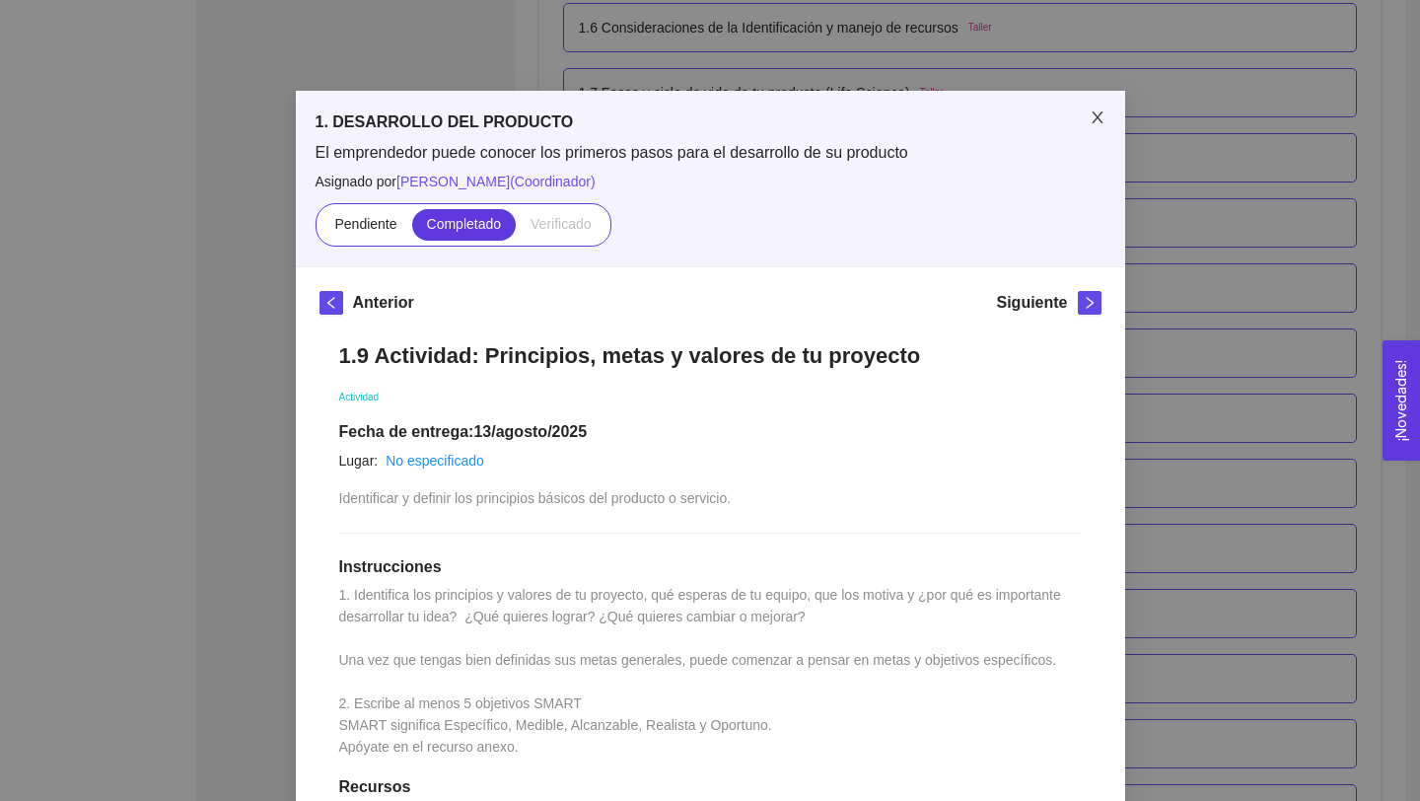
click at [1094, 115] on icon "close" at bounding box center [1097, 117] width 11 height 12
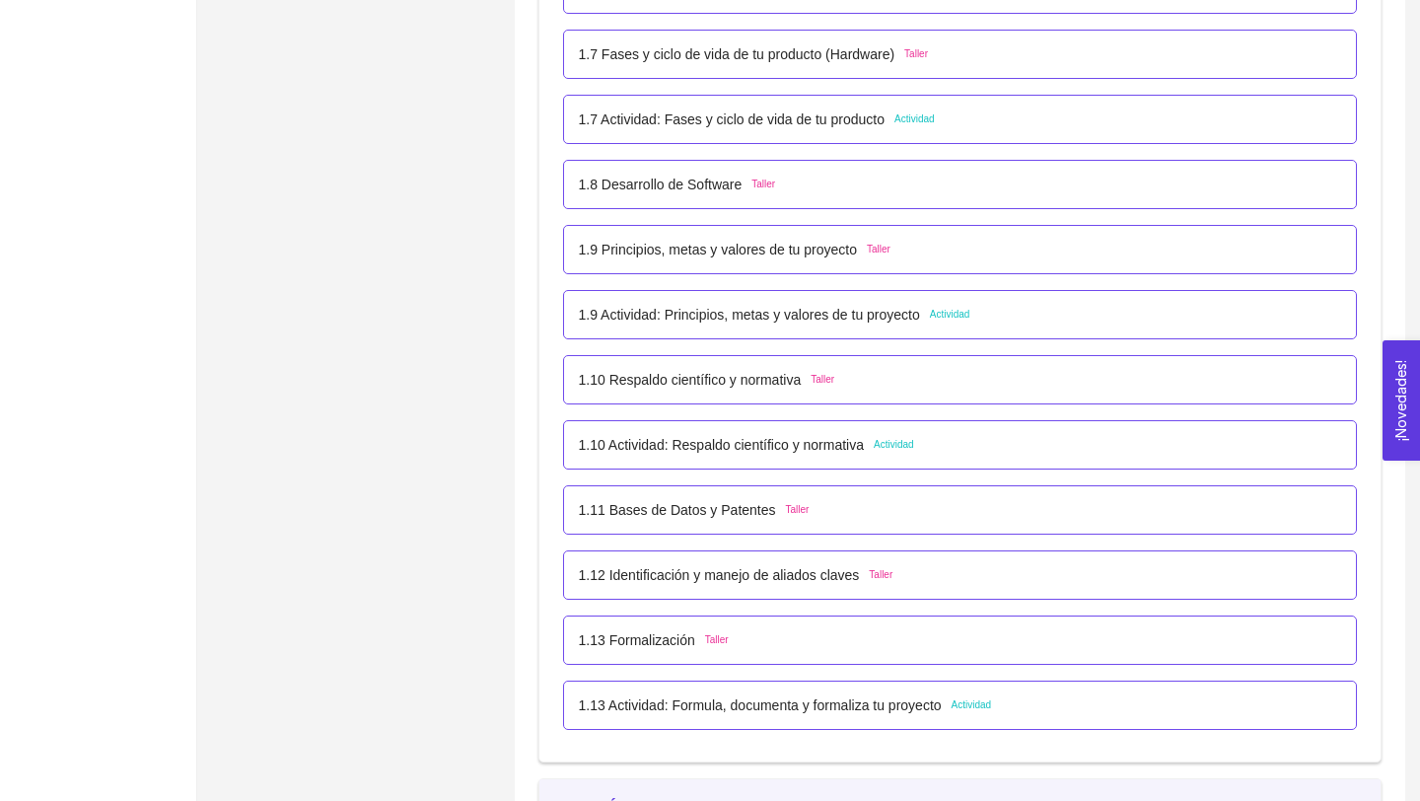
scroll to position [1136, 0]
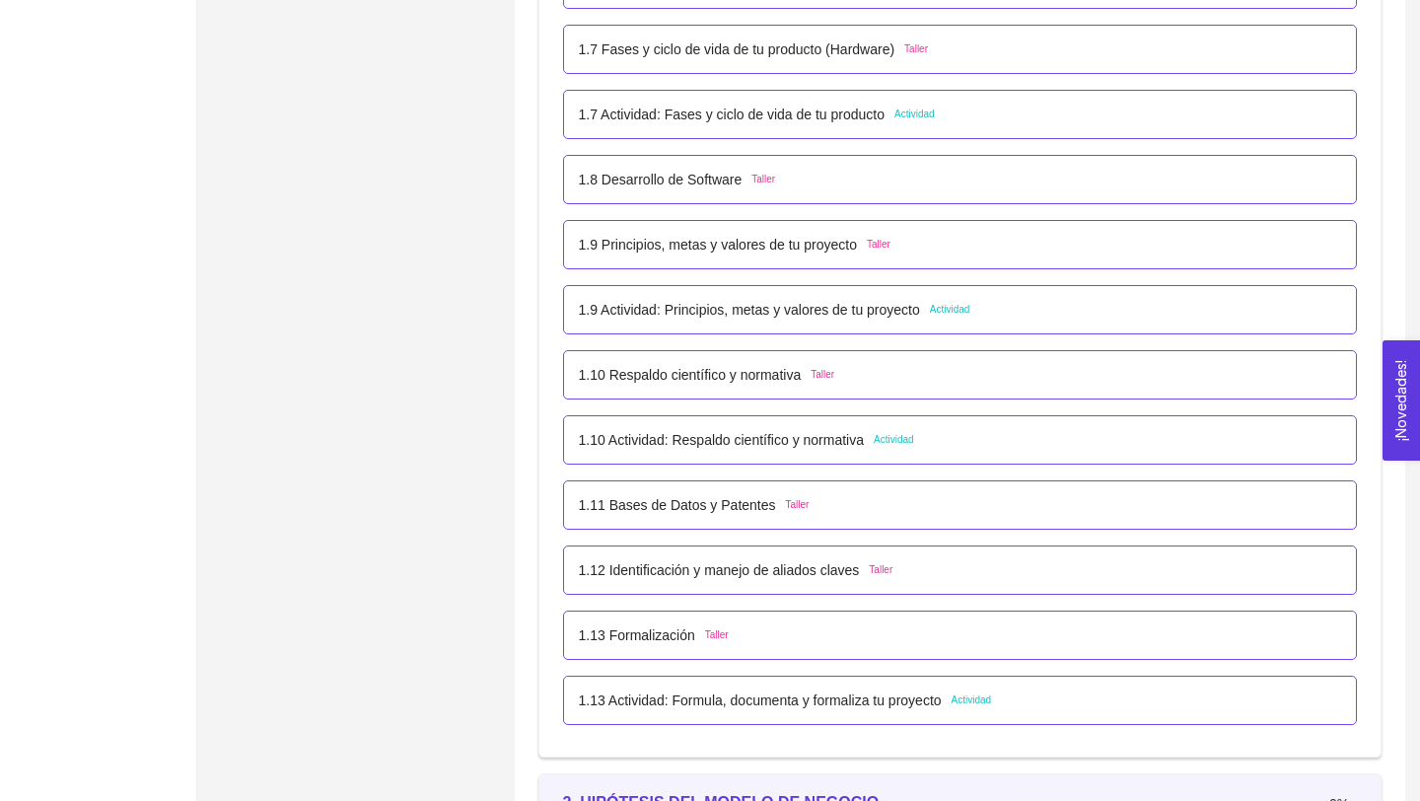
click at [865, 442] on p "1.10 Actividad: Respaldo científico y normativa" at bounding box center [722, 440] width 286 height 22
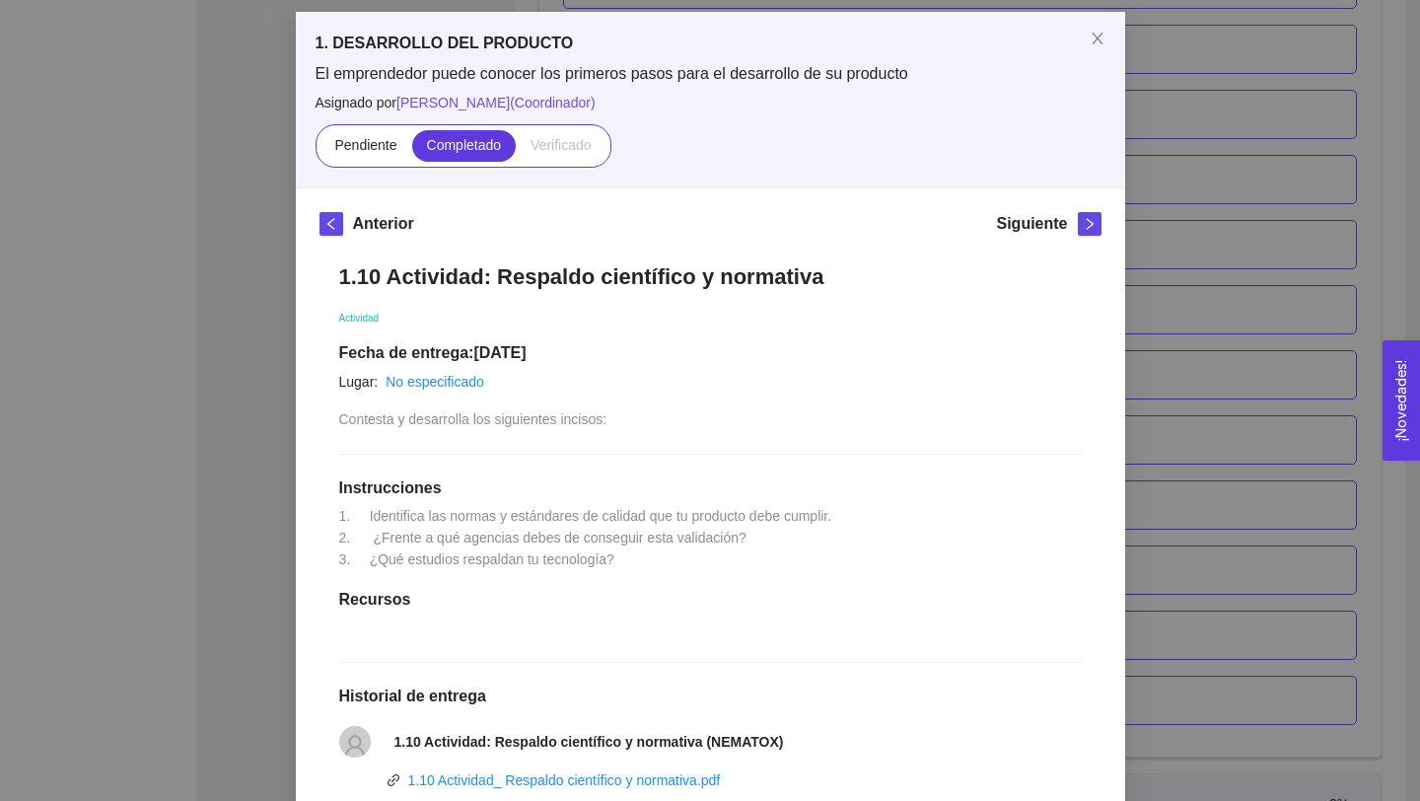
scroll to position [79, 0]
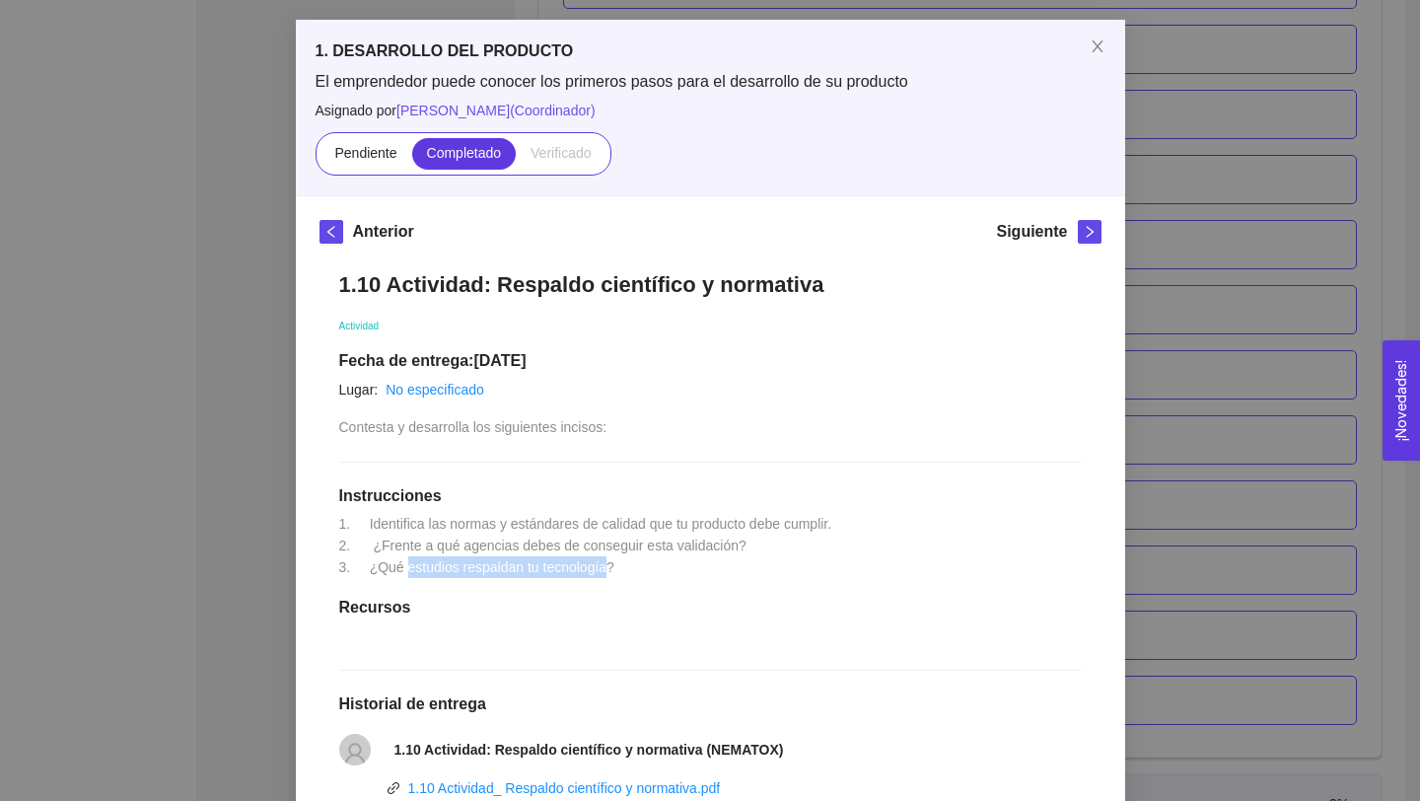
drag, startPoint x: 406, startPoint y: 566, endPoint x: 612, endPoint y: 567, distance: 206.1
click at [612, 567] on span "1. Identifica las normas y estándares de calidad que tu producto debe cumplir. …" at bounding box center [585, 545] width 493 height 59
copy span "estudios respaldan tu tecnología"
click at [755, 601] on h1 "Recursos" at bounding box center [710, 608] width 742 height 20
click at [1095, 53] on icon "close" at bounding box center [1098, 46] width 16 height 16
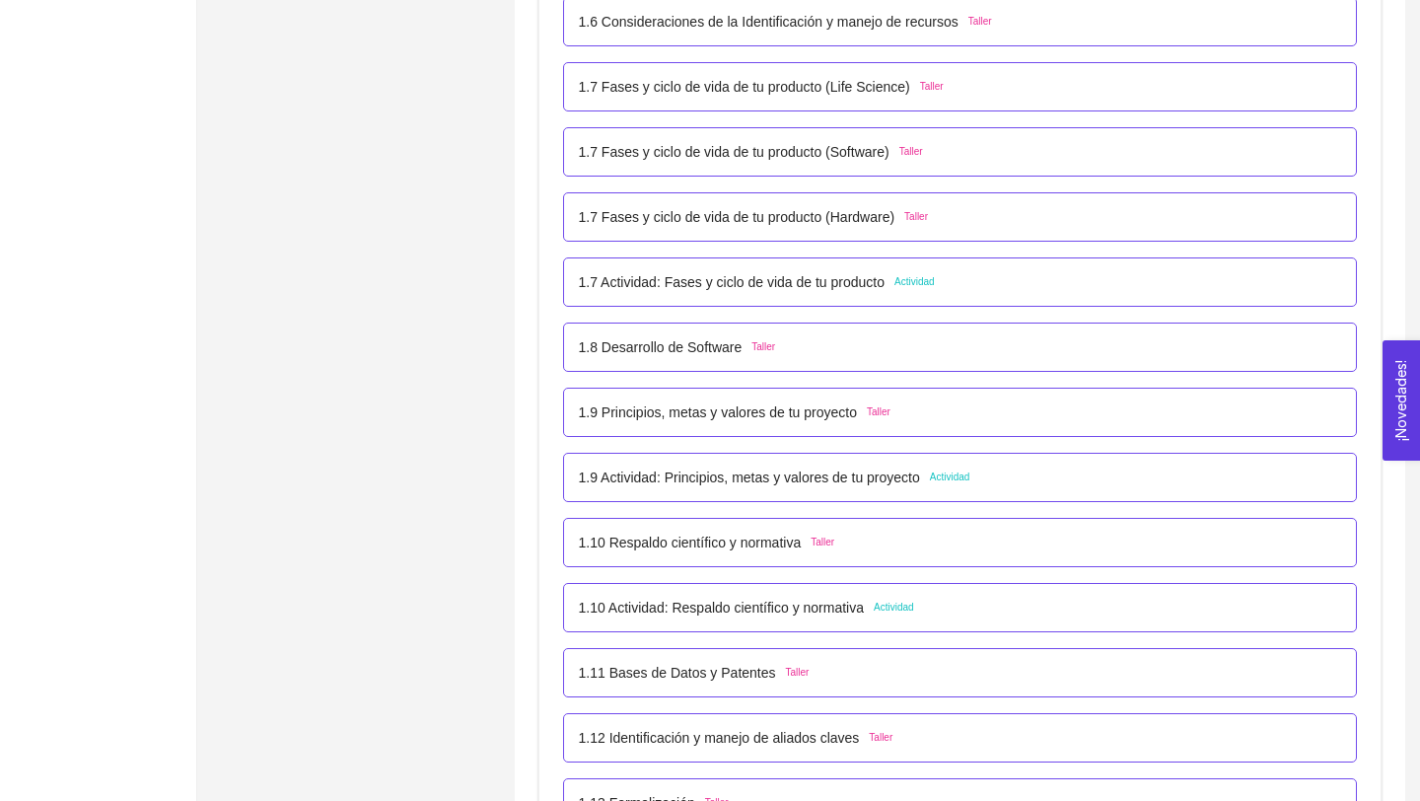
scroll to position [962, 0]
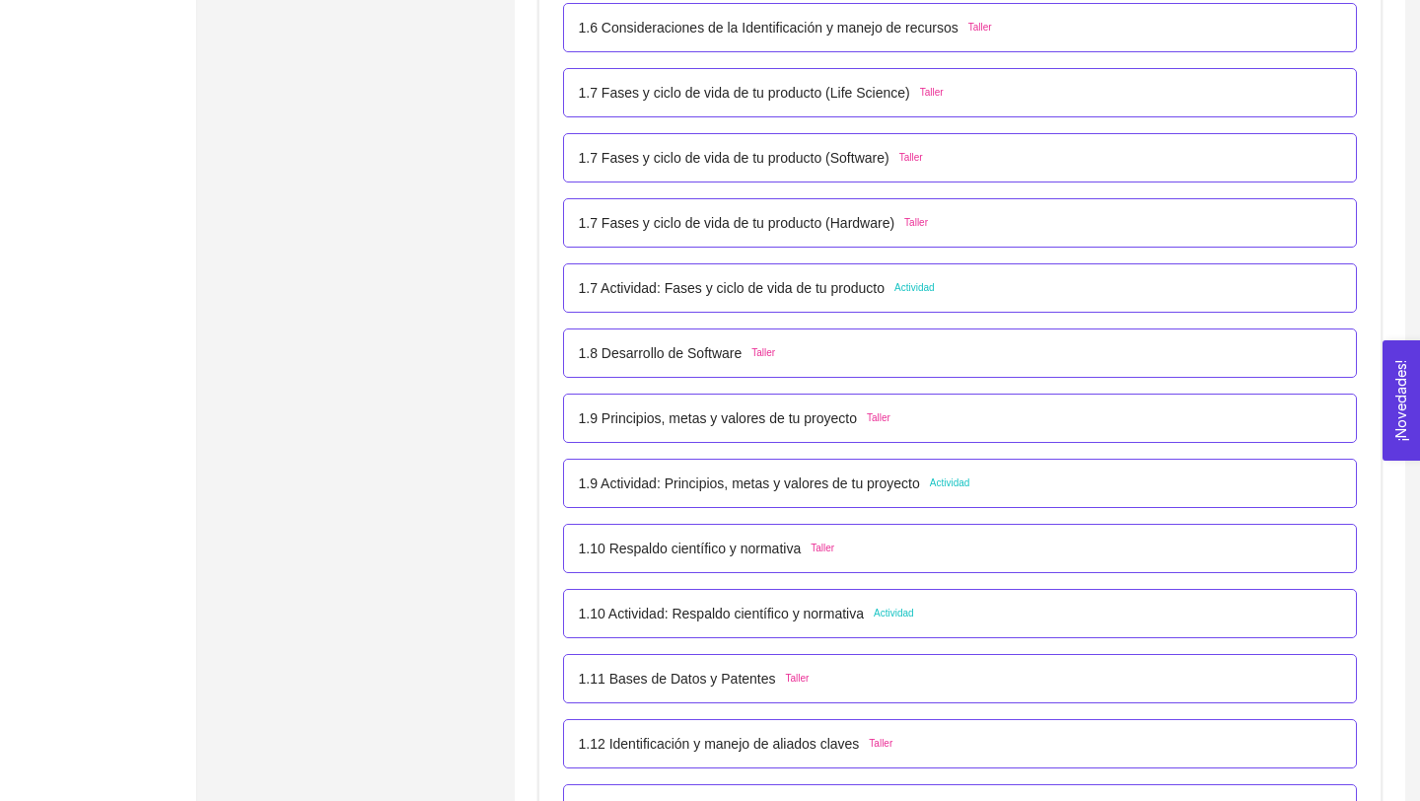
click at [885, 290] on p "1.7 Actividad: Fases y ciclo de vida de tu producto" at bounding box center [732, 288] width 307 height 22
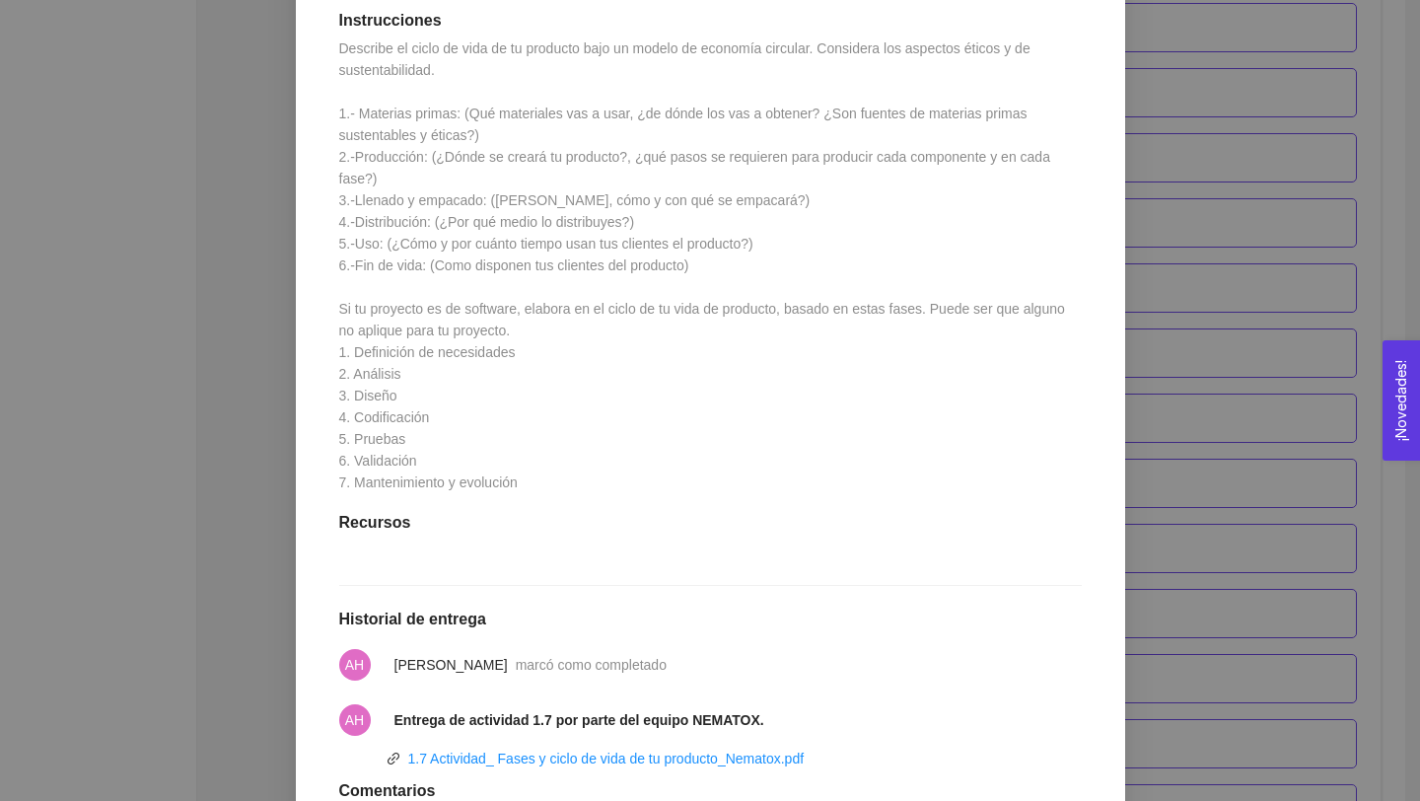
scroll to position [516, 0]
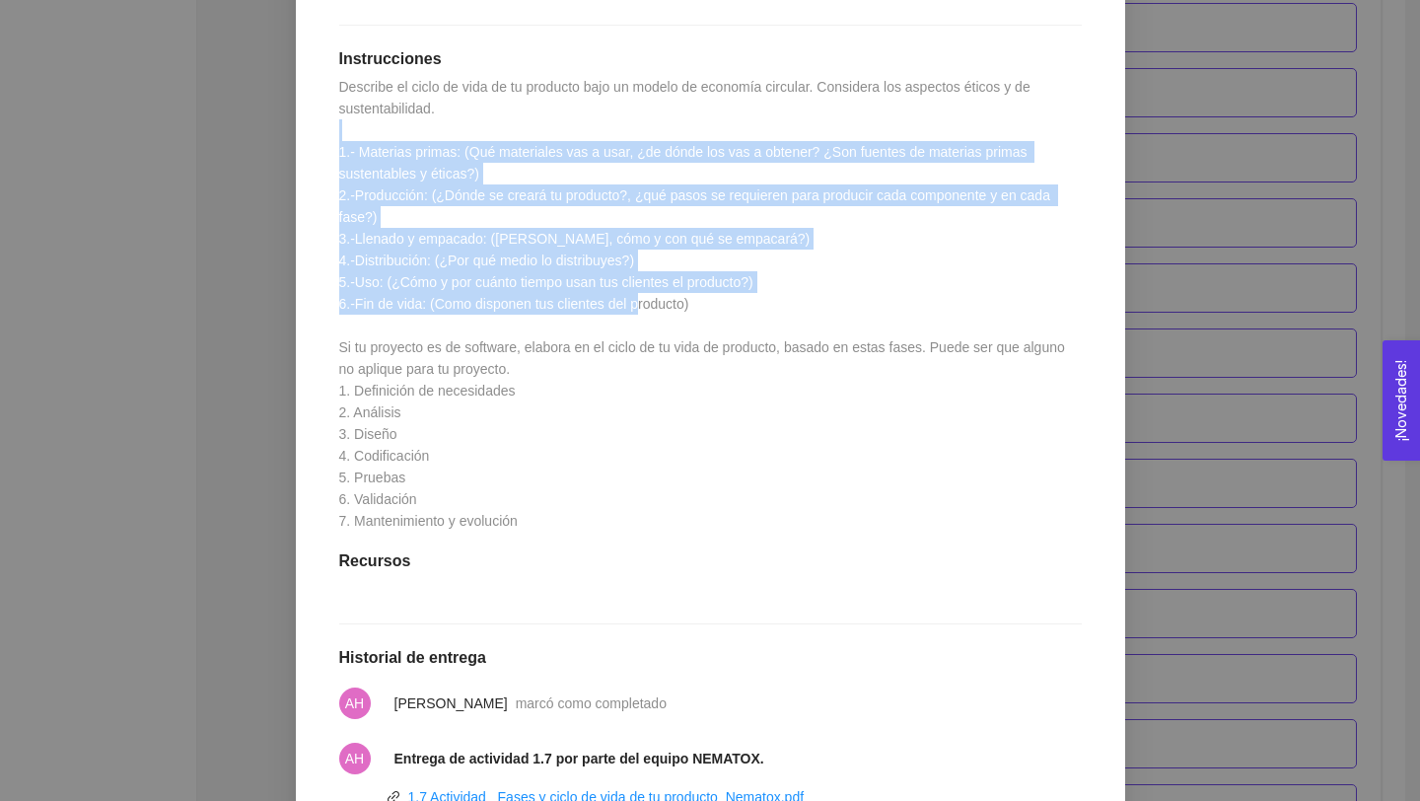
drag, startPoint x: 336, startPoint y: 139, endPoint x: 756, endPoint y: 299, distance: 449.4
click at [760, 301] on div "1.7 Actividad: Fases y ciclo de vida de tu producto Actividad Fecha de entrega:…" at bounding box center [710, 394] width 782 height 1159
copy span "1.- Materias primas: (Qué materiales vas a usar, ¿de dónde los vas a obtener? ¿…"
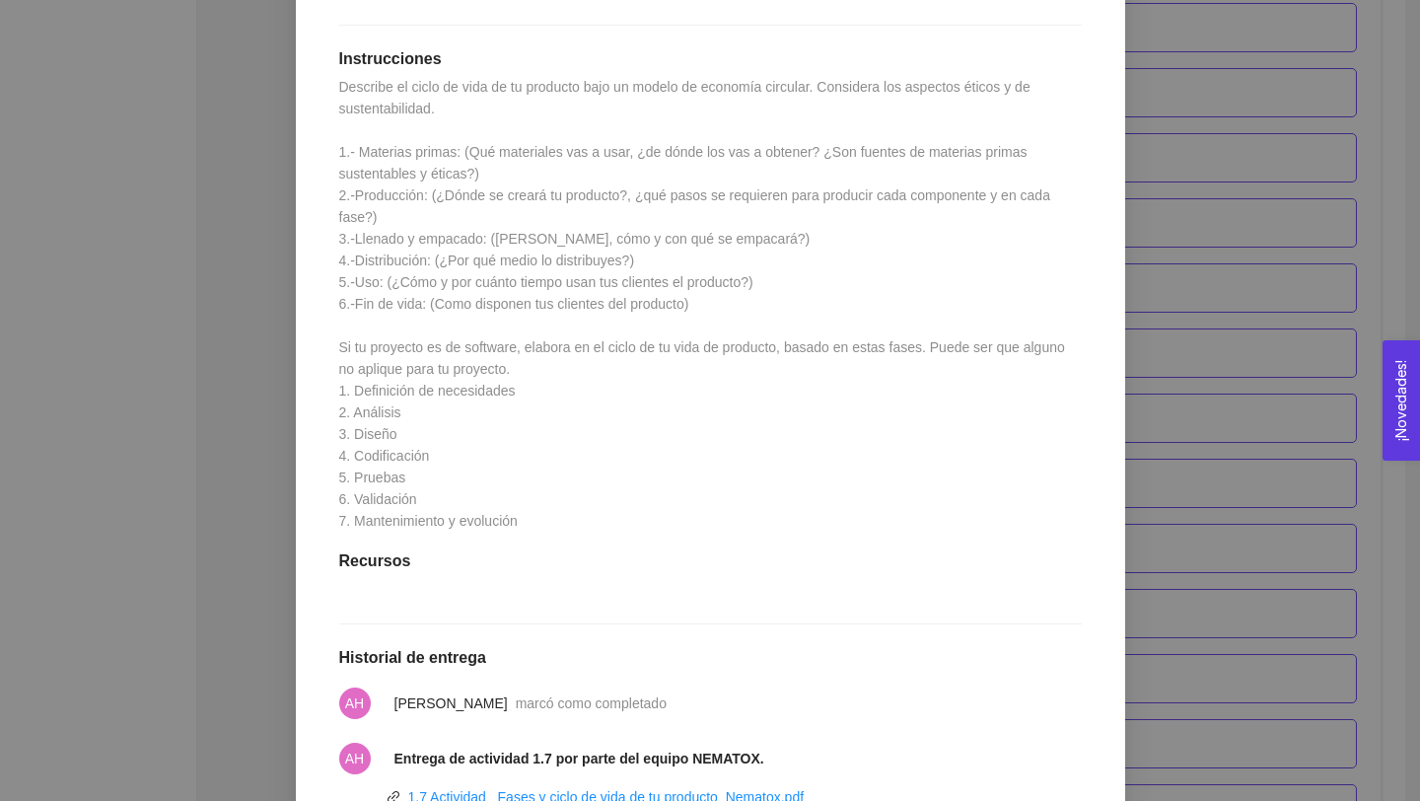
click at [718, 383] on div "1.7 Actividad: Fases y ciclo de vida de tu producto Actividad Fecha de entrega:…" at bounding box center [710, 394] width 782 height 1159
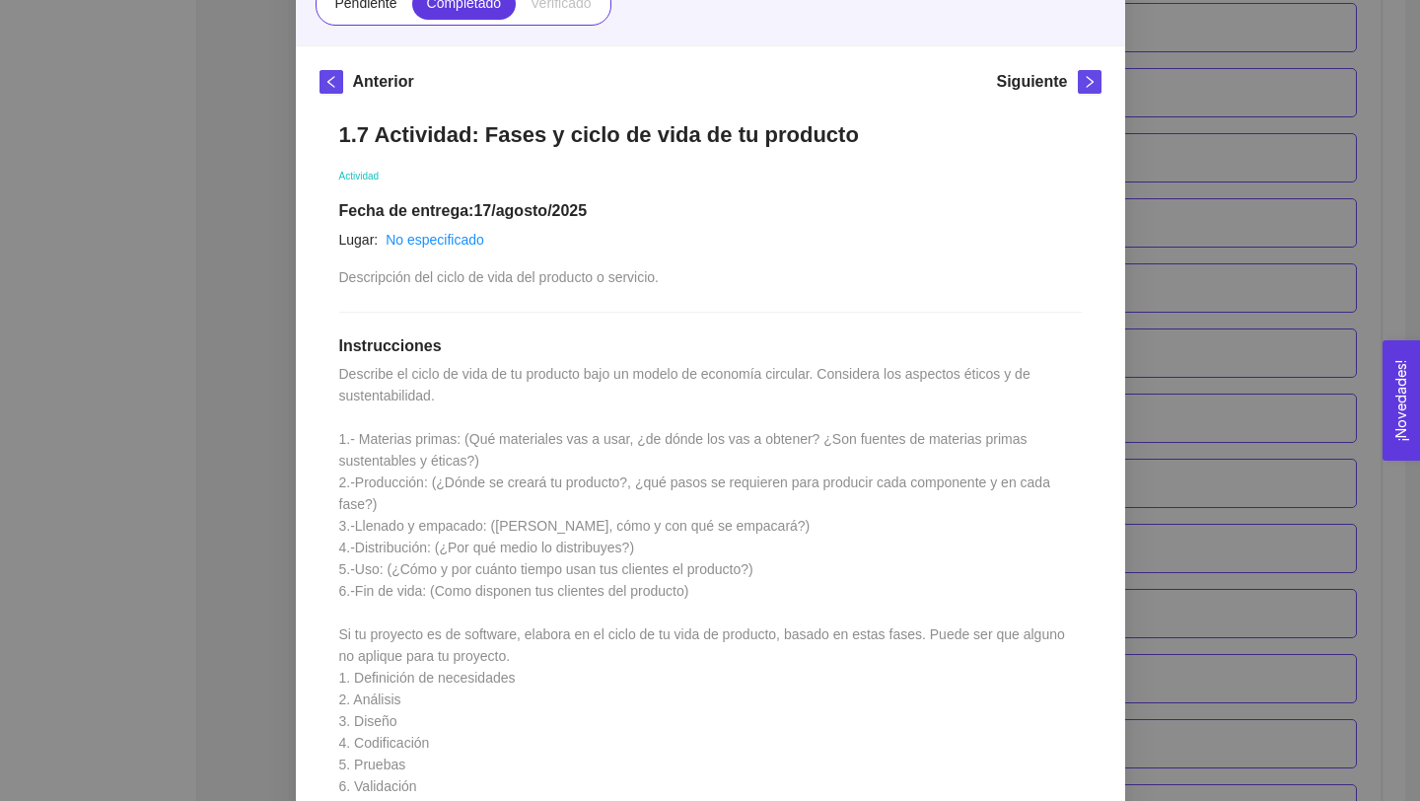
scroll to position [0, 0]
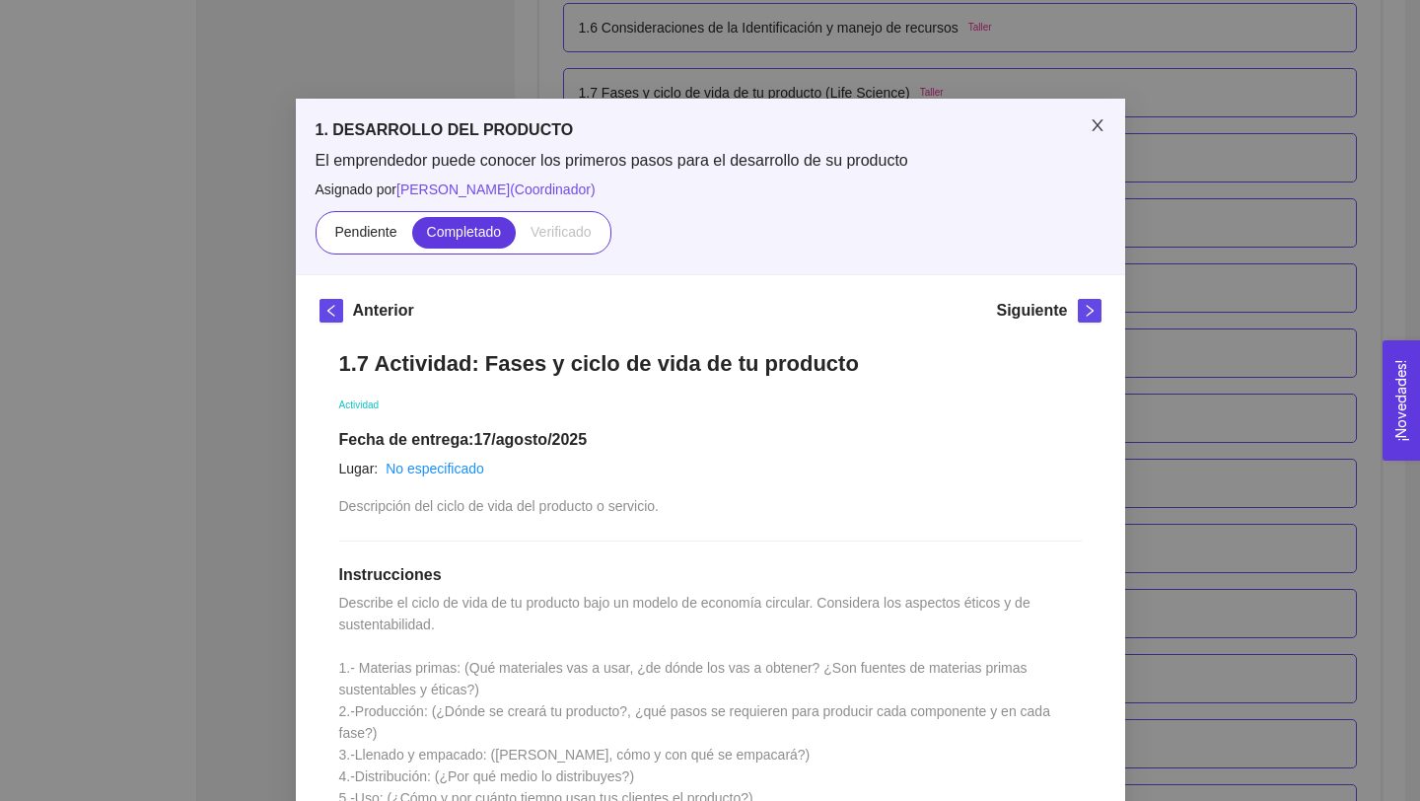
click at [1103, 125] on icon "close" at bounding box center [1098, 125] width 16 height 16
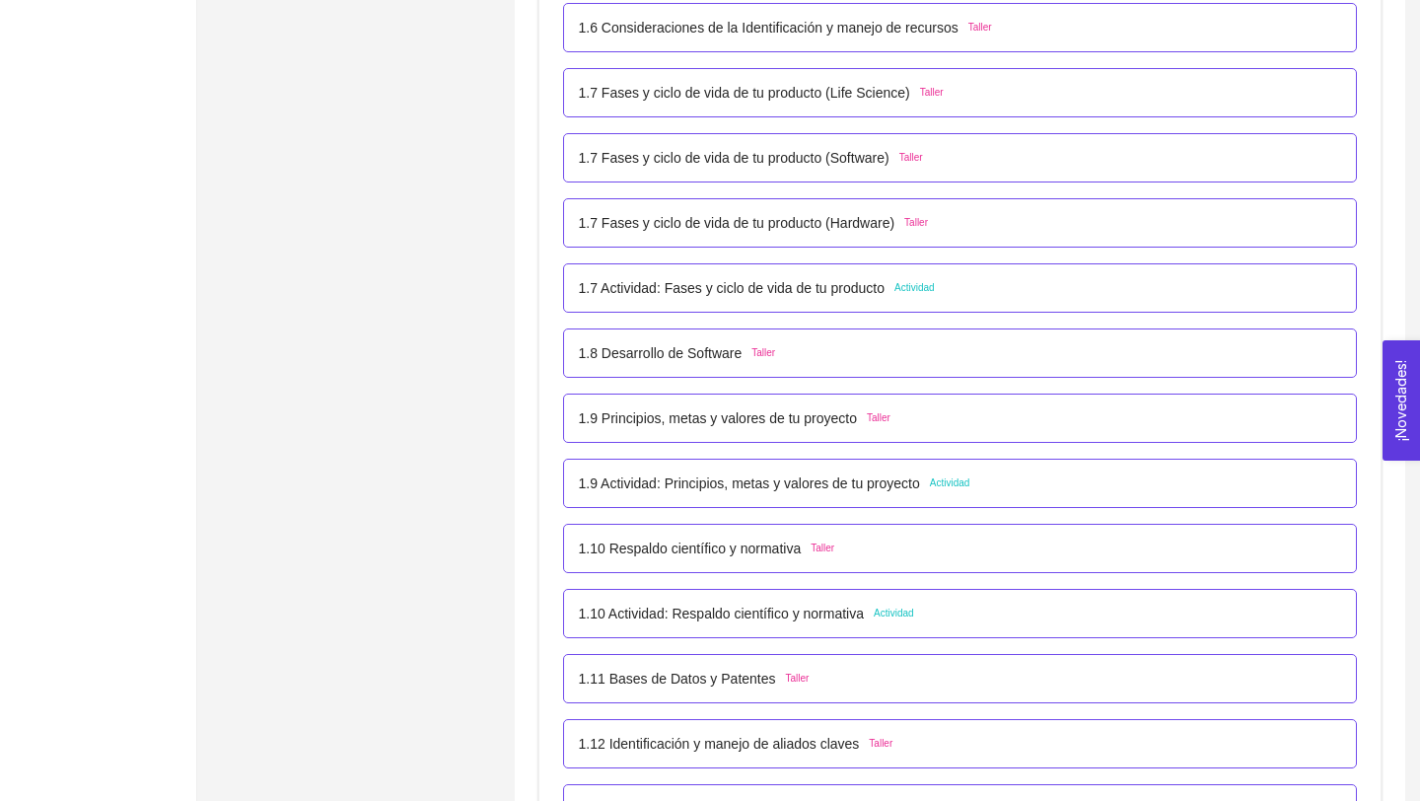
click at [832, 424] on p "1.9 Principios, metas y valores de tu proyecto" at bounding box center [718, 418] width 278 height 22
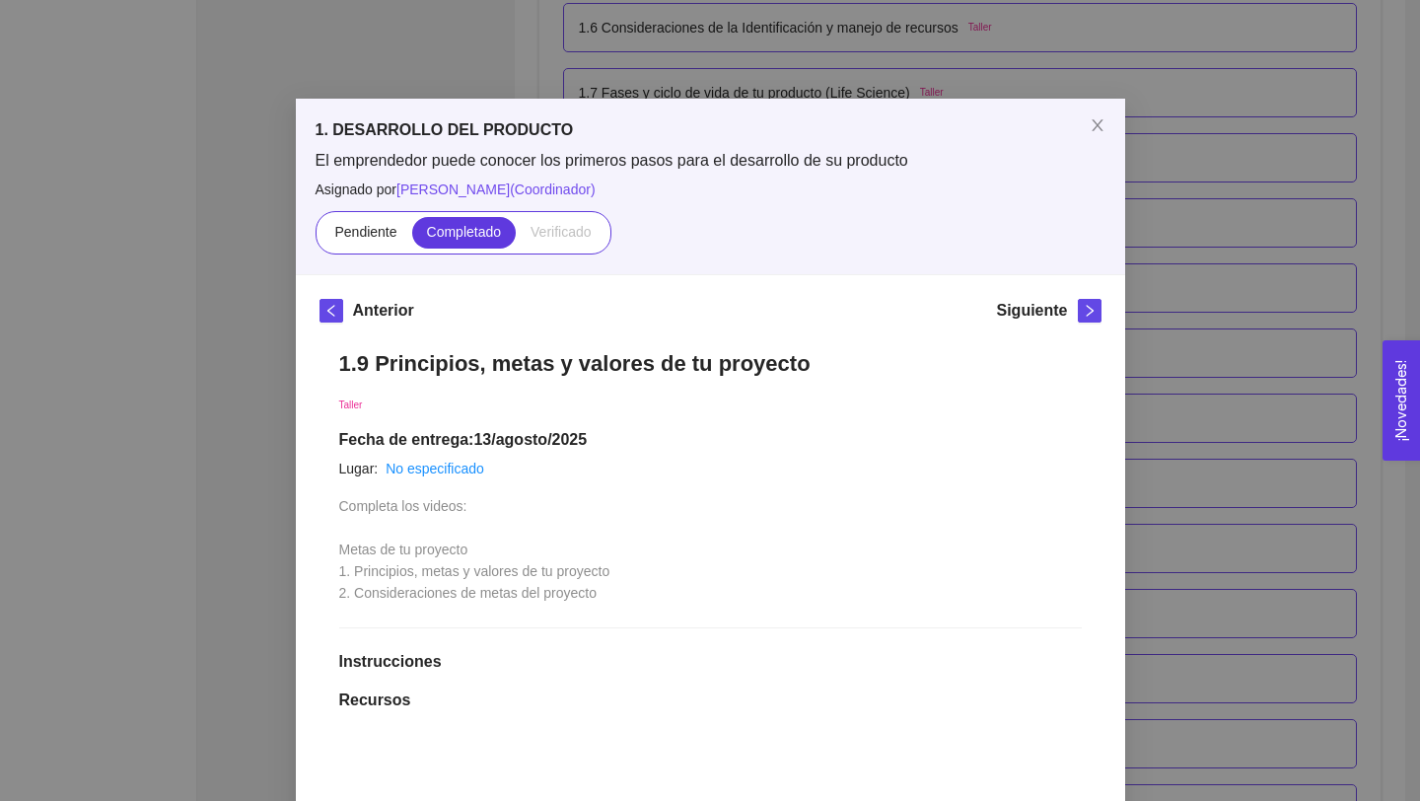
scroll to position [7, 0]
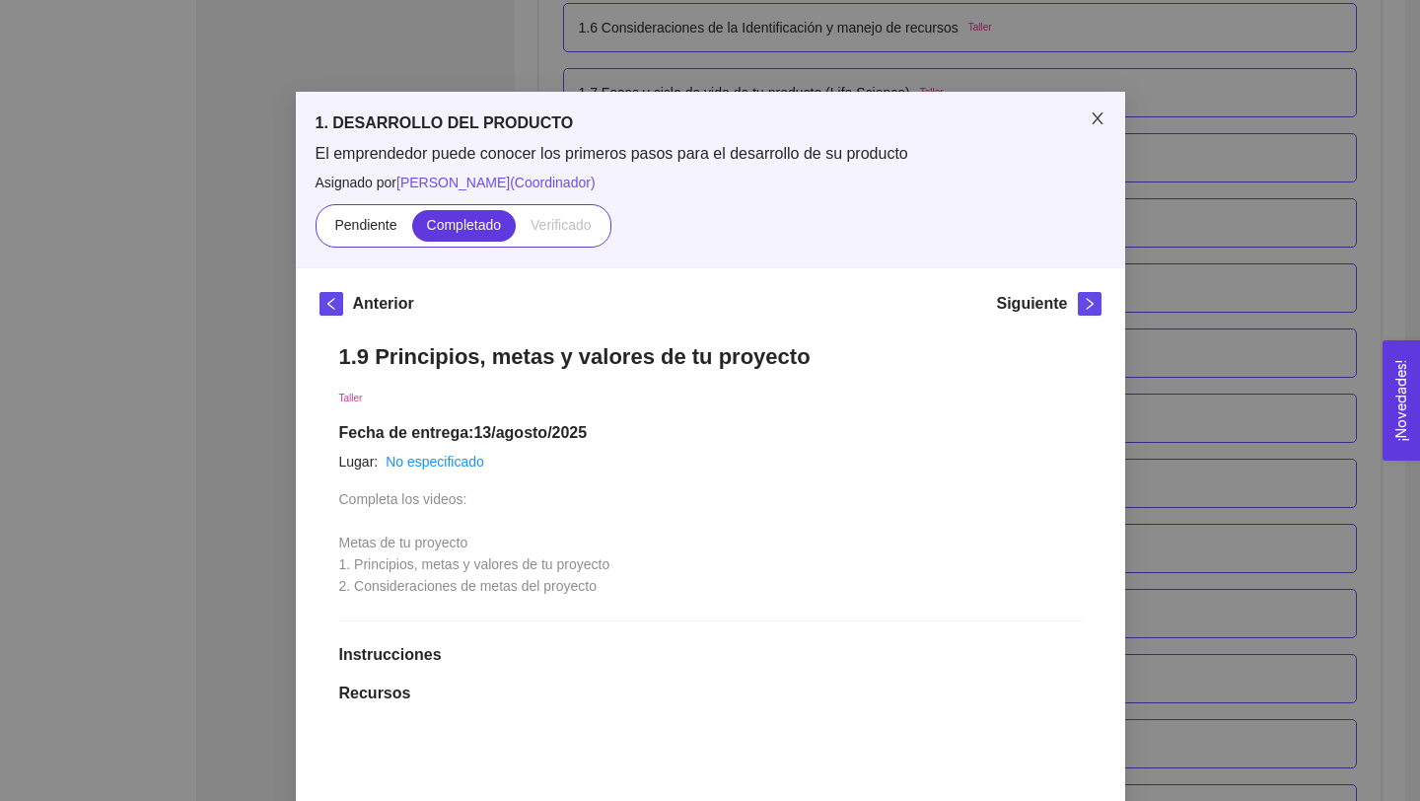
click at [1097, 117] on icon "close" at bounding box center [1097, 118] width 11 height 12
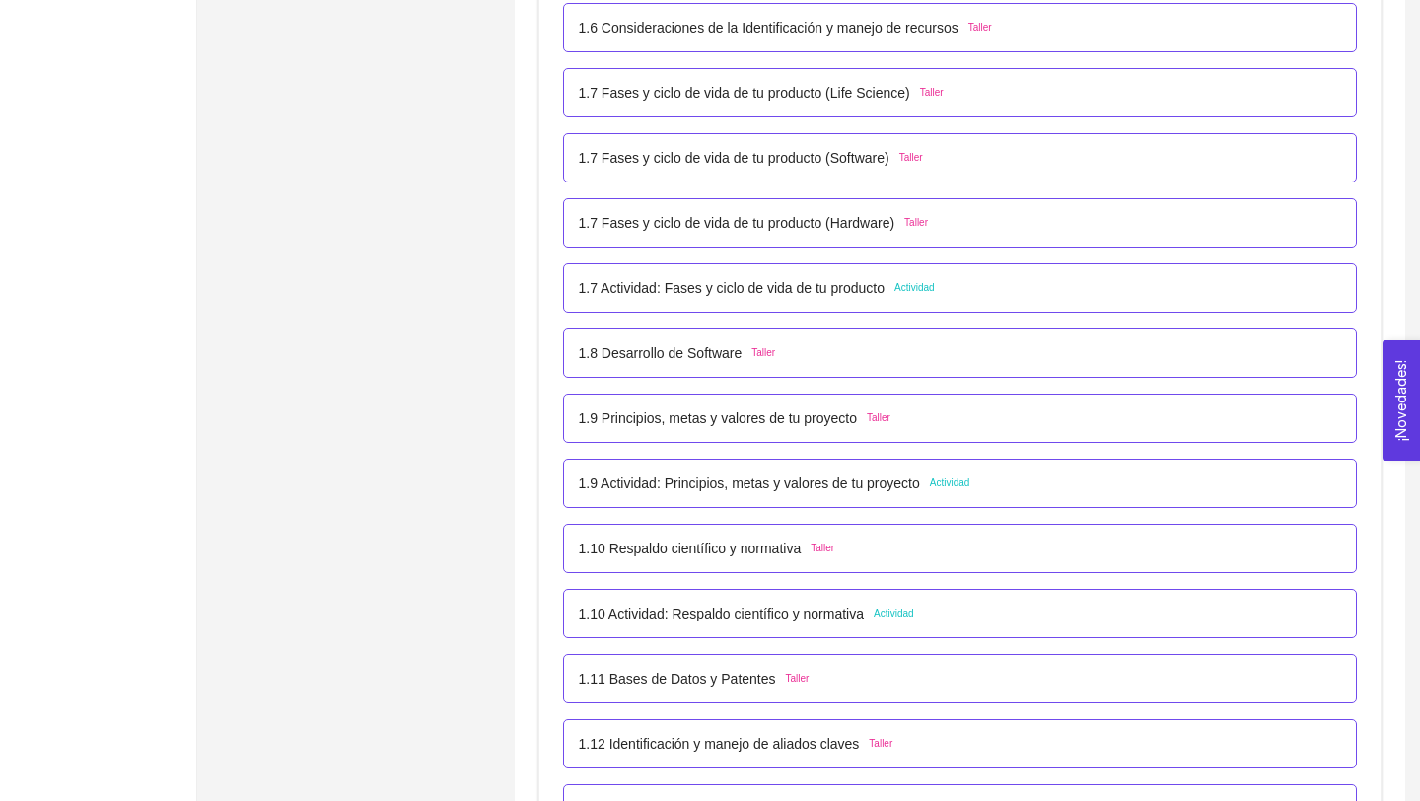
click at [815, 485] on p "1.9 Actividad: Principios, metas y valores de tu proyecto" at bounding box center [749, 483] width 341 height 22
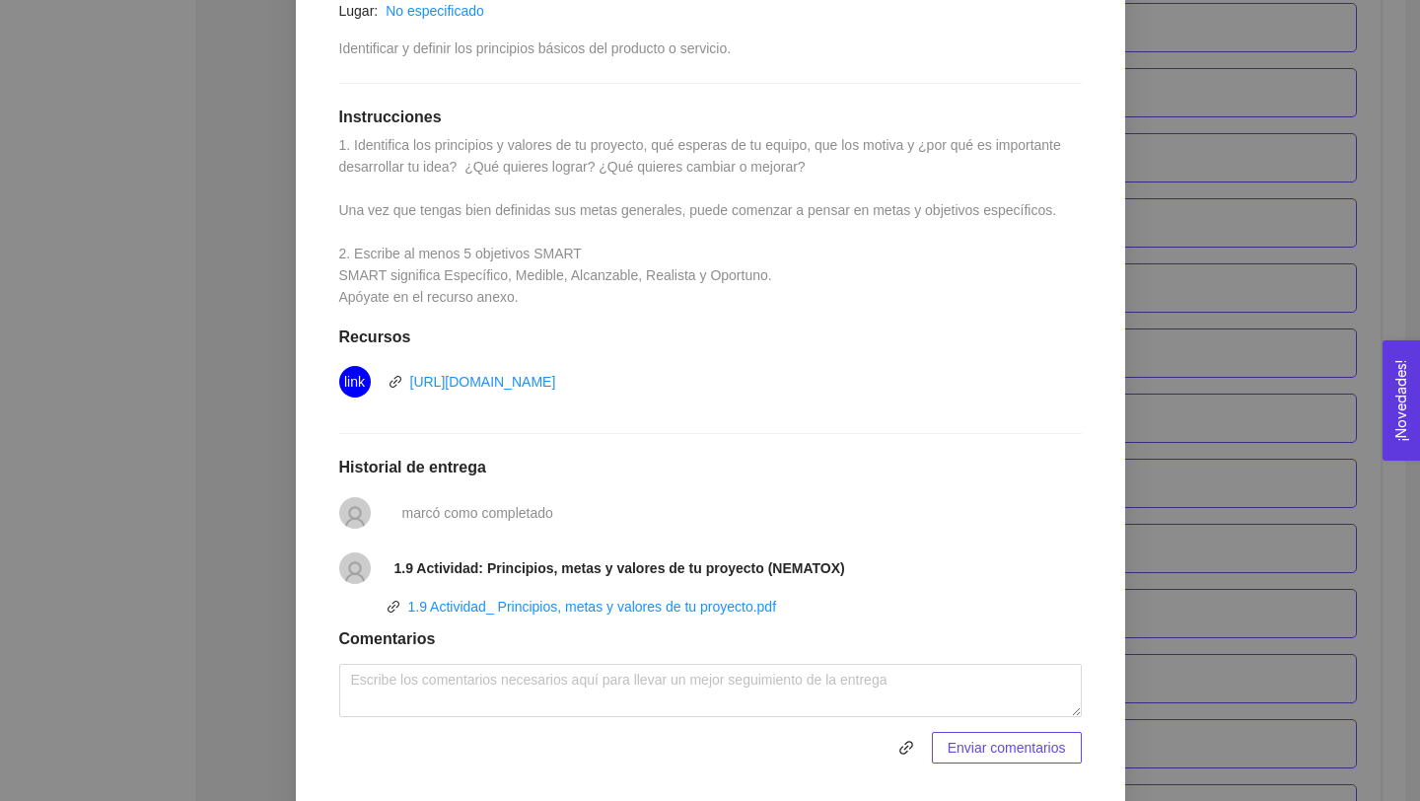
scroll to position [507, 0]
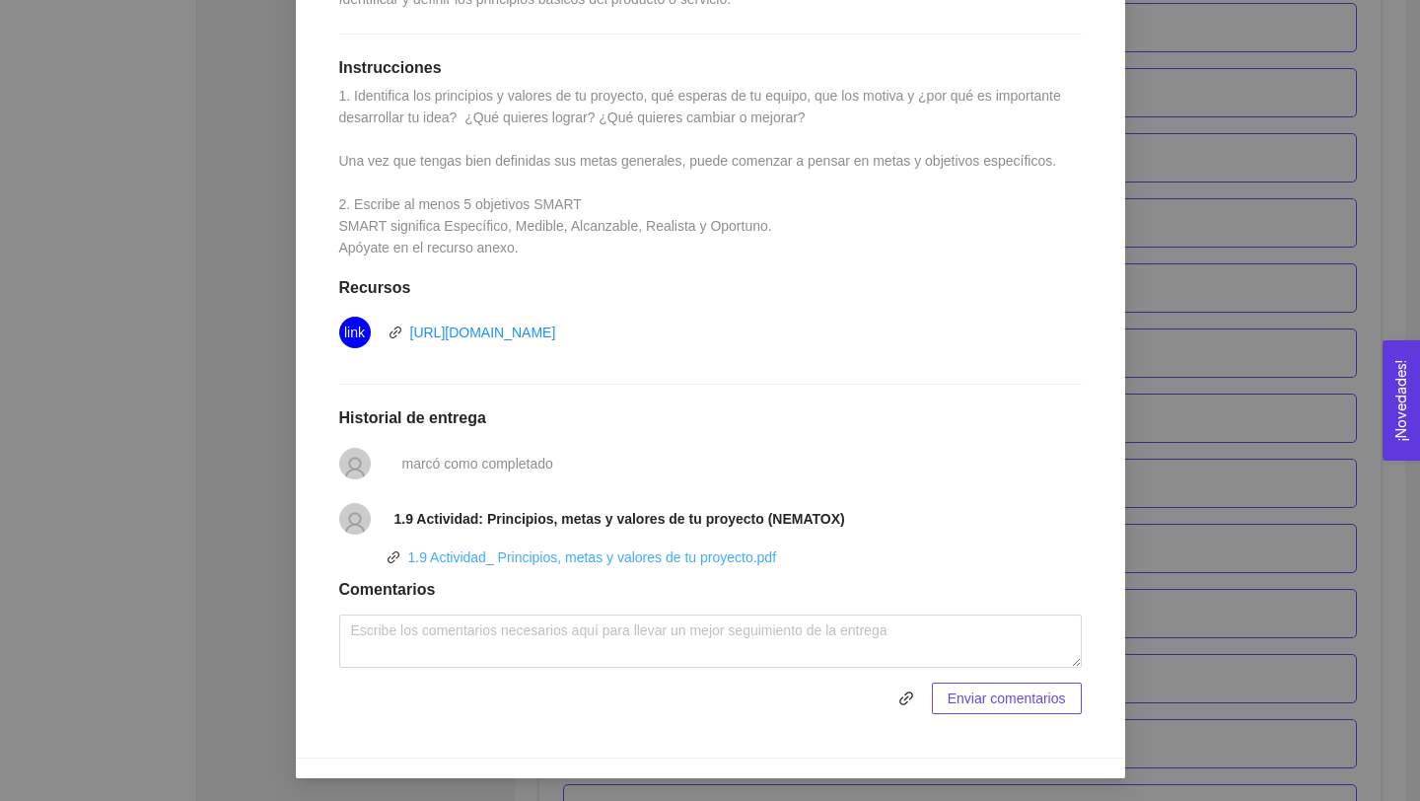
click at [757, 556] on link "1.9 Actividad_ Principios, metas y valores de tu proyecto.pdf" at bounding box center [592, 557] width 369 height 16
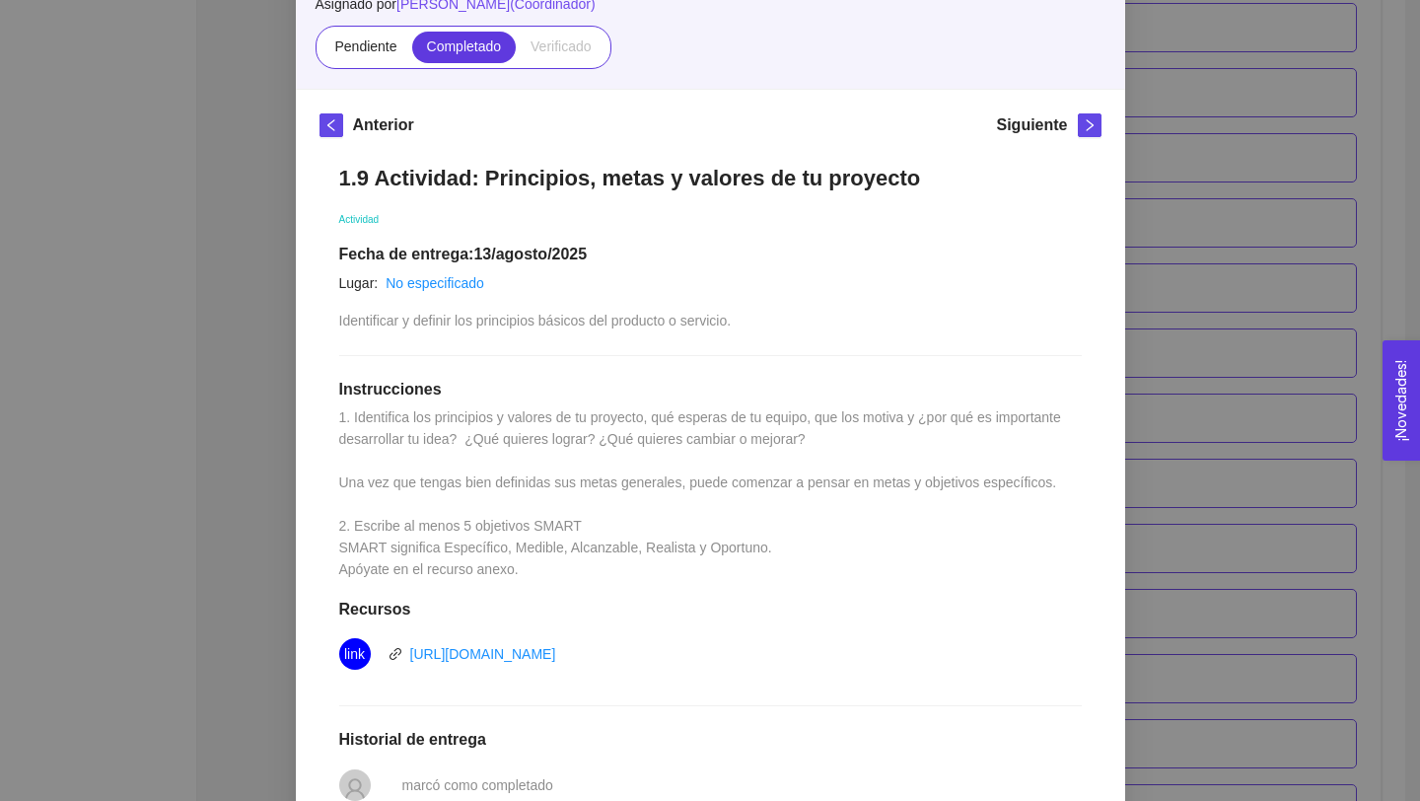
scroll to position [0, 0]
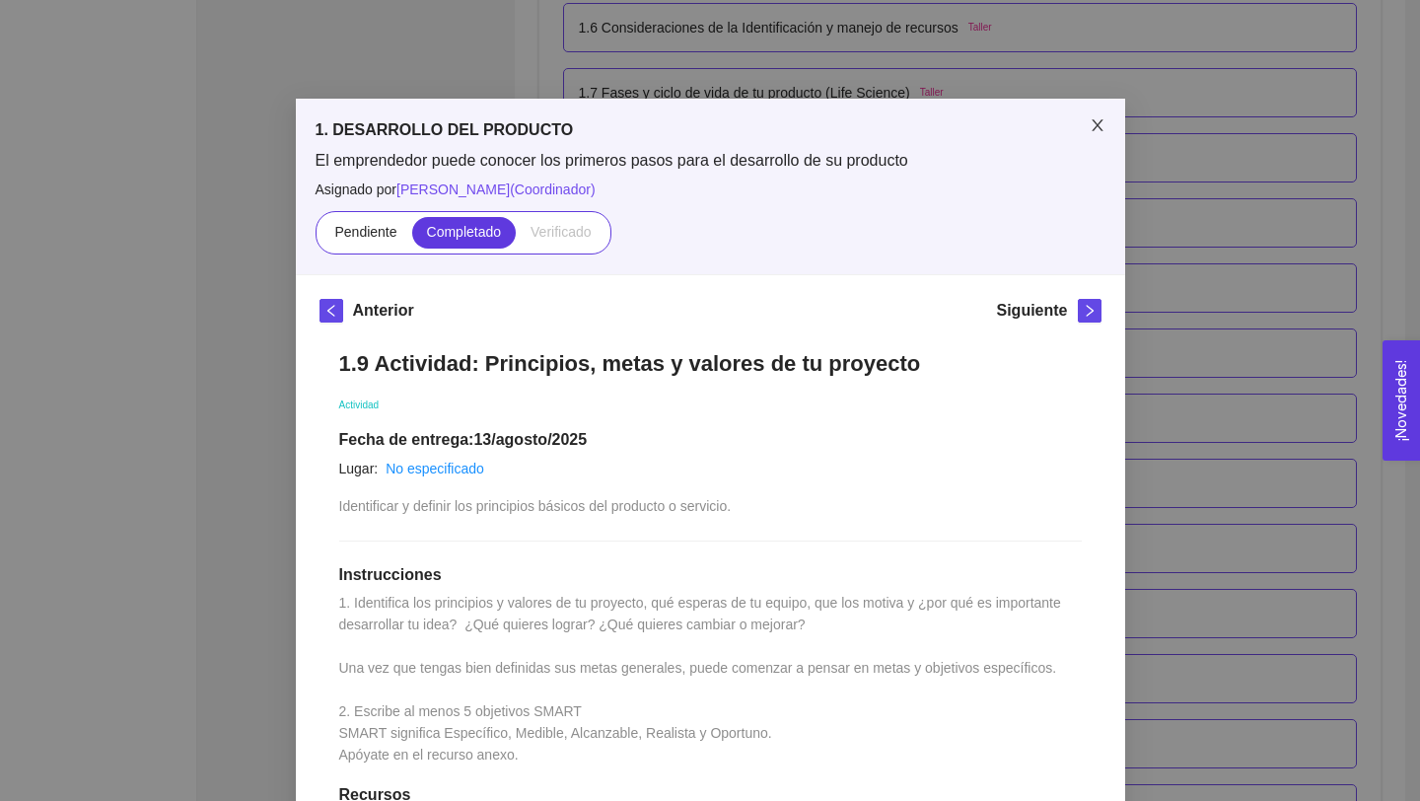
click at [1101, 125] on icon "close" at bounding box center [1098, 125] width 16 height 16
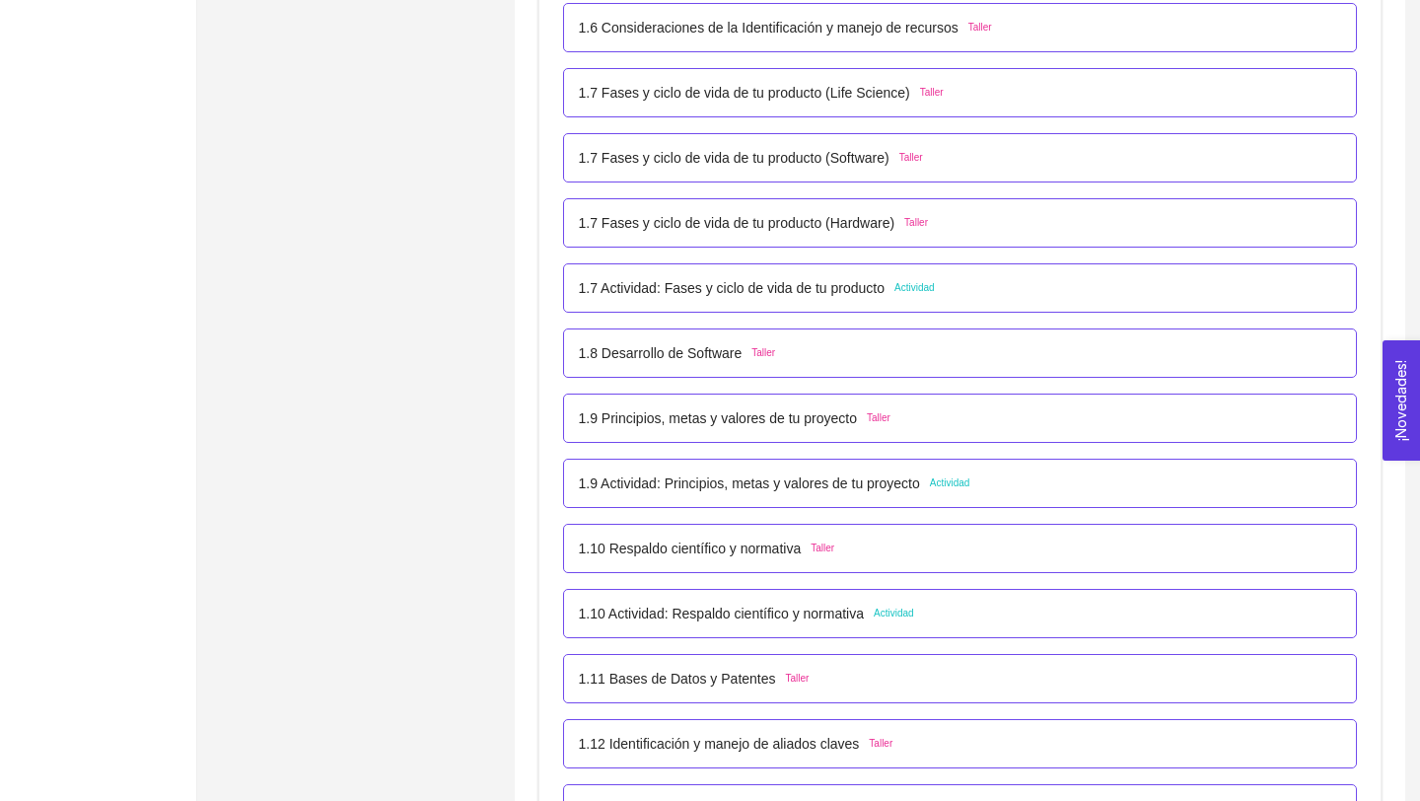
click at [849, 483] on p "1.9 Actividad: Principios, metas y valores de tu proyecto" at bounding box center [749, 483] width 341 height 22
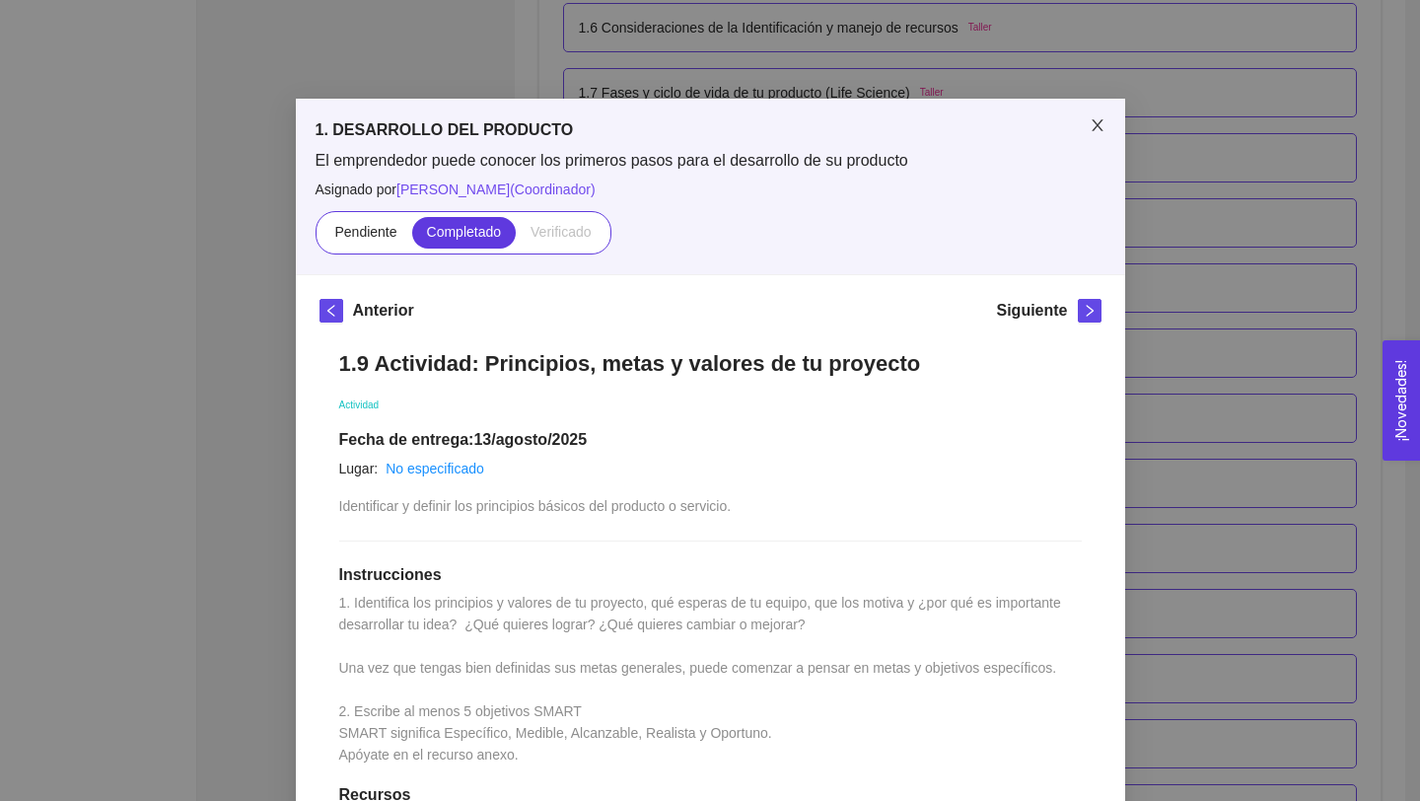
click at [1101, 124] on icon "close" at bounding box center [1098, 125] width 16 height 16
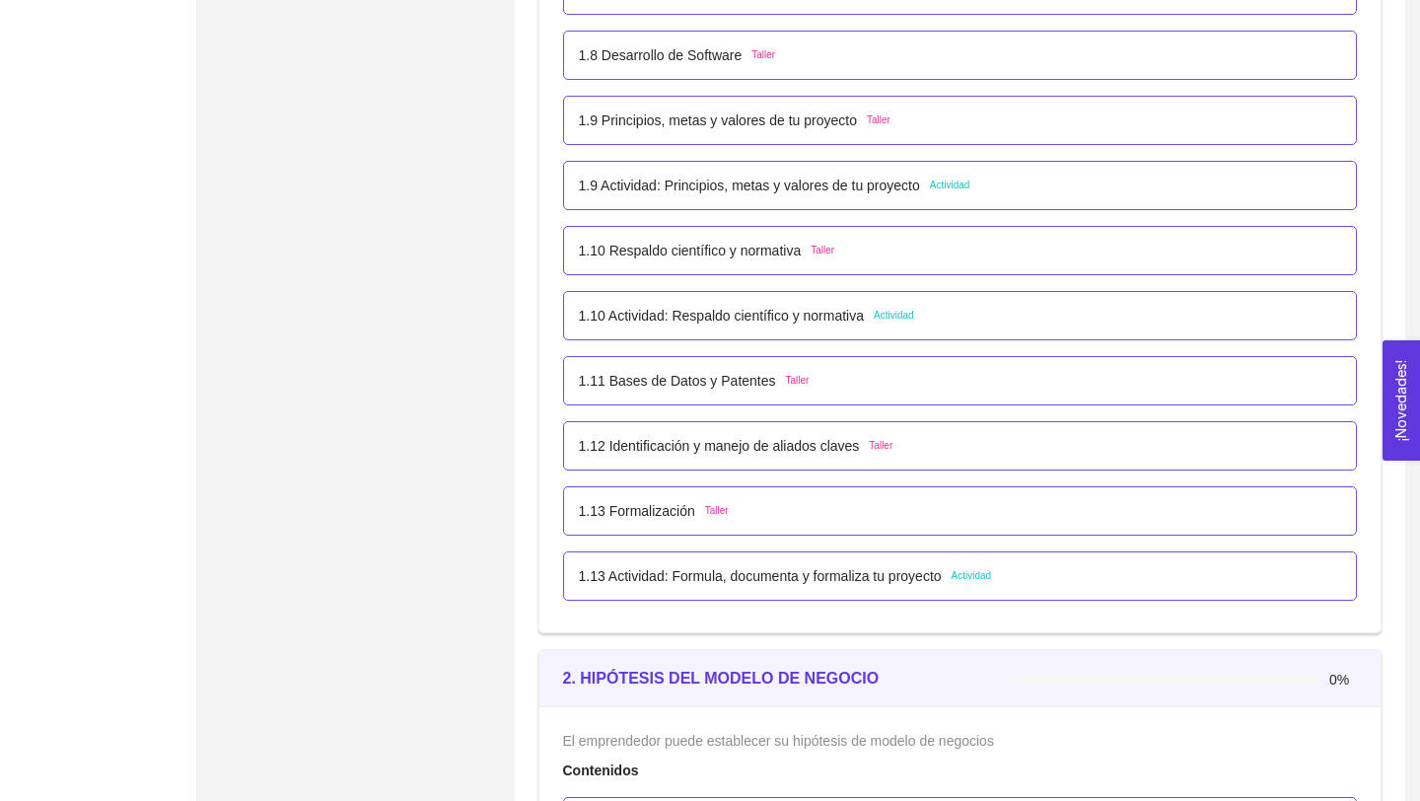
scroll to position [1263, 0]
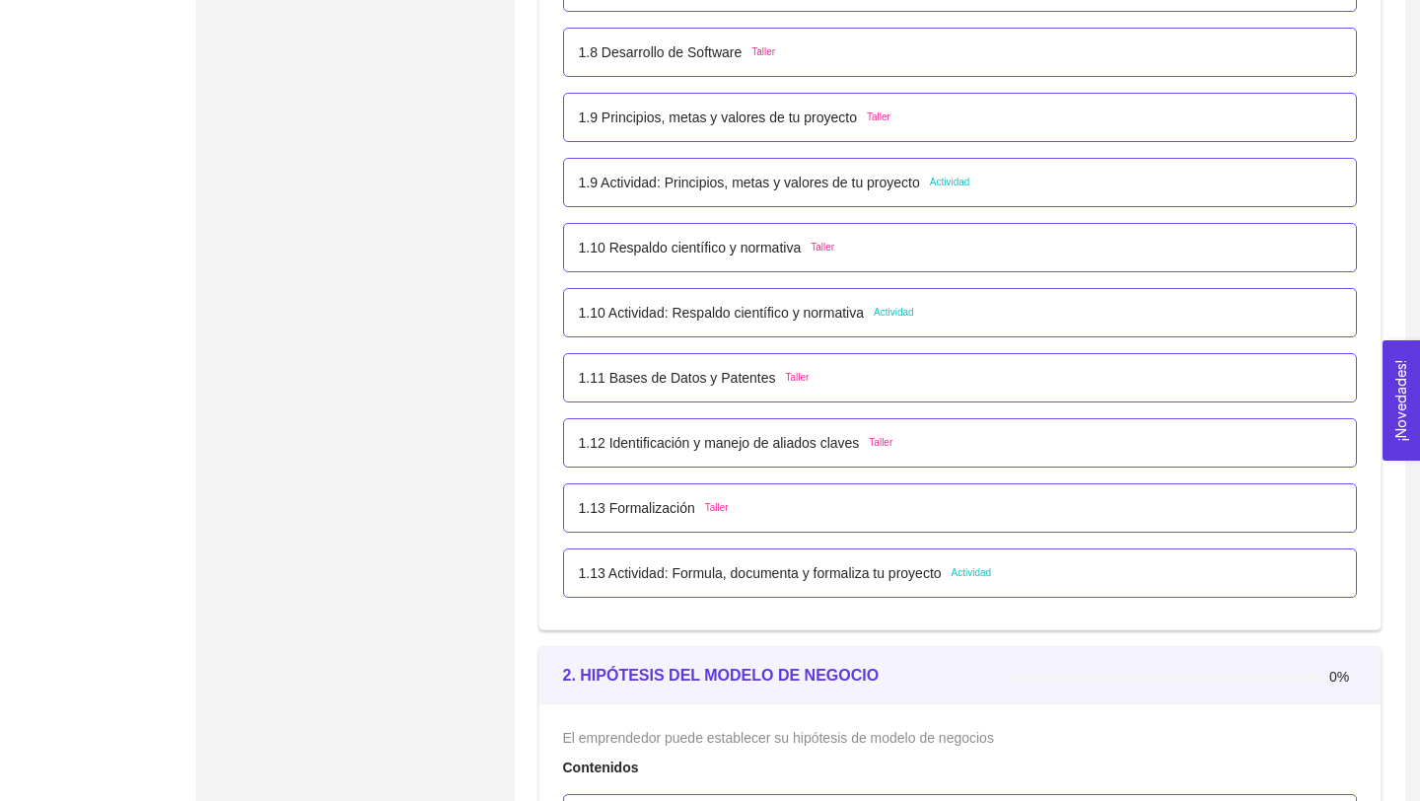
click at [851, 317] on p "1.10 Actividad: Respaldo científico y normativa" at bounding box center [722, 313] width 286 height 22
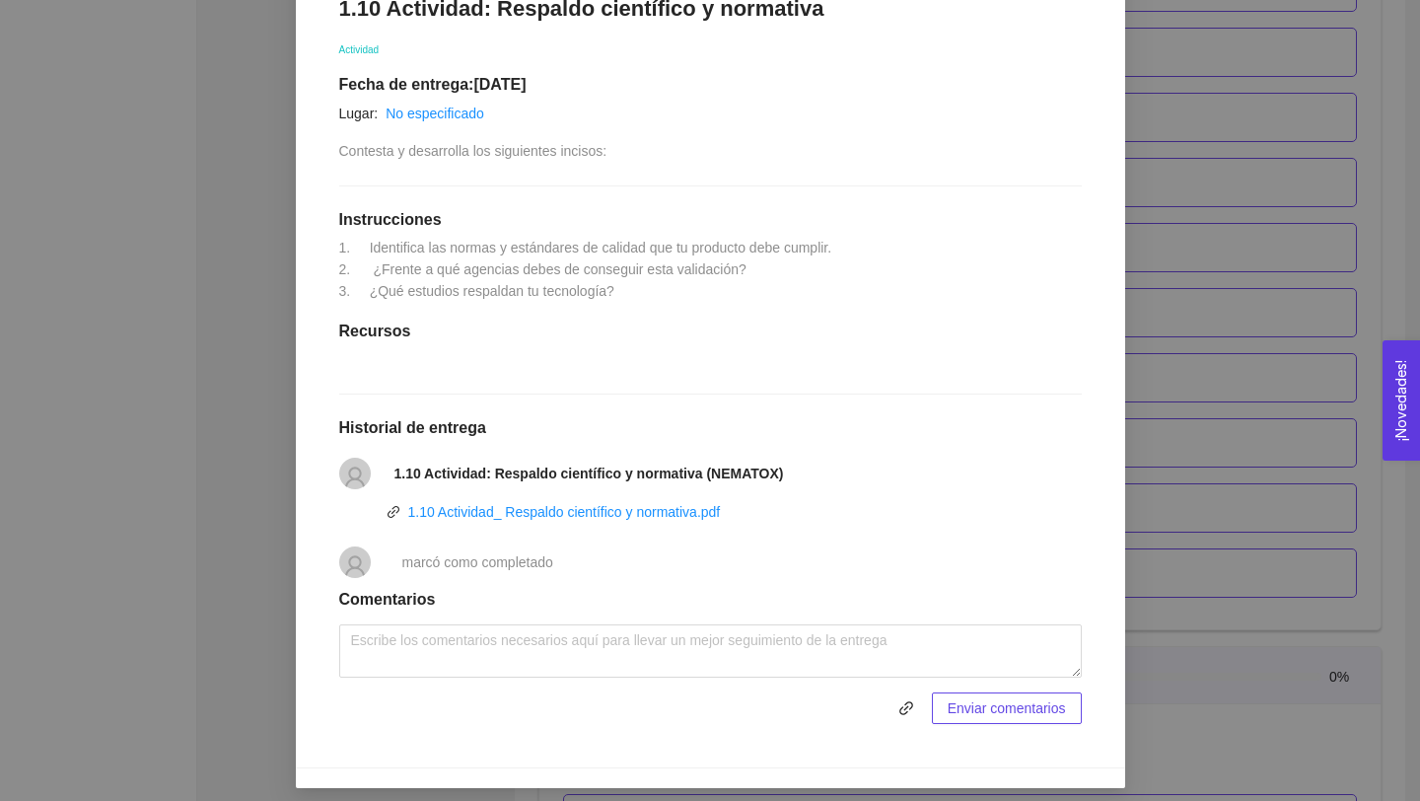
scroll to position [358, 0]
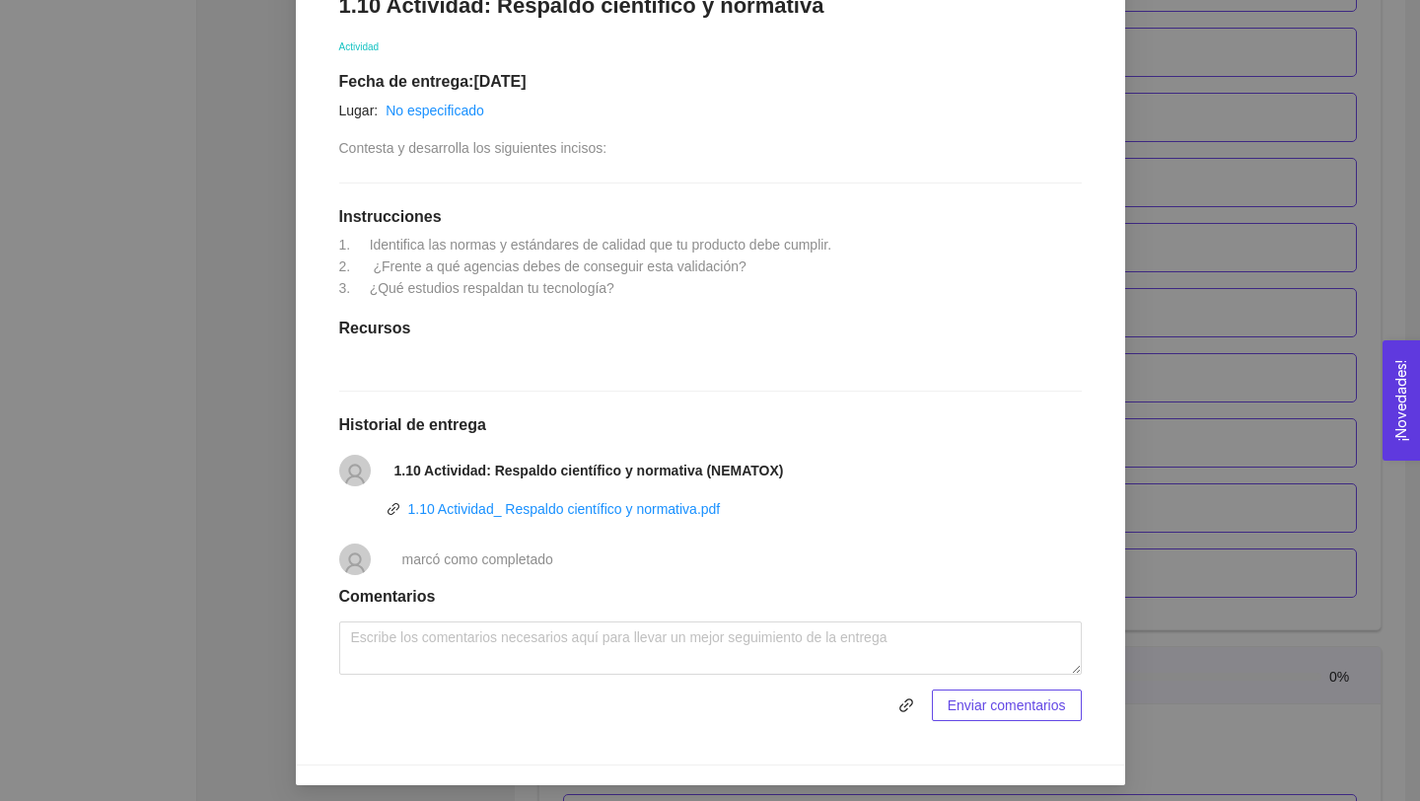
click at [759, 511] on li "1.10 Actividad_ Respaldo científico y normativa.pdf" at bounding box center [710, 515] width 742 height 34
click at [715, 507] on link "1.10 Actividad_ Respaldo científico y normativa.pdf" at bounding box center [564, 509] width 313 height 16
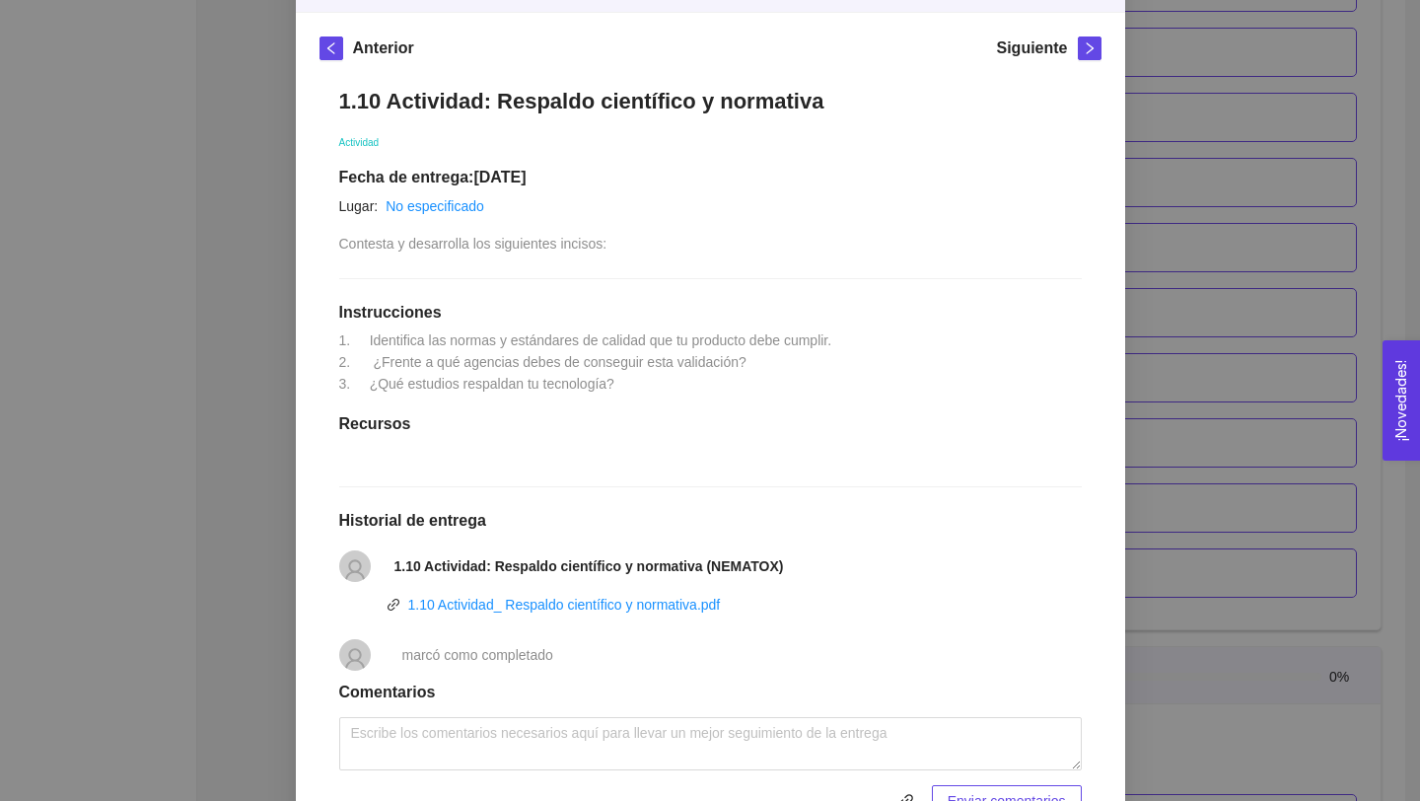
scroll to position [260, 0]
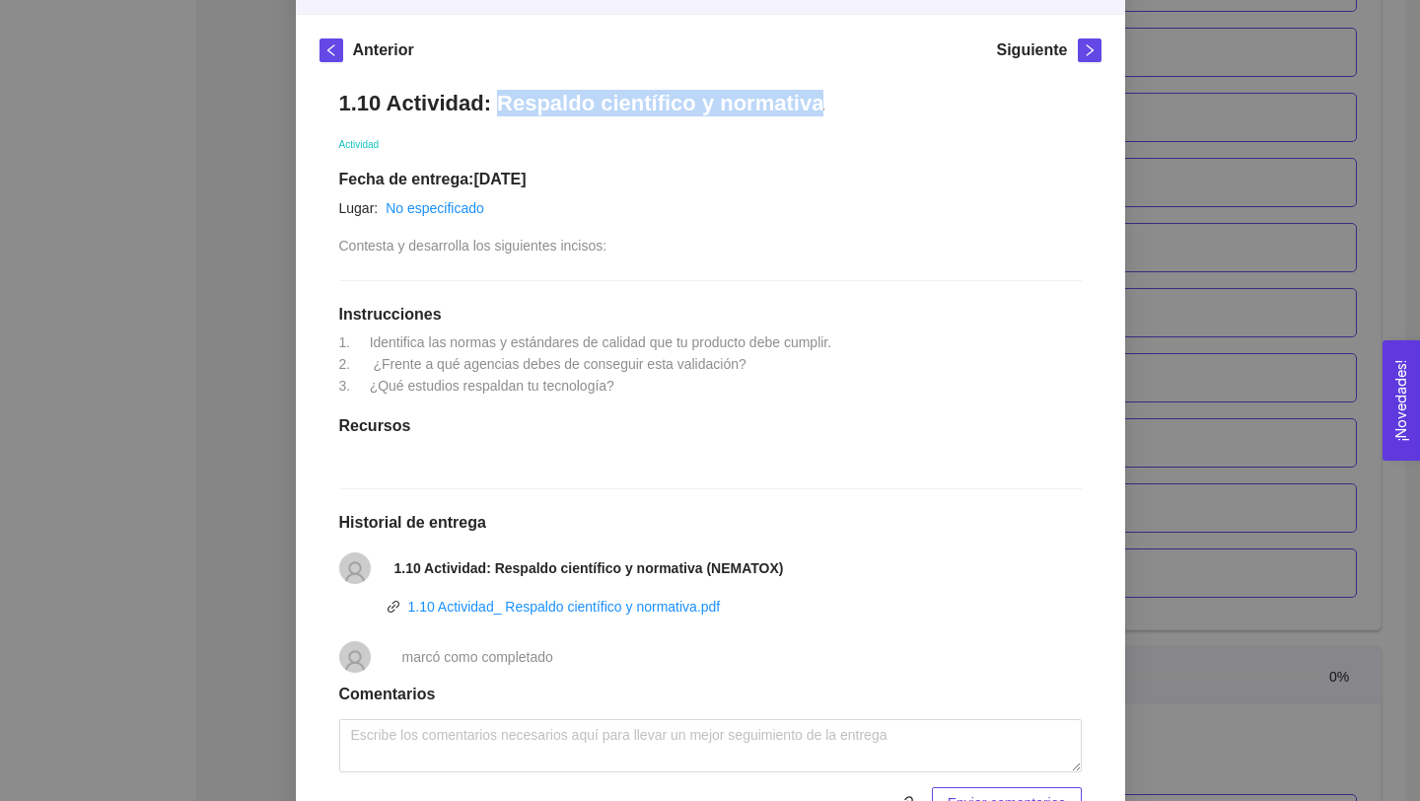
drag, startPoint x: 497, startPoint y: 104, endPoint x: 819, endPoint y: 109, distance: 322.5
click at [819, 109] on h1 "1.10 Actividad: Respaldo científico y normativa" at bounding box center [710, 103] width 742 height 27
copy h1 "Respaldo científico y normativa"
click at [1012, 371] on div "1.10 Actividad: Respaldo científico y normativa Actividad Fecha de entrega: [DA…" at bounding box center [710, 454] width 782 height 768
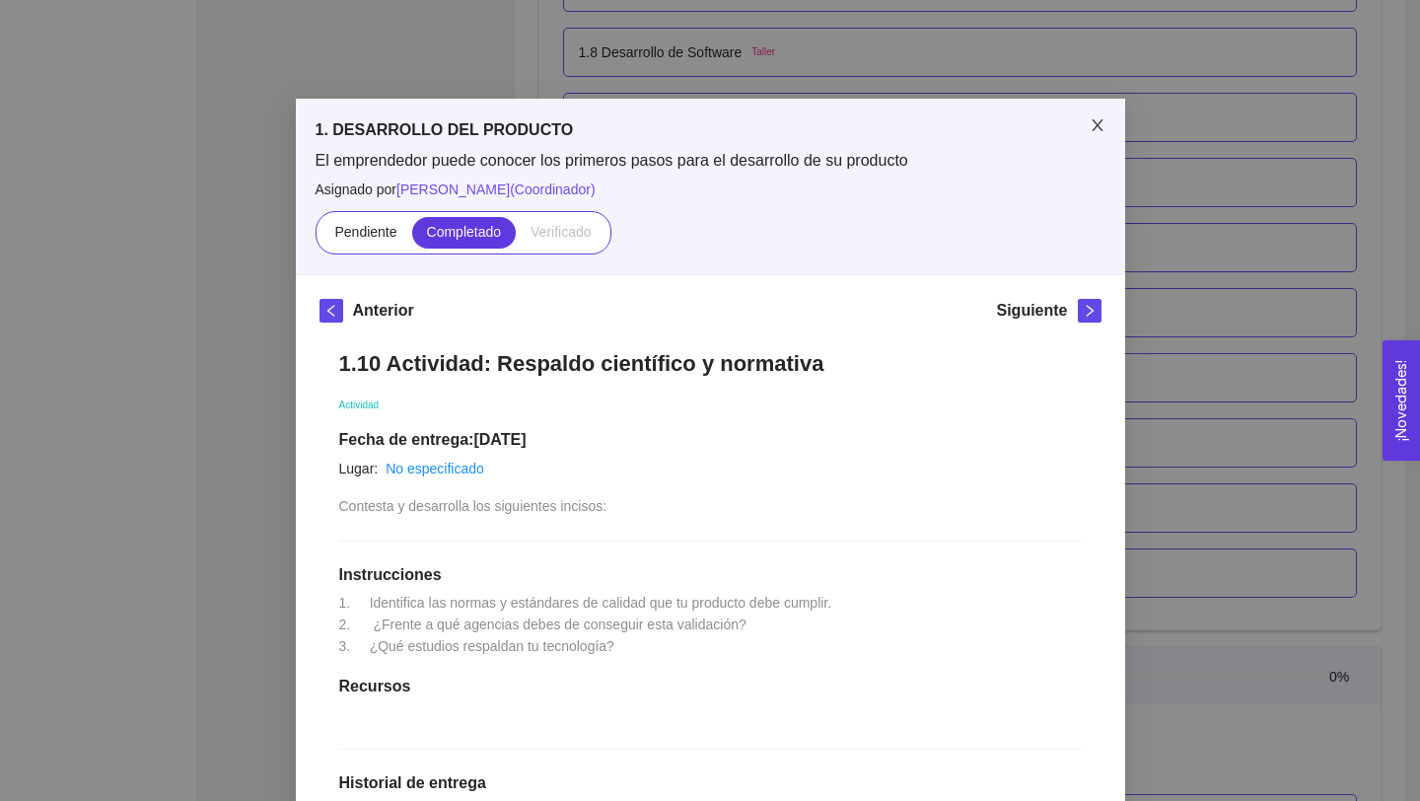
click at [1106, 124] on span "Close" at bounding box center [1097, 126] width 55 height 55
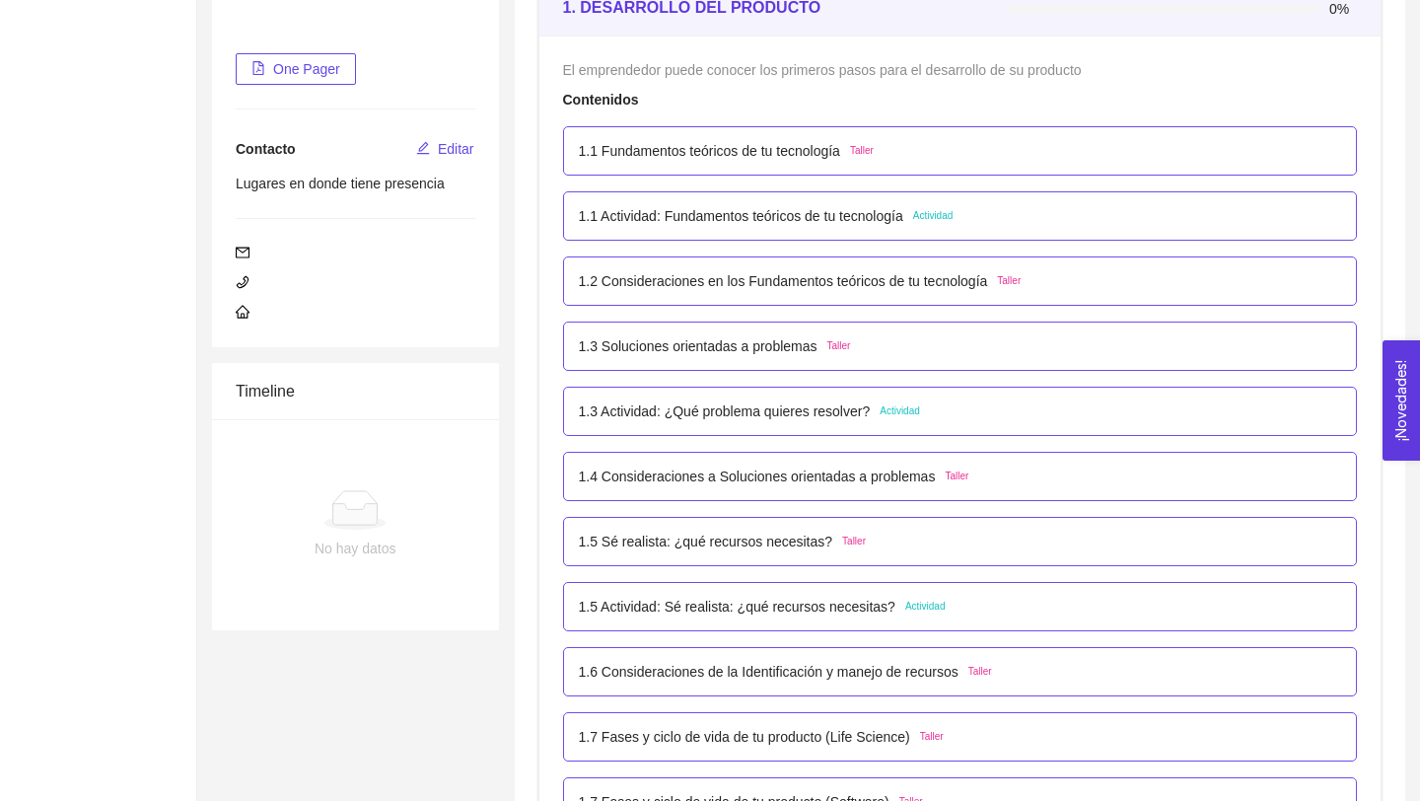
scroll to position [313, 0]
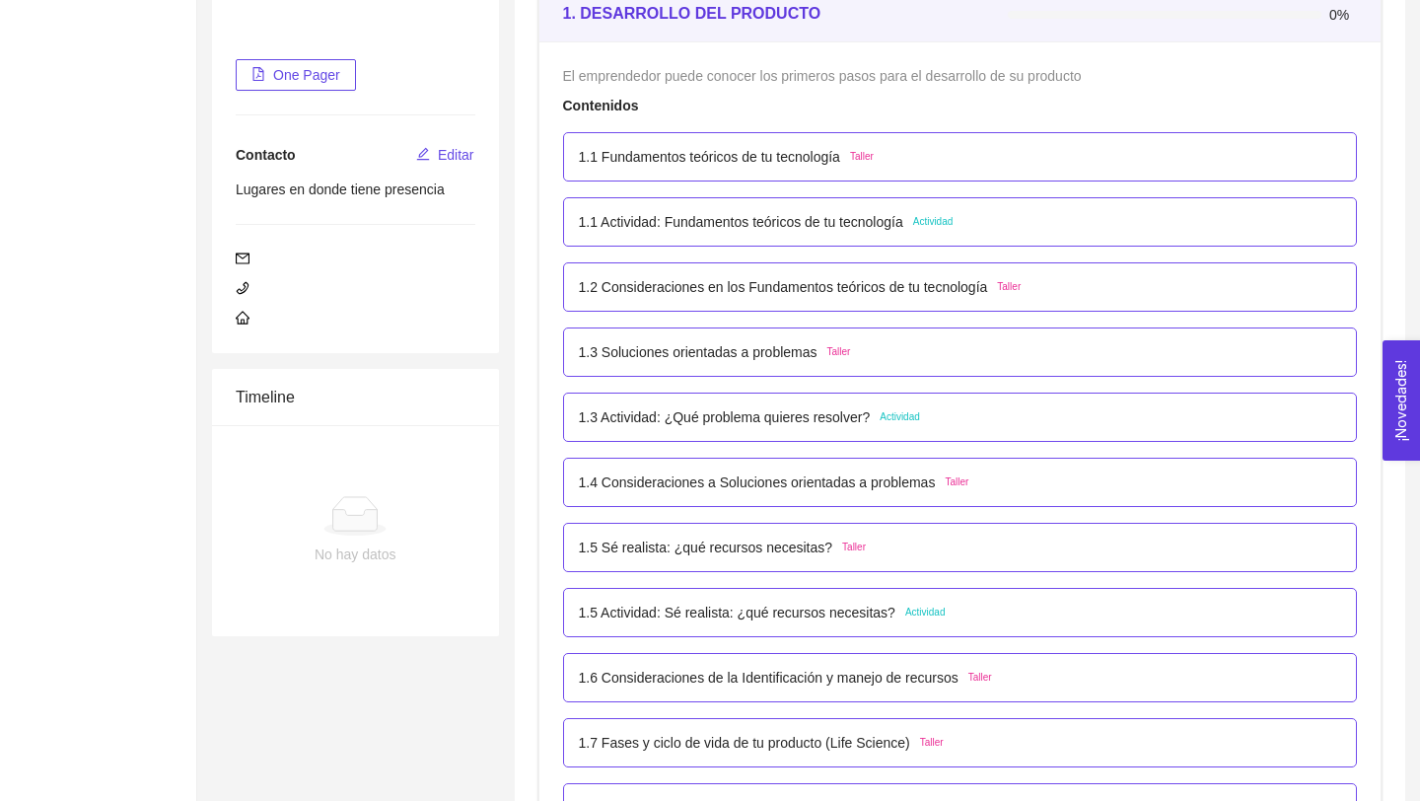
click at [820, 551] on p "1.5 Sé realista: ¿qué recursos necesitas?" at bounding box center [706, 547] width 254 height 22
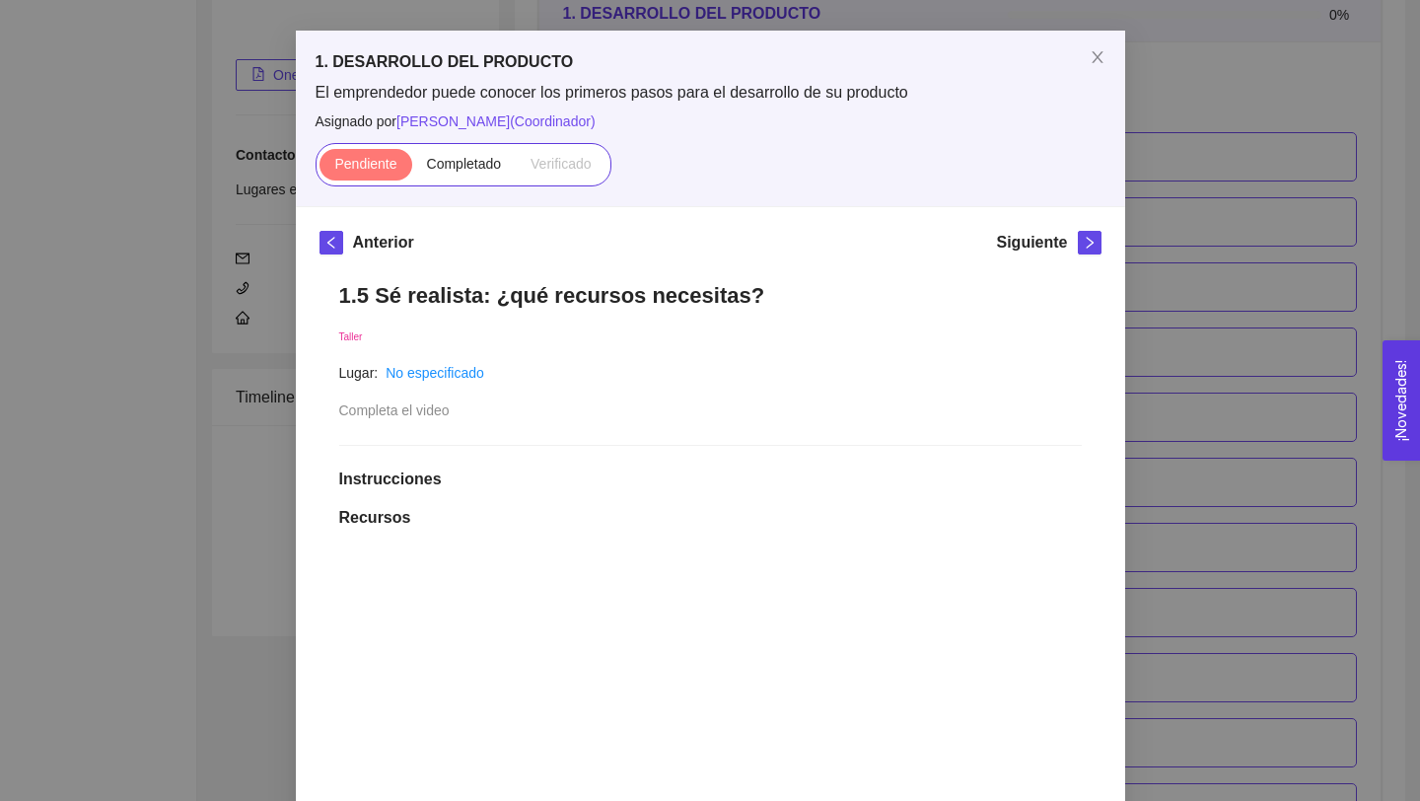
scroll to position [0, 0]
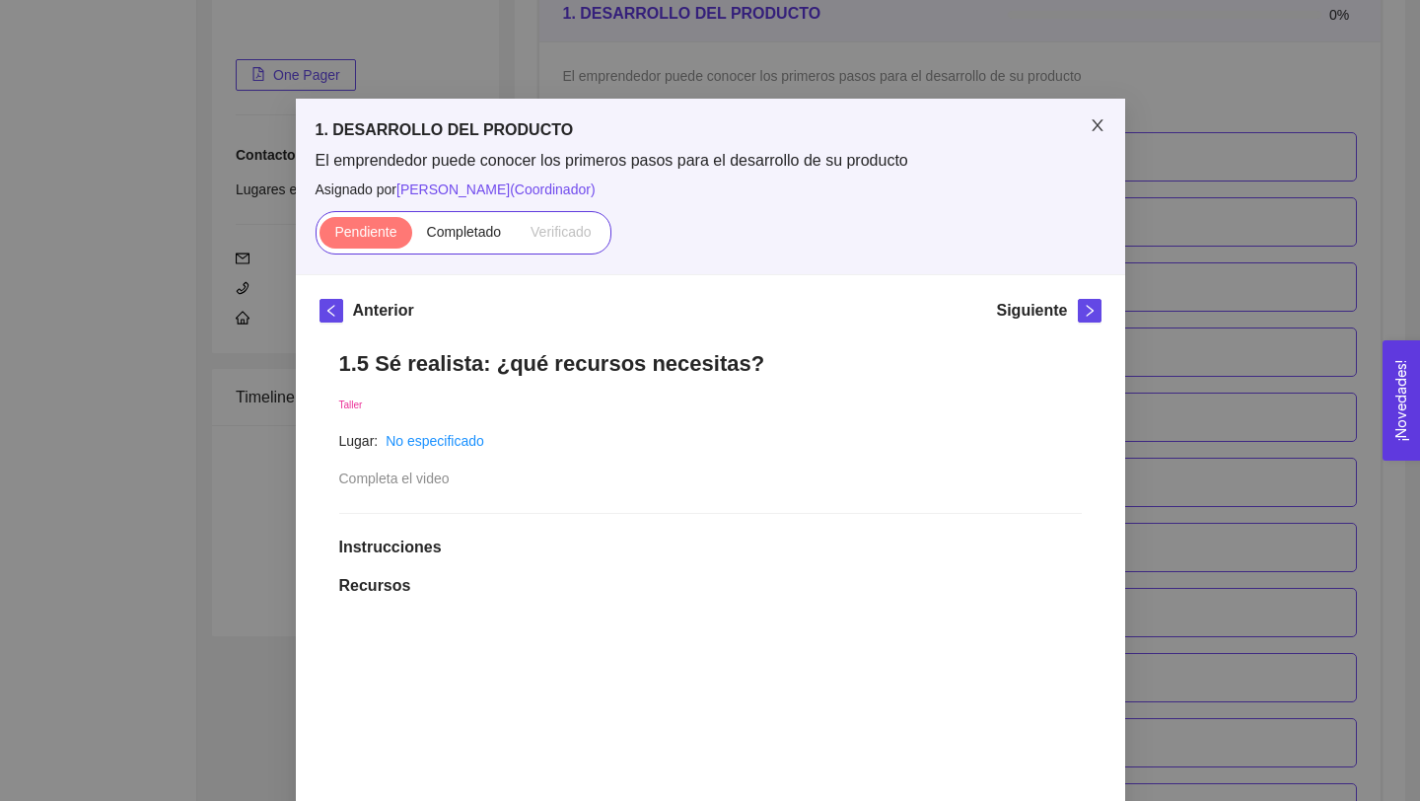
click at [1093, 118] on icon "close" at bounding box center [1098, 125] width 16 height 16
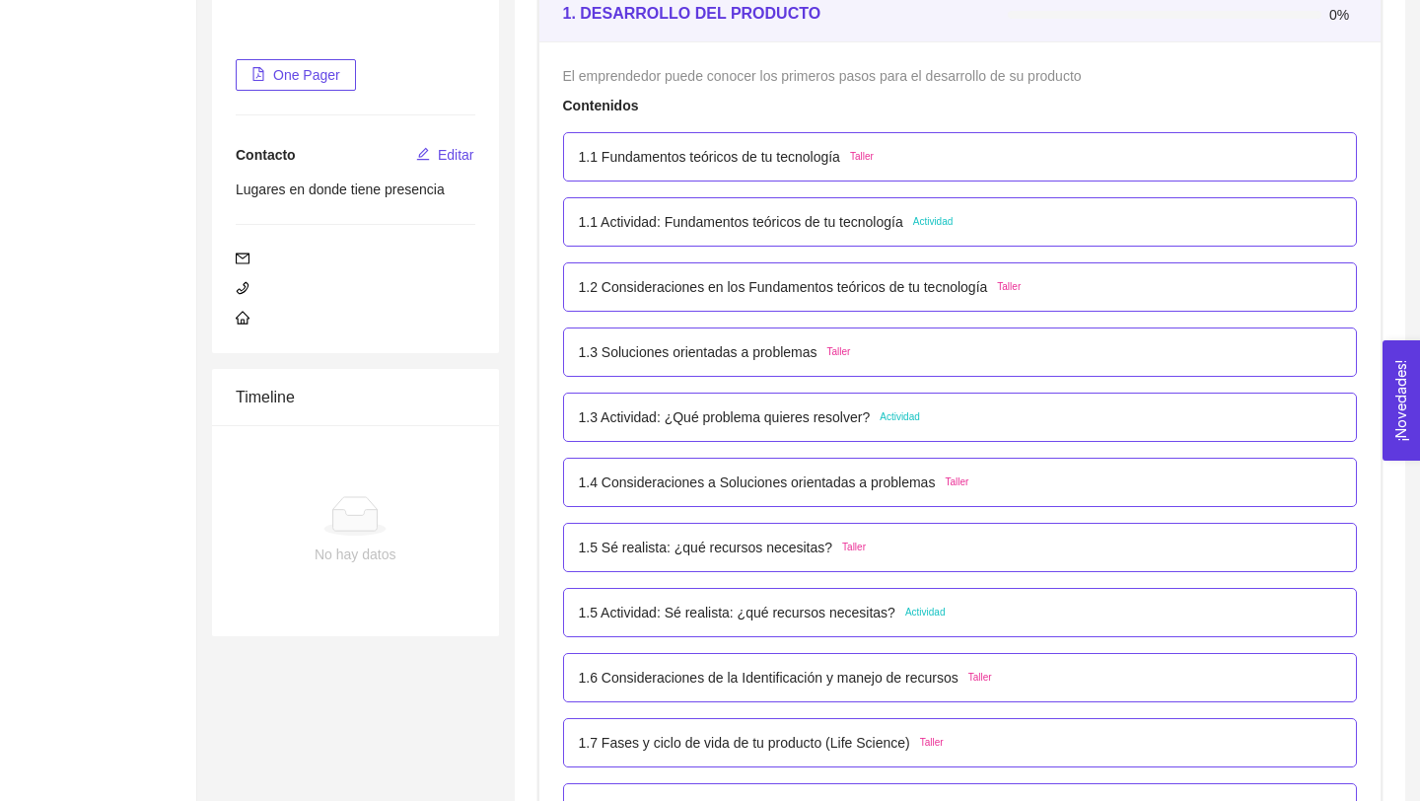
click at [871, 618] on p "1.5 Actividad: Sé realista: ¿qué recursos necesitas?" at bounding box center [737, 612] width 317 height 22
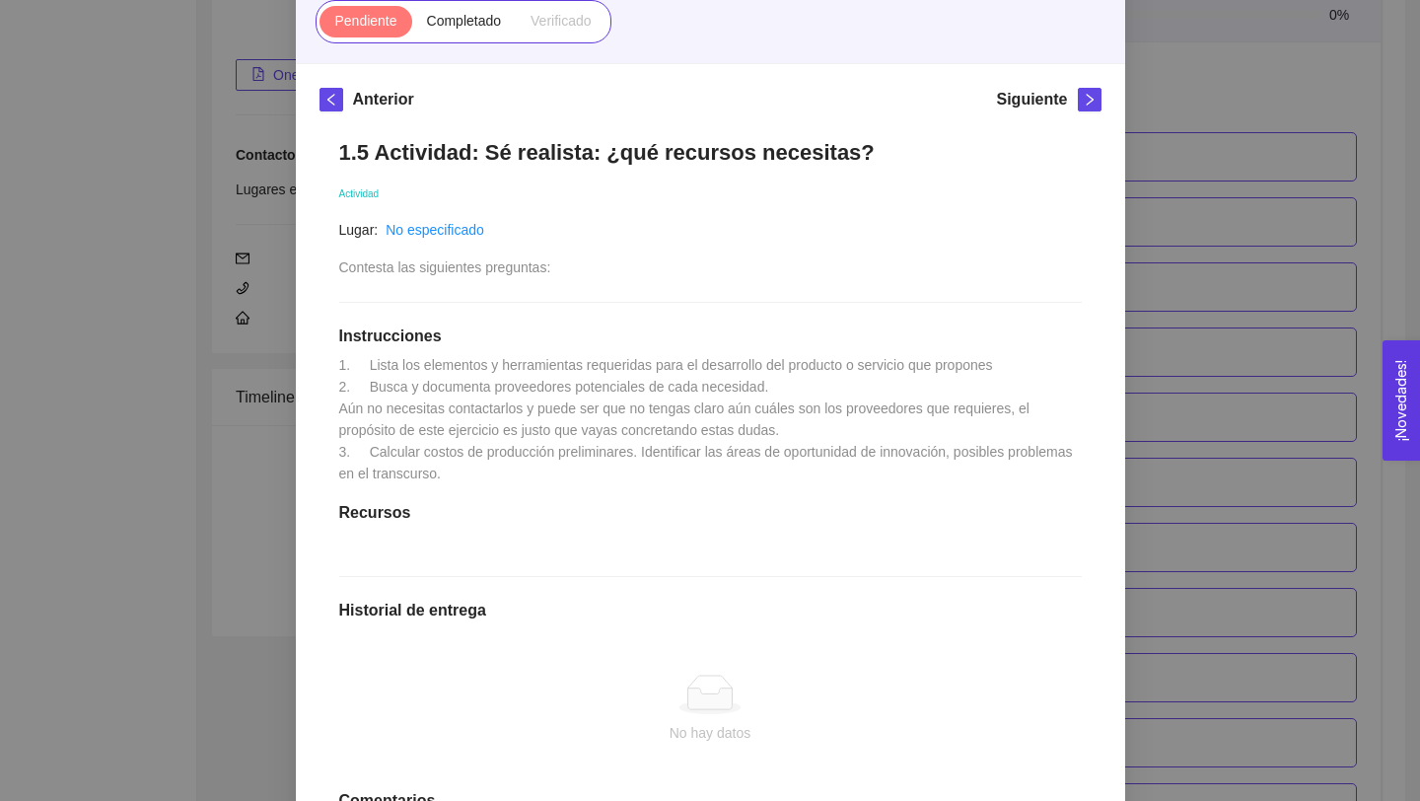
scroll to position [209, 0]
